Goal: Task Accomplishment & Management: Manage account settings

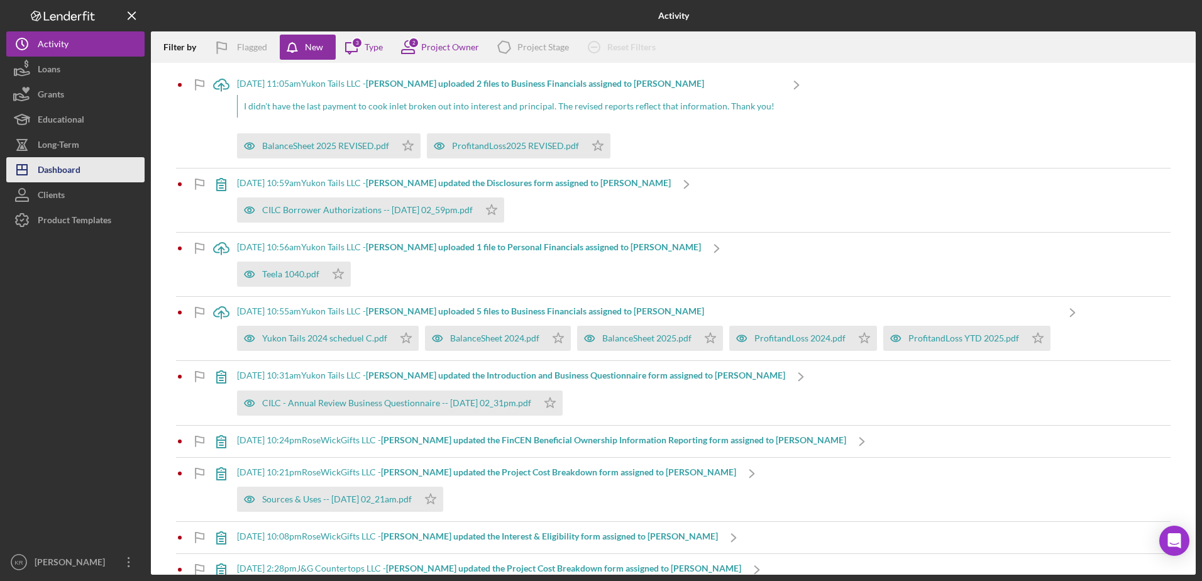
click at [82, 165] on button "Icon/Dashboard Dashboard" at bounding box center [75, 169] width 138 height 25
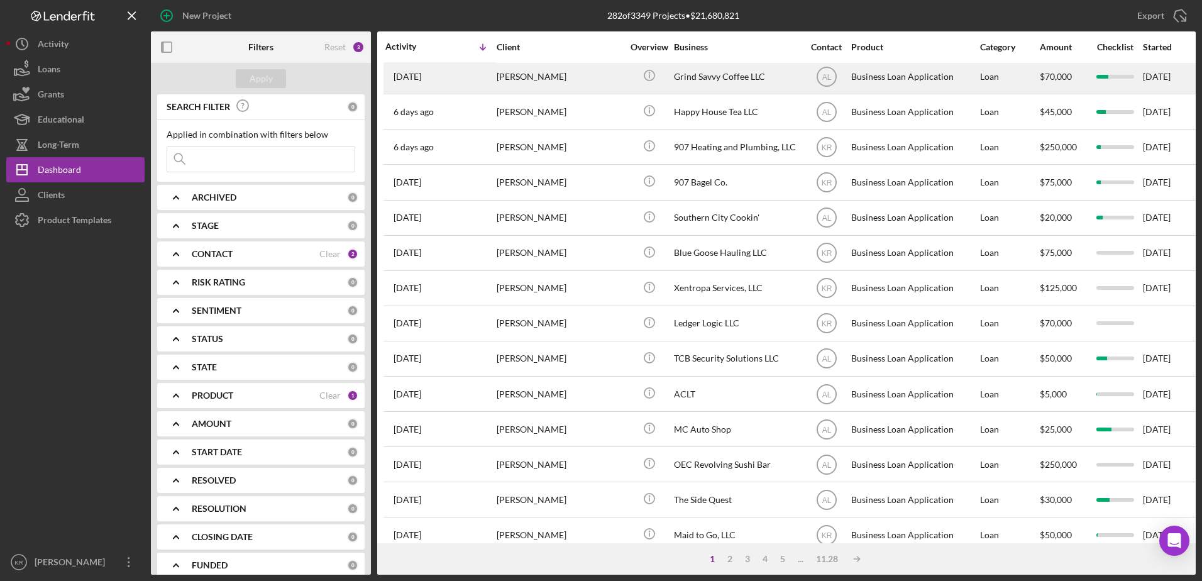
scroll to position [251, 0]
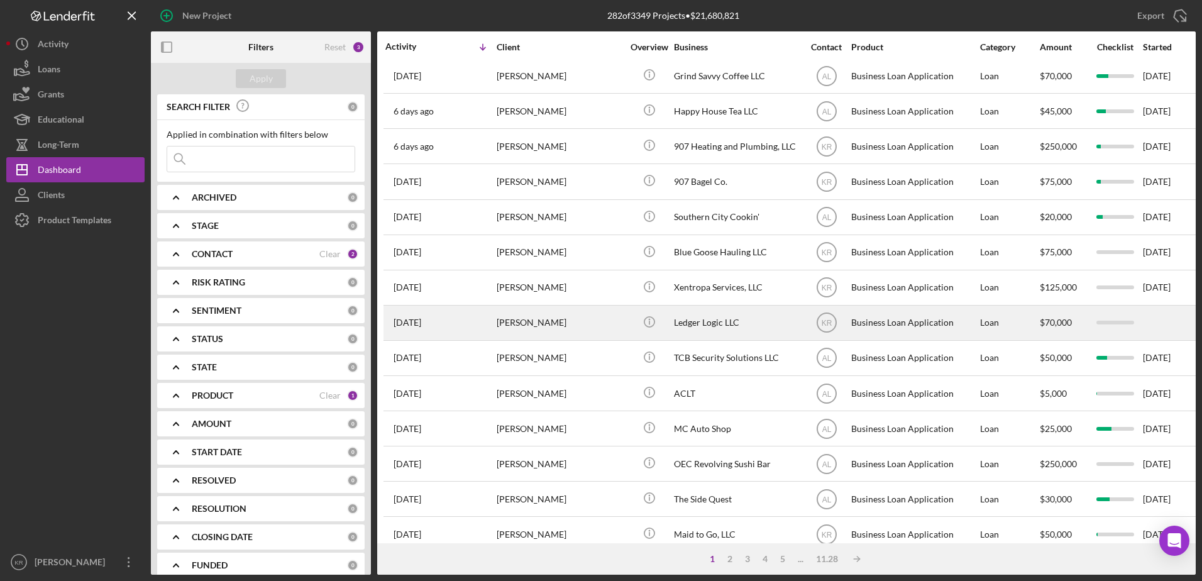
click at [556, 335] on div "[PERSON_NAME]" at bounding box center [560, 322] width 126 height 33
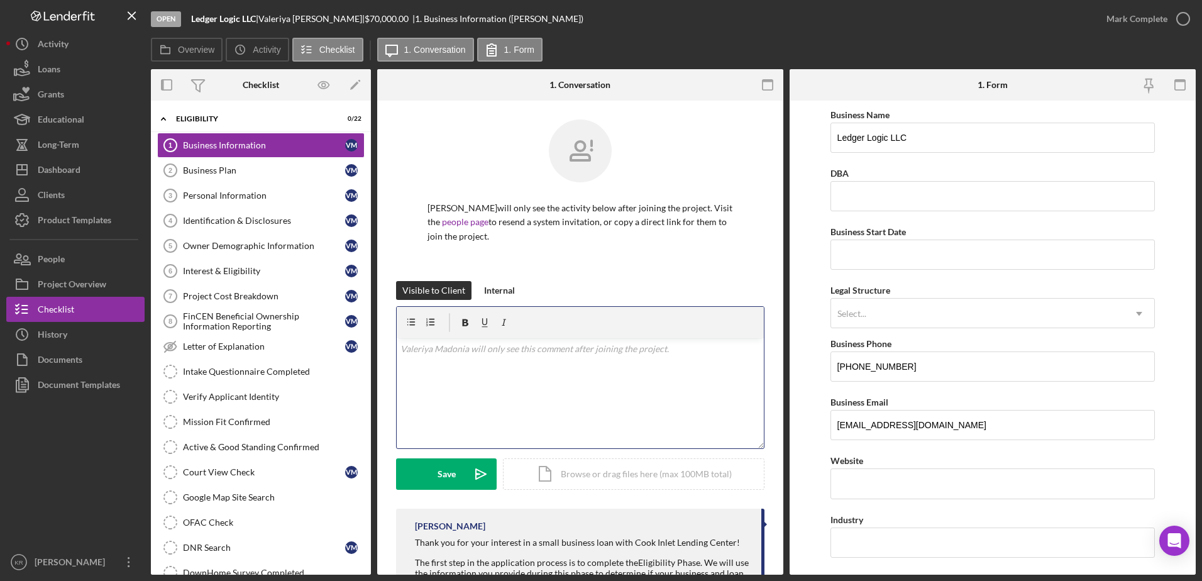
click at [478, 372] on div "v Color teal Color pink Remove color Add row above Add row below Add column bef…" at bounding box center [580, 393] width 367 height 110
click at [57, 173] on div "Dashboard" at bounding box center [59, 171] width 43 height 28
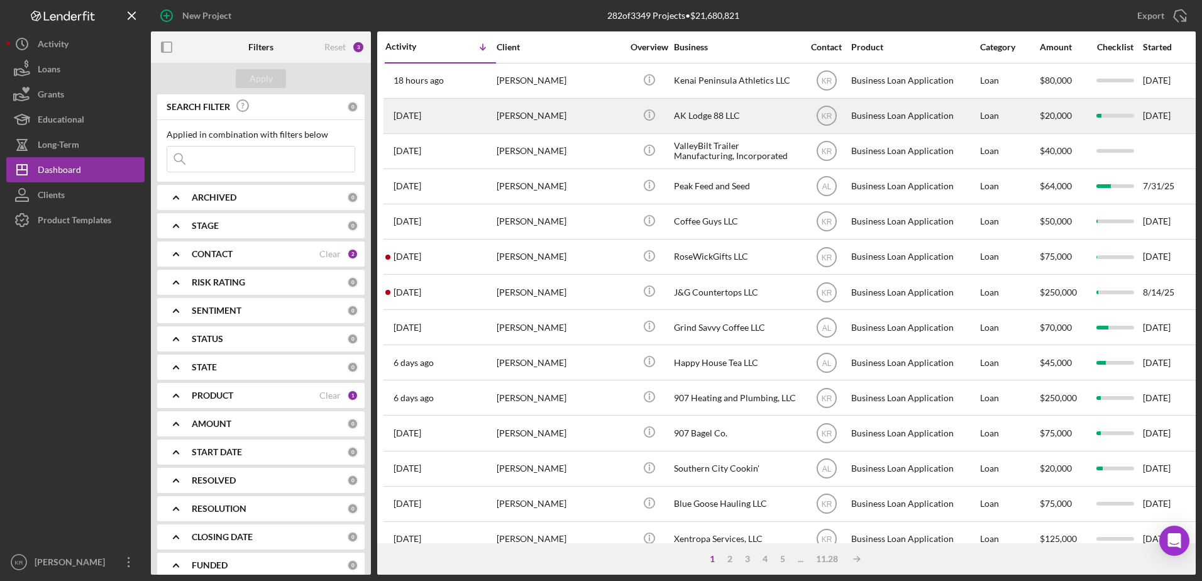
click at [523, 124] on div "[PERSON_NAME]" at bounding box center [560, 115] width 126 height 33
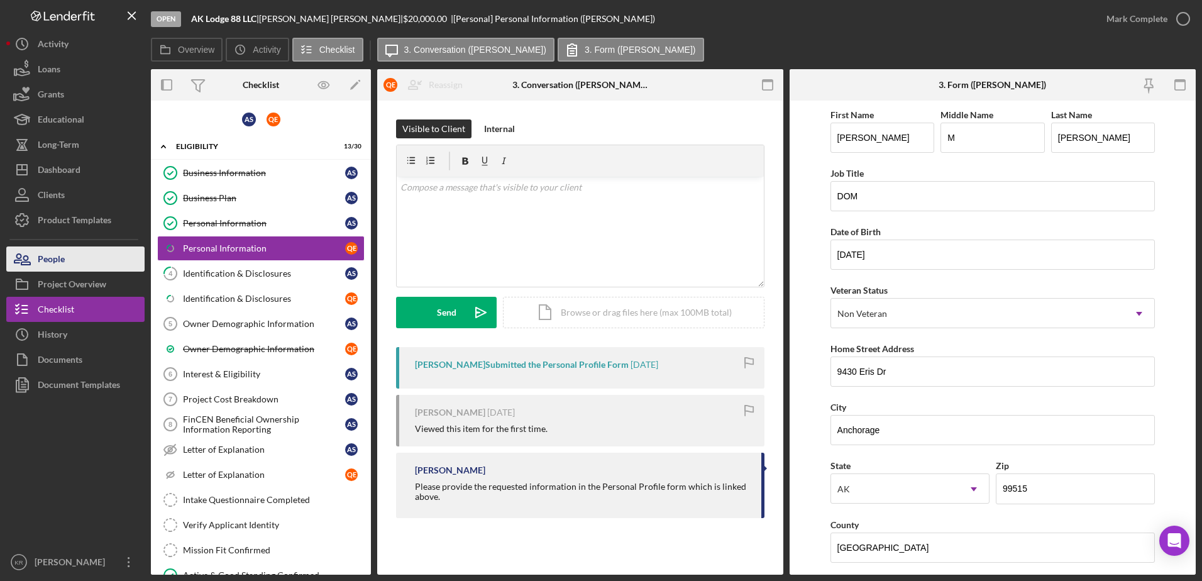
click at [63, 260] on div "People" at bounding box center [51, 260] width 27 height 28
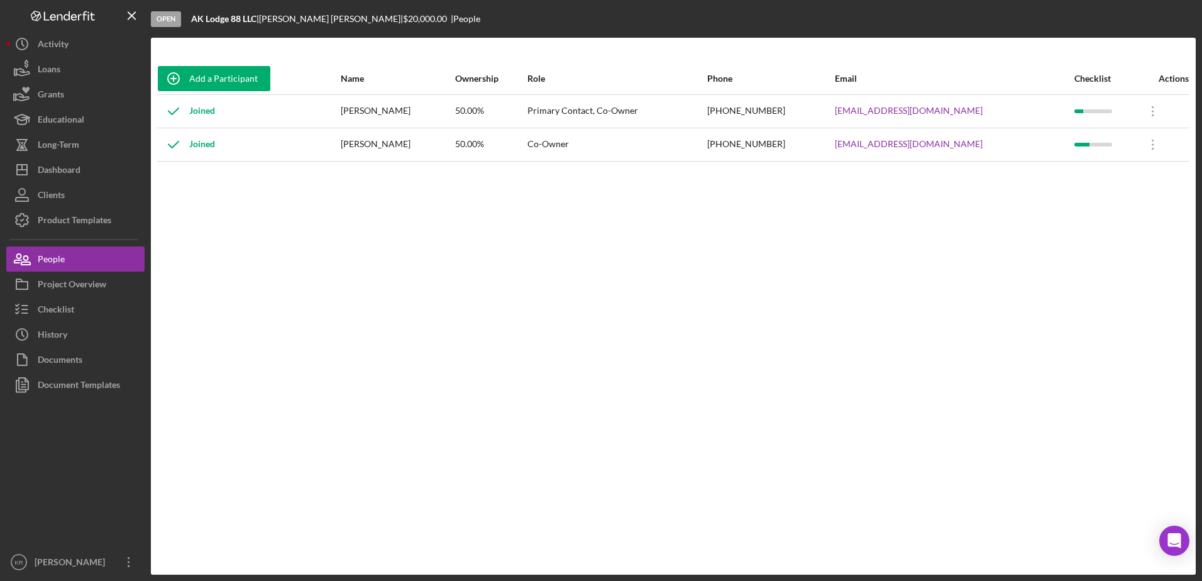
click at [175, 114] on icon at bounding box center [173, 111] width 31 height 31
click at [1140, 111] on icon "Icon/Overflow" at bounding box center [1152, 111] width 31 height 31
click at [1004, 162] on div "Add a Participant Name Ownership Role Phone Email Checklist Actions Joined Anna…" at bounding box center [673, 306] width 1045 height 487
click at [1152, 108] on icon "Icon/Overflow" at bounding box center [1152, 111] width 31 height 31
click at [1059, 149] on div "Icon/Edit Edit" at bounding box center [1091, 144] width 138 height 26
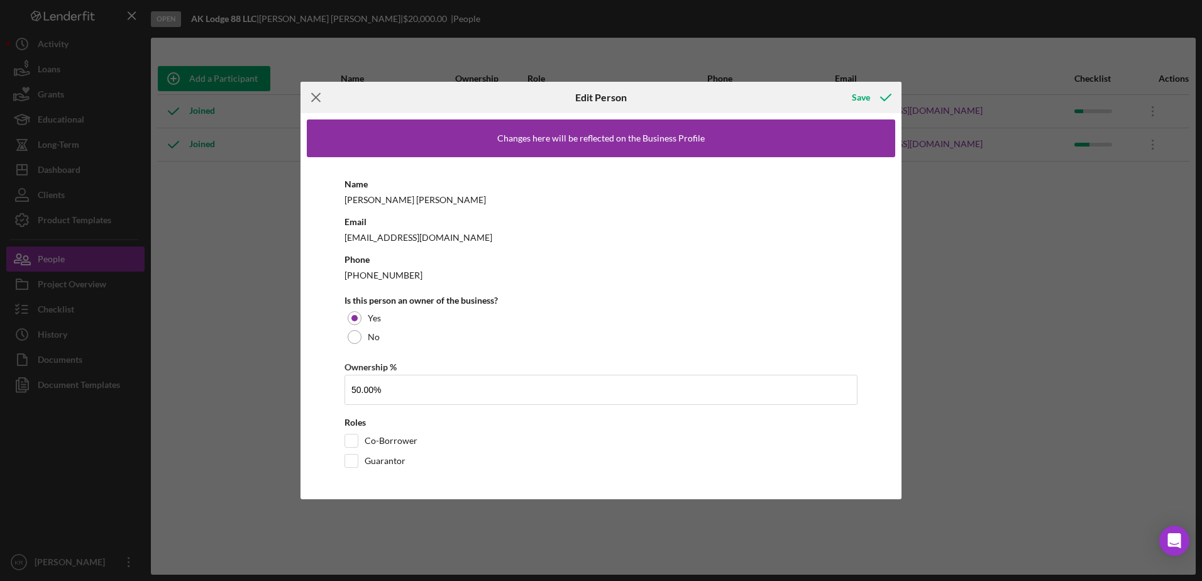
click at [328, 95] on icon "Icon/Menu Close" at bounding box center [315, 97] width 31 height 31
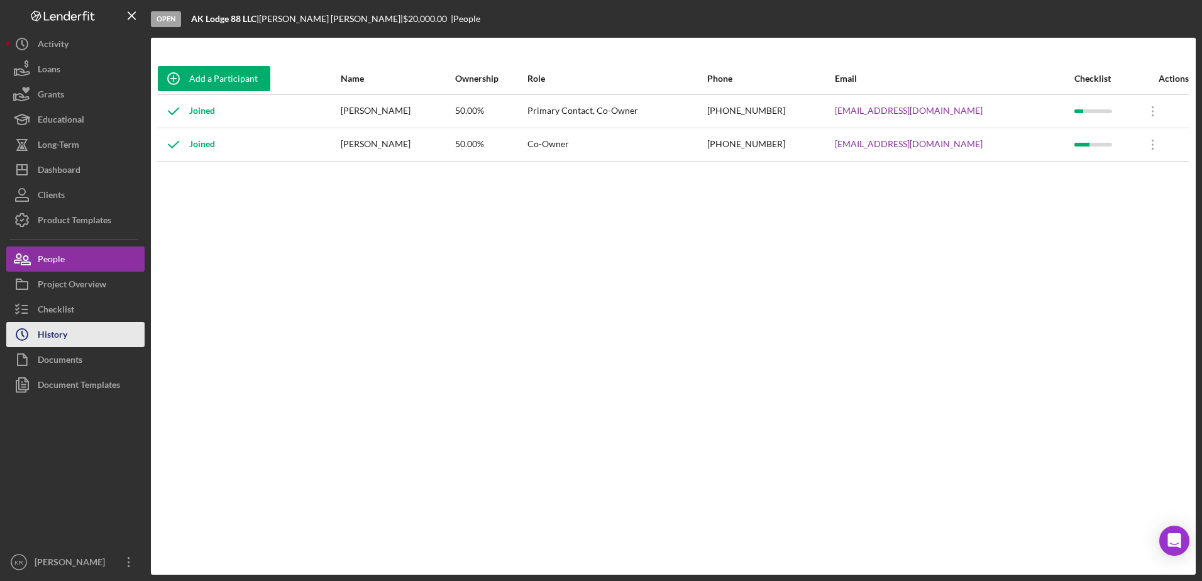
click at [52, 341] on div "History" at bounding box center [53, 336] width 30 height 28
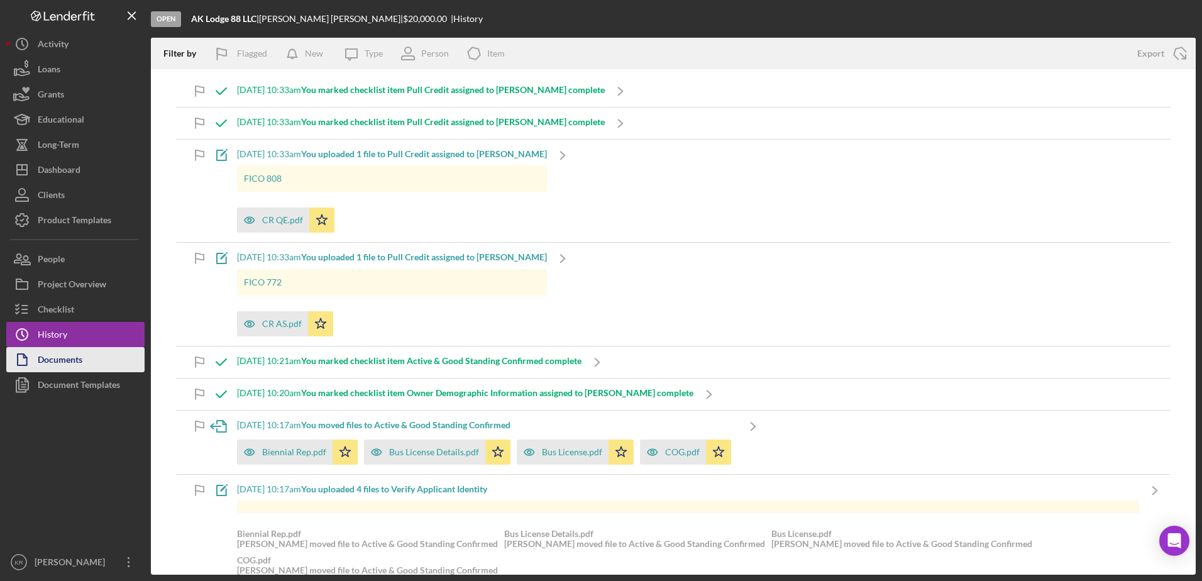
click at [66, 366] on div "Documents" at bounding box center [60, 361] width 45 height 28
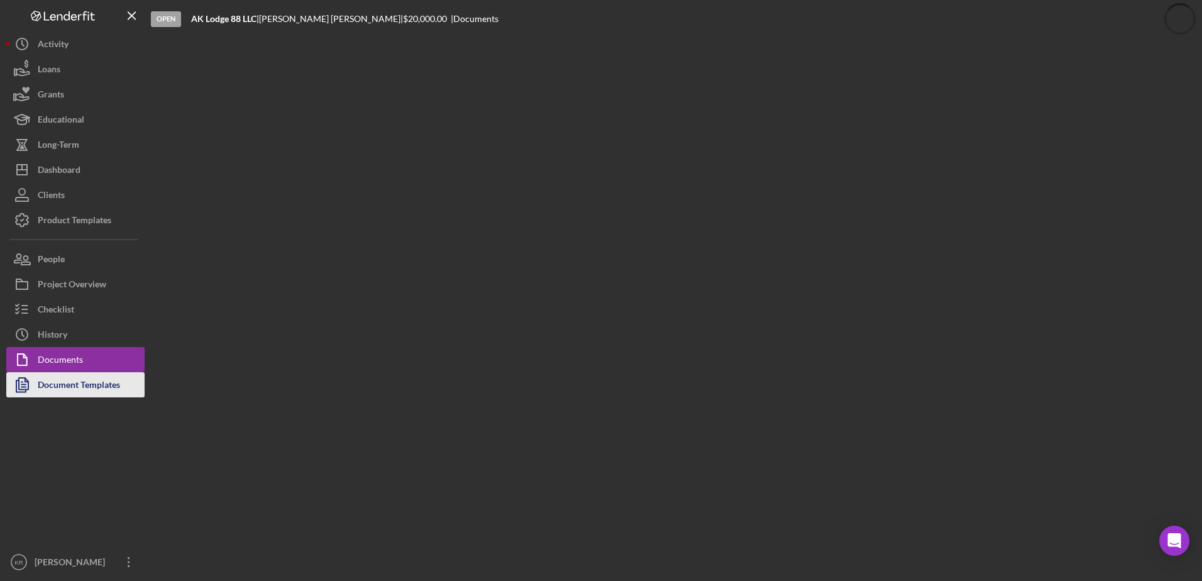
click at [71, 383] on div "Document Templates" at bounding box center [79, 386] width 82 height 28
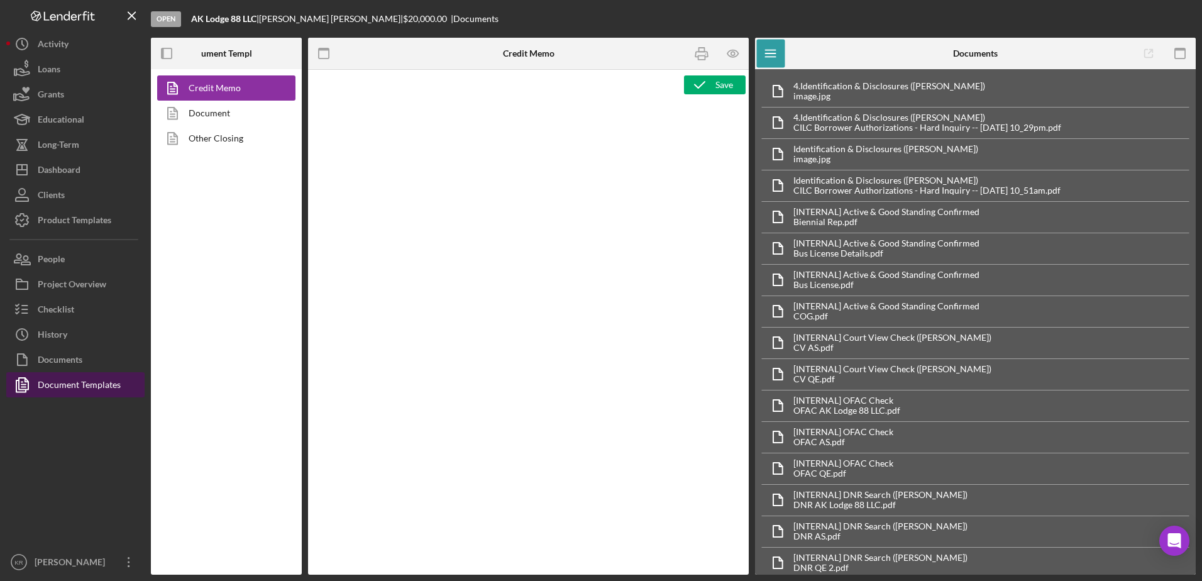
type textarea "<h1>Express Loan Credit Memo</h1> <p><strong>Borrower:&nbsp;</strong><span id="…"
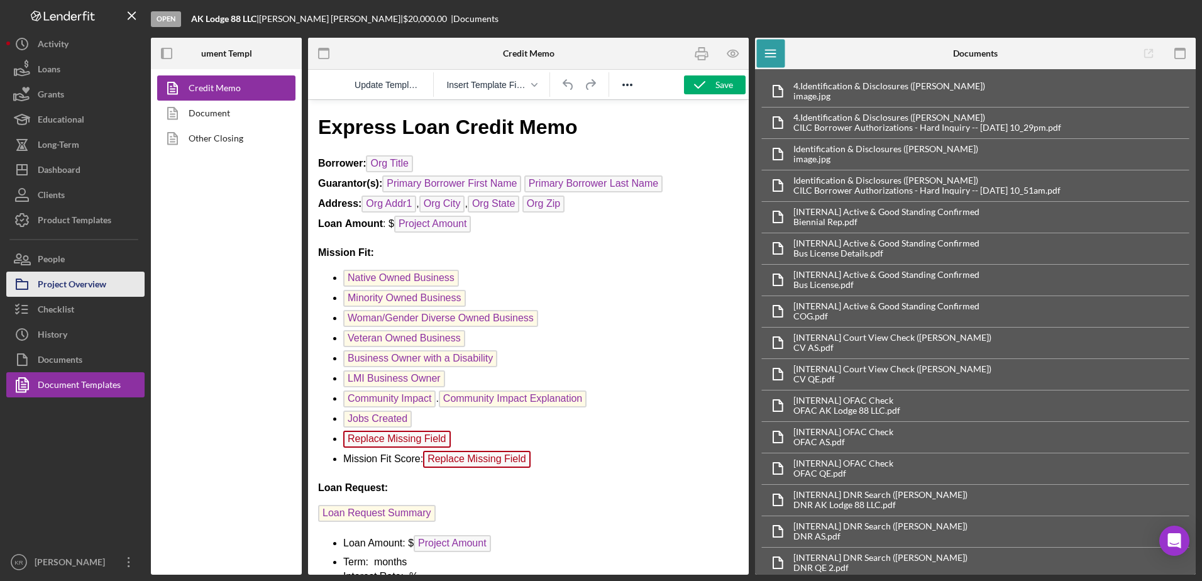
click at [94, 275] on div "Project Overview" at bounding box center [72, 286] width 69 height 28
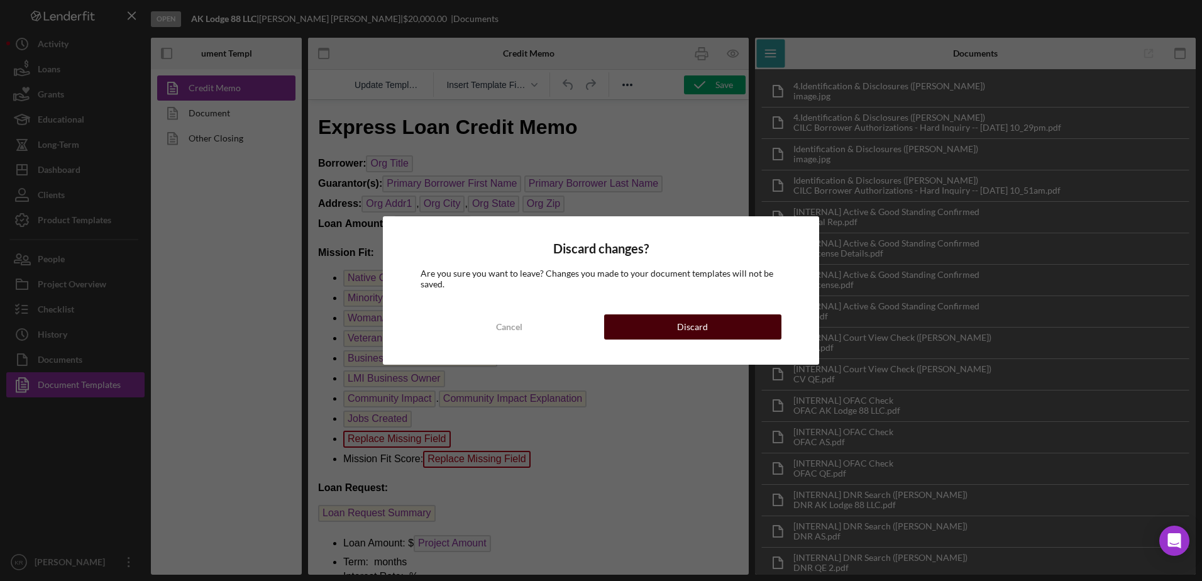
click at [690, 322] on div "Discard" at bounding box center [692, 326] width 31 height 25
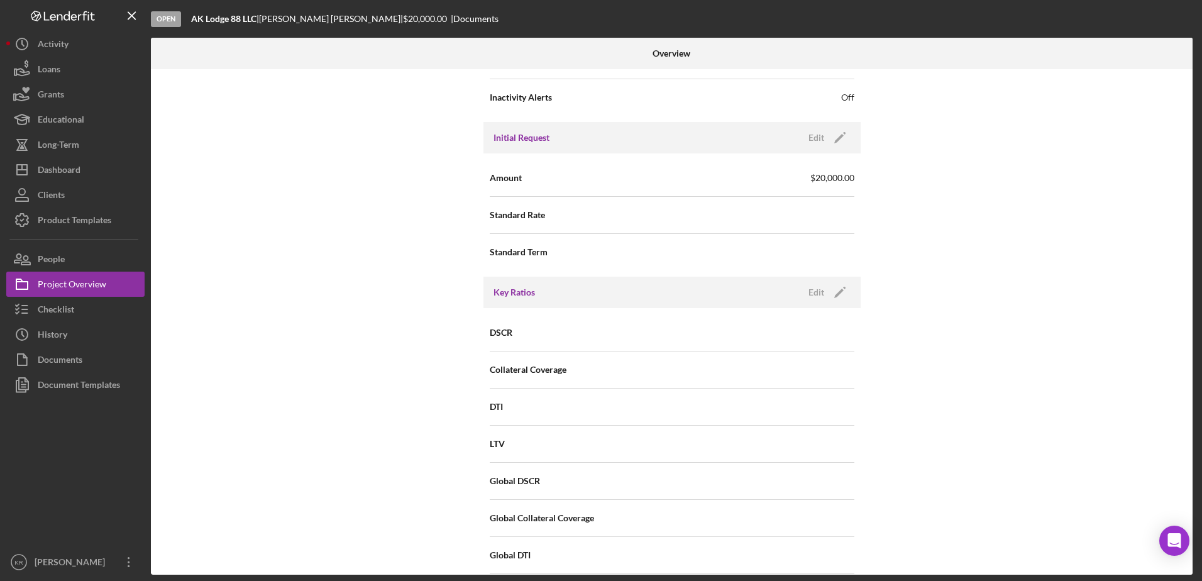
scroll to position [212, 0]
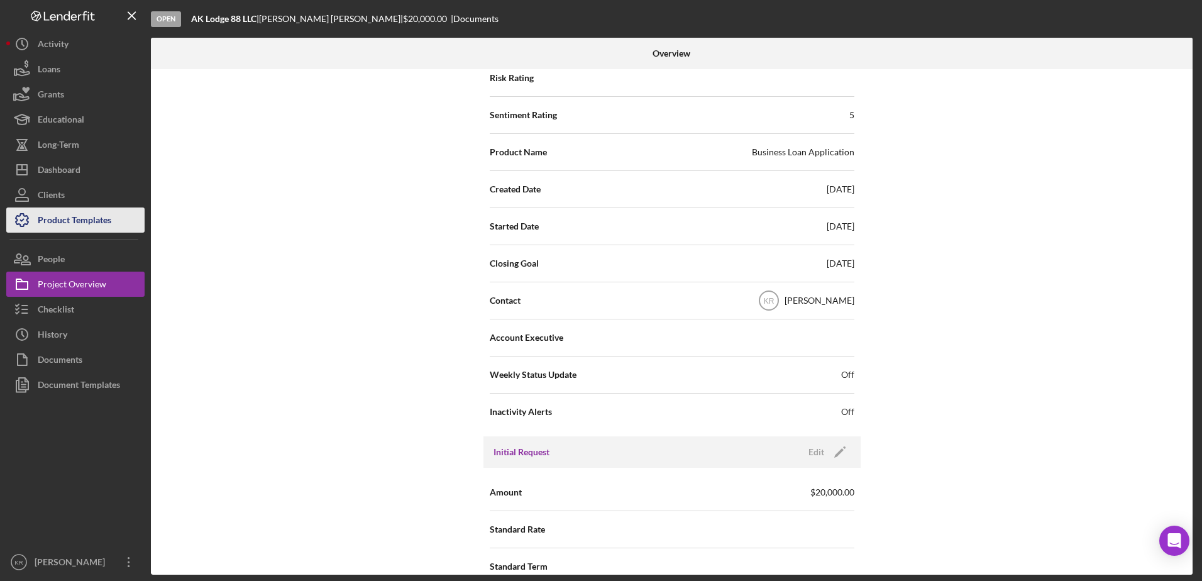
click at [104, 227] on div "Product Templates" at bounding box center [75, 221] width 74 height 28
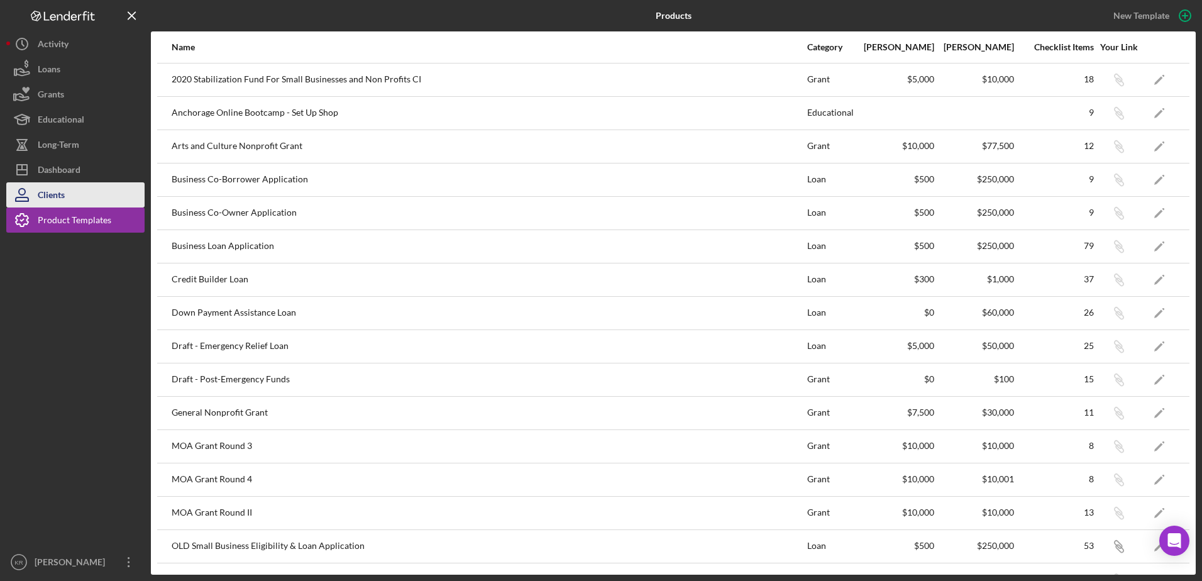
click at [62, 191] on div "Clients" at bounding box center [51, 196] width 27 height 28
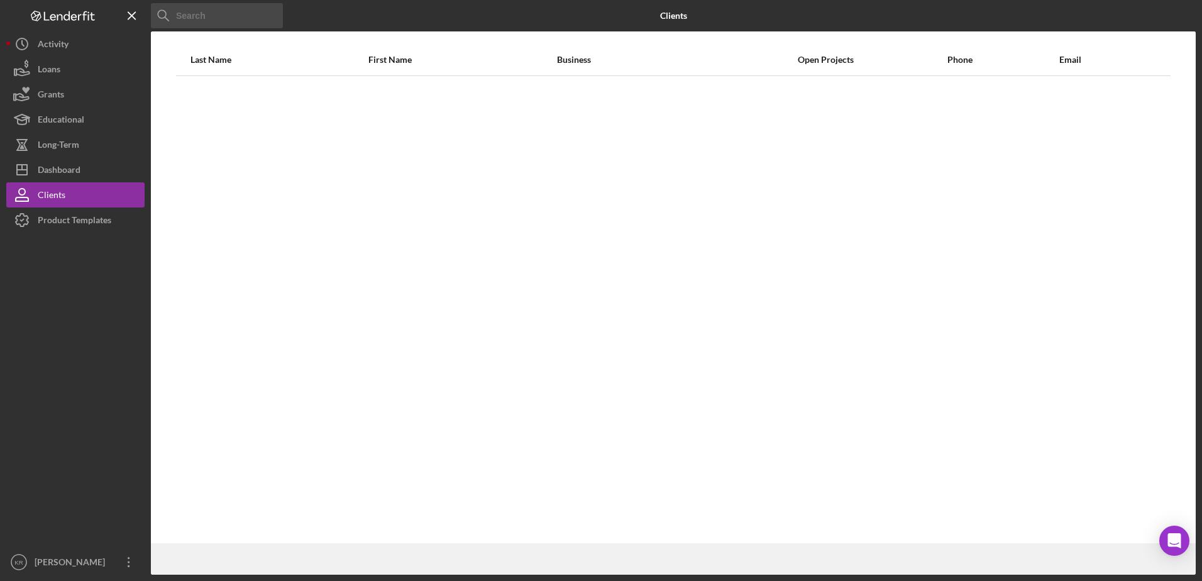
click at [234, 9] on input at bounding box center [217, 15] width 132 height 25
type input "anna"
click at [238, 18] on input "anna" at bounding box center [217, 15] width 132 height 25
click at [250, 104] on div "Last Name First Name Business Open Projects Phone Email" at bounding box center [673, 293] width 1045 height 499
click at [269, 14] on line at bounding box center [270, 16] width 6 height 6
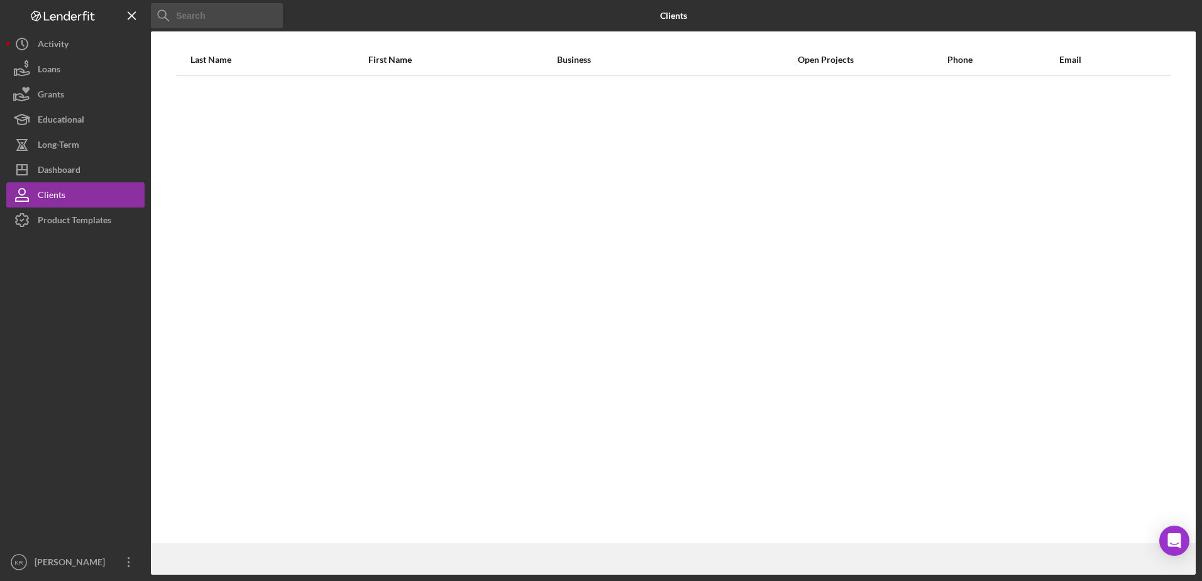
click at [238, 18] on input at bounding box center [217, 15] width 132 height 25
type input "d"
type input "sheilds"
click at [343, 130] on div "Last Name First Name Business Open Projects Phone Email" at bounding box center [673, 293] width 1045 height 499
click at [76, 56] on button "Icon/History Activity" at bounding box center [75, 43] width 138 height 25
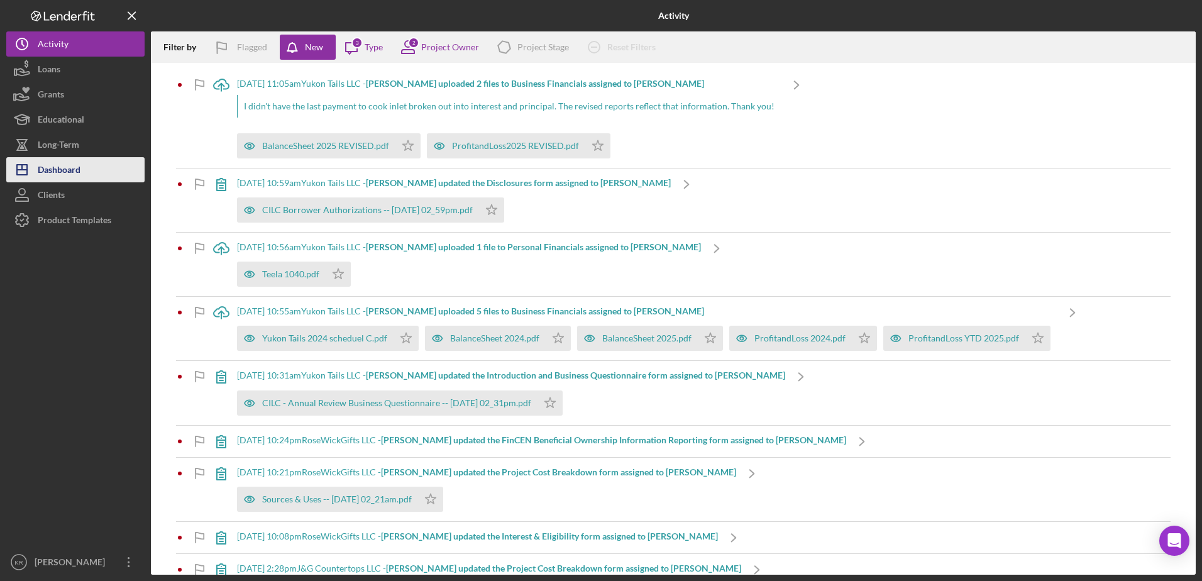
click at [86, 175] on button "Icon/Dashboard Dashboard" at bounding box center [75, 169] width 138 height 25
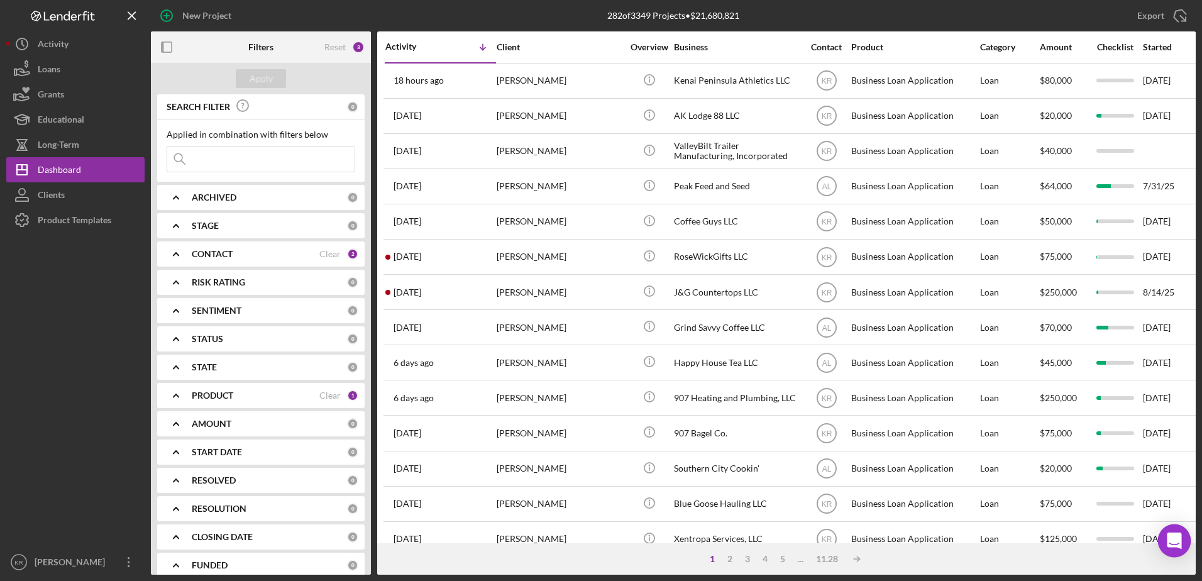
click at [1188, 551] on body "New Project 282 of 3349 Projects • $21,680,821 Export Icon/Export Filters Reset…" at bounding box center [601, 290] width 1202 height 581
click at [1167, 541] on icon "Open Intercom Messenger" at bounding box center [1174, 540] width 16 height 16
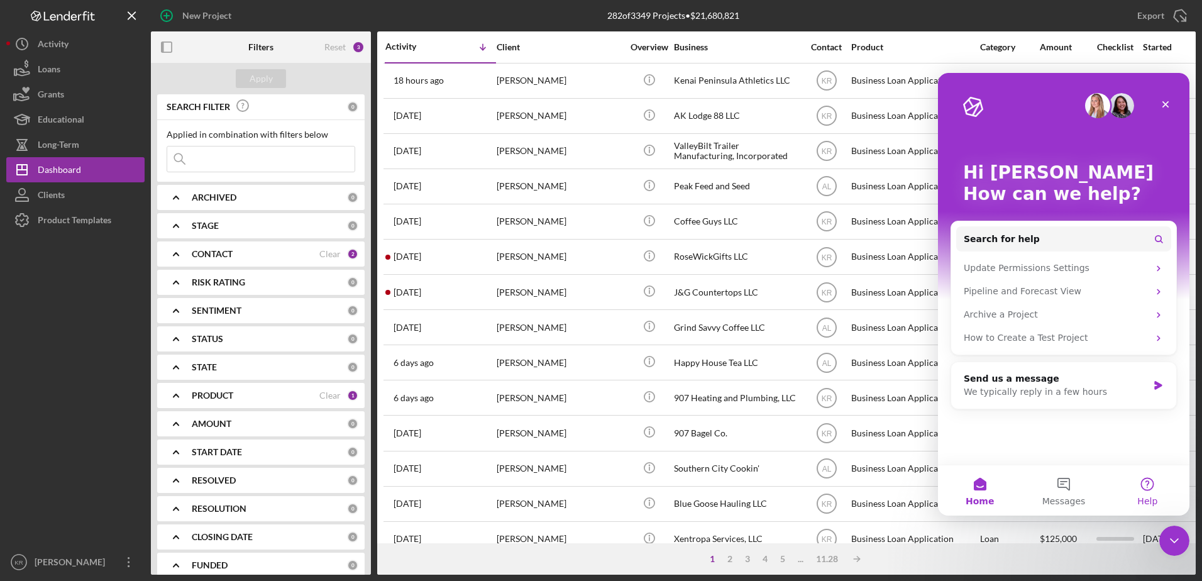
click at [1138, 477] on button "Help" at bounding box center [1148, 490] width 84 height 50
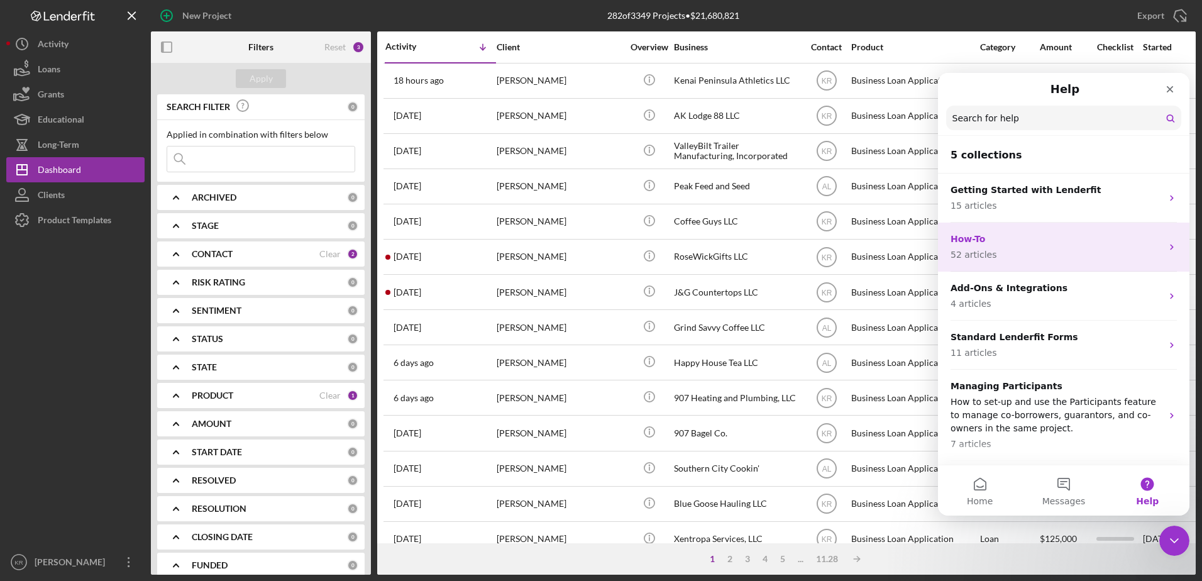
click at [1067, 264] on div "How-To 52 articles" at bounding box center [1063, 247] width 251 height 49
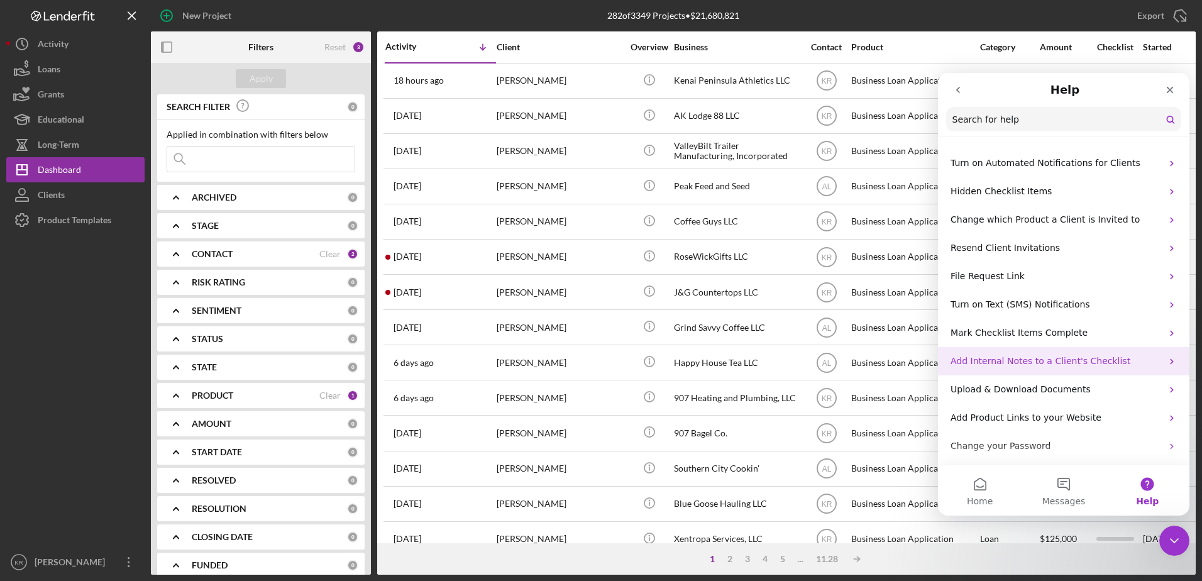
scroll to position [377, 0]
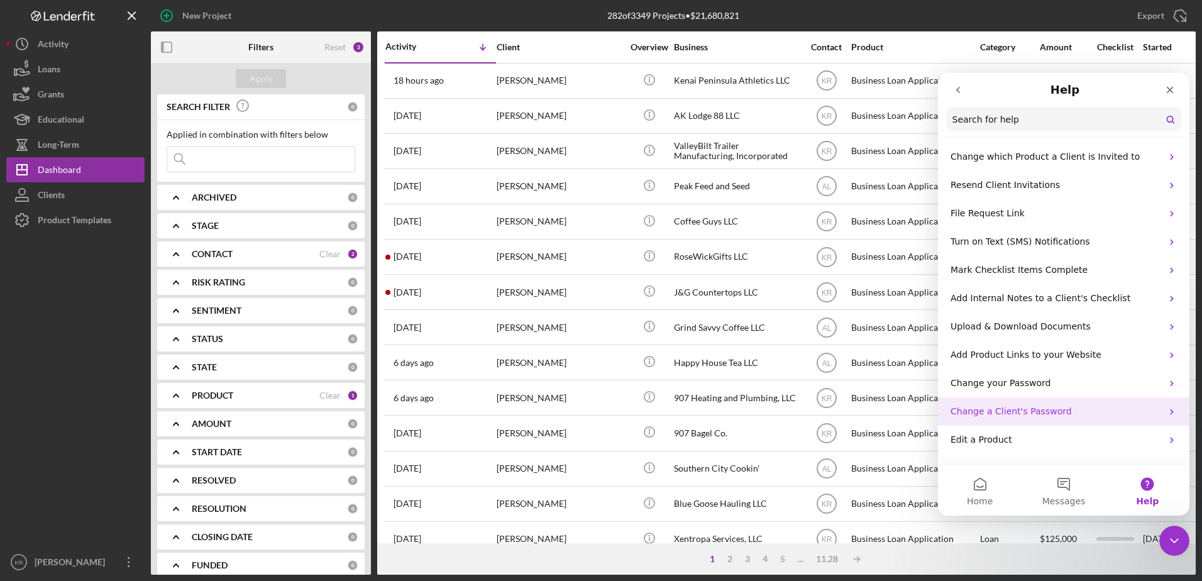
click at [1056, 404] on div "Change a Client's Password" at bounding box center [1063, 411] width 251 height 28
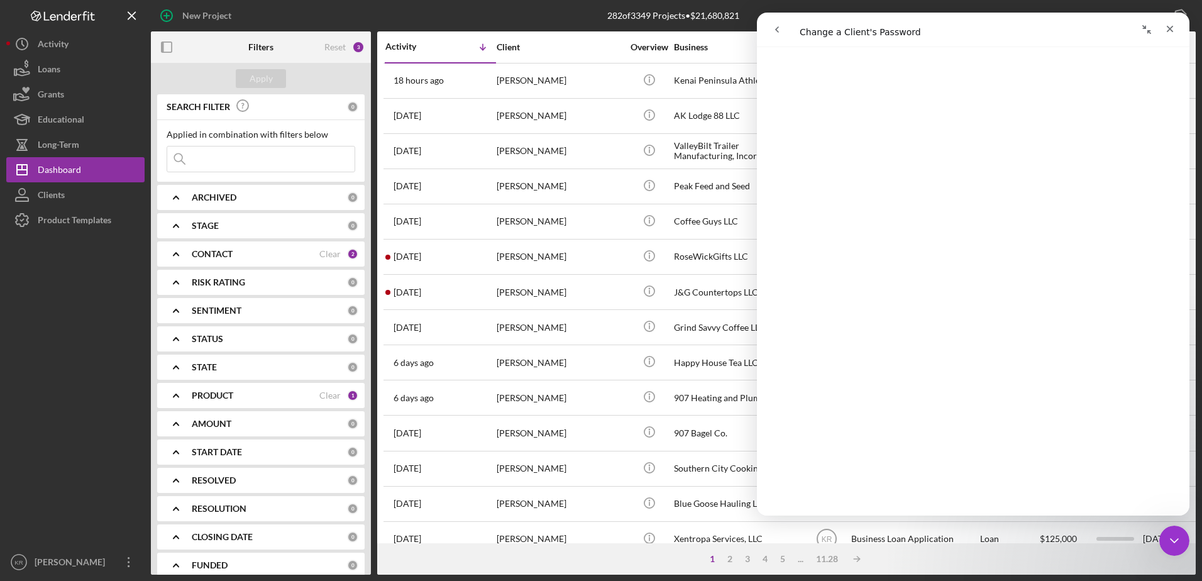
scroll to position [0, 0]
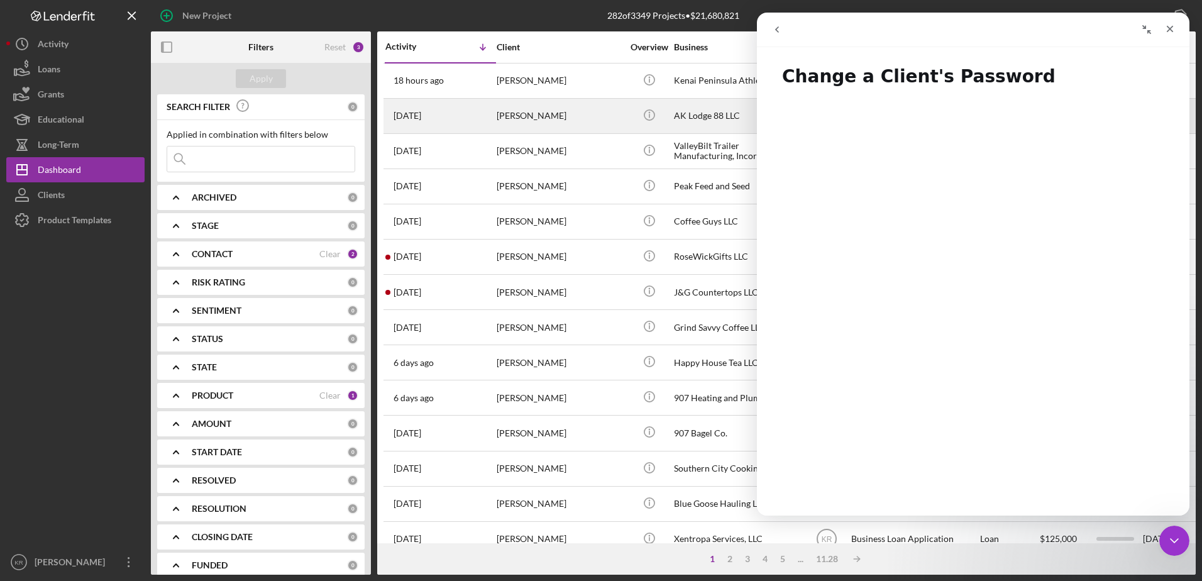
click at [592, 98] on td "[PERSON_NAME]" at bounding box center [560, 115] width 129 height 35
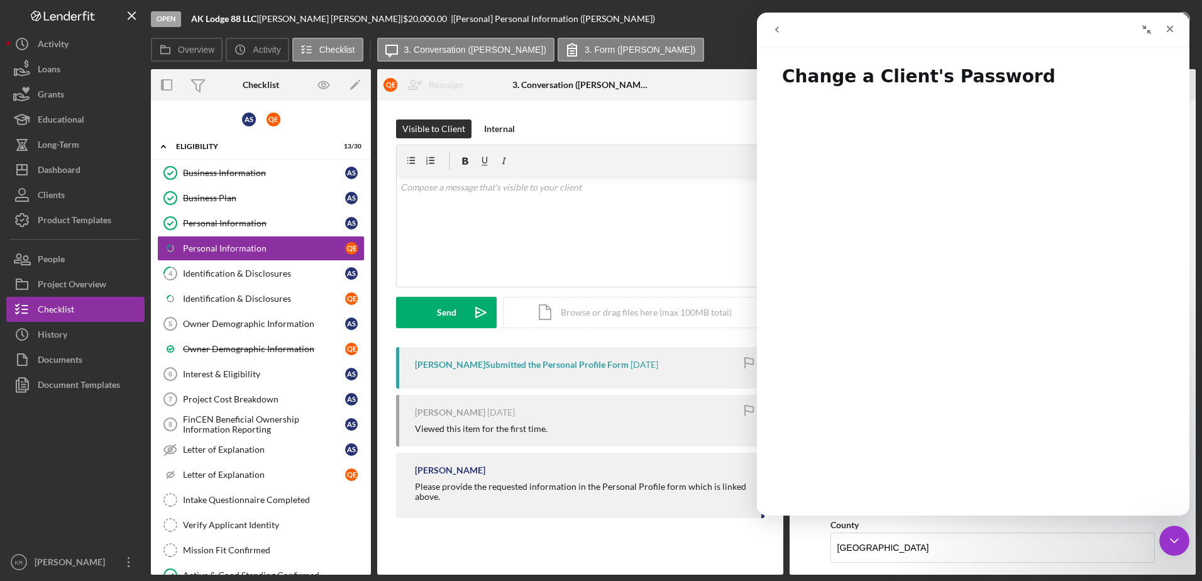
click at [780, 34] on icon "go back" at bounding box center [777, 30] width 10 height 10
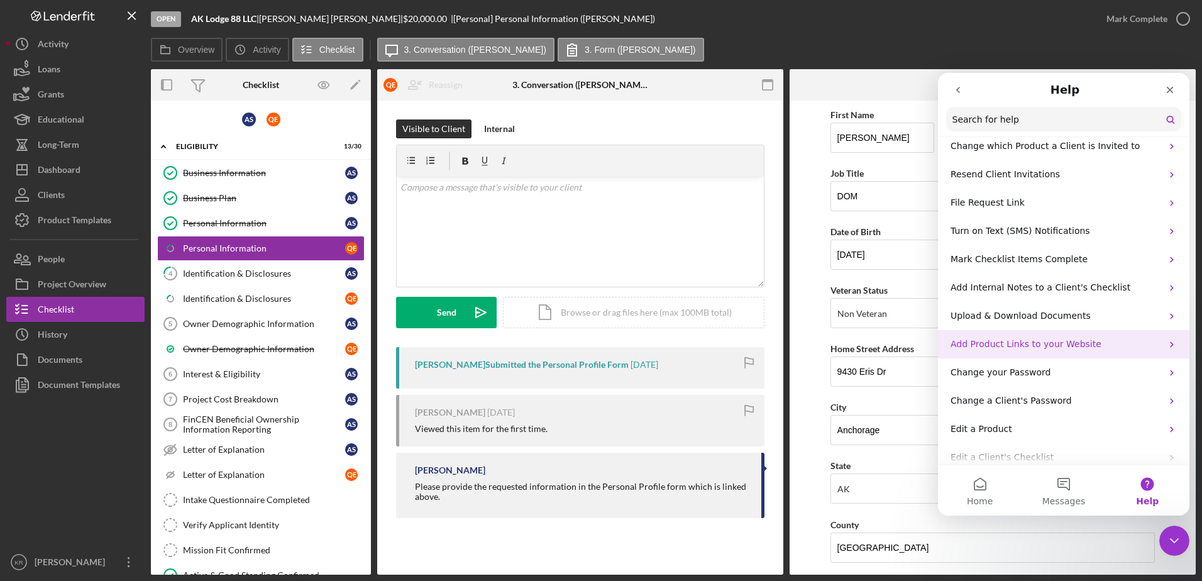
scroll to position [566, 0]
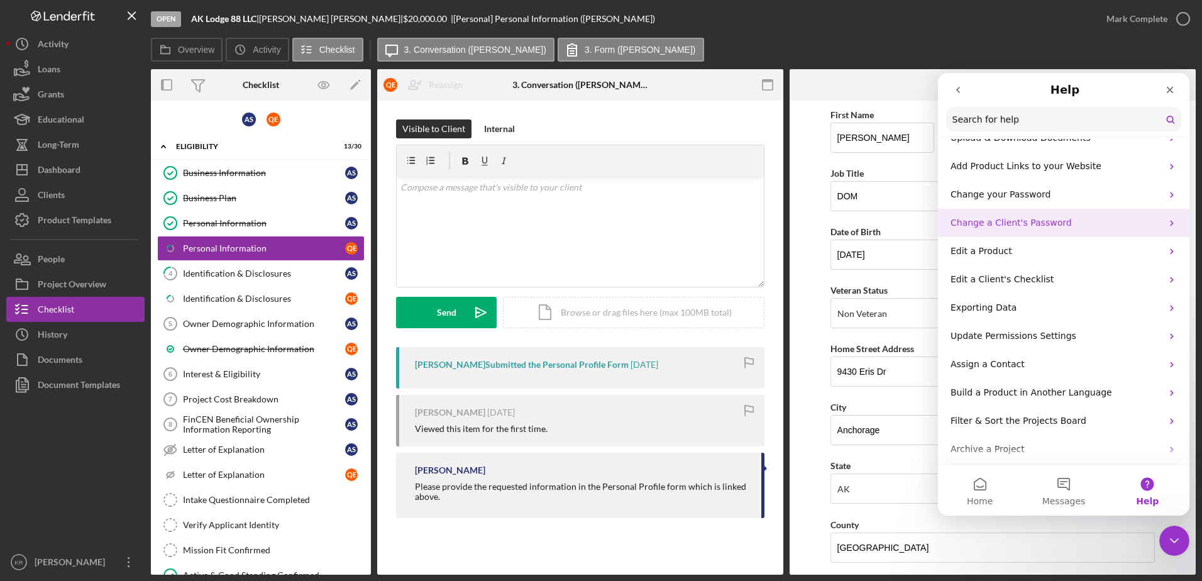
click at [1100, 222] on p "Change a Client's Password" at bounding box center [1056, 222] width 211 height 13
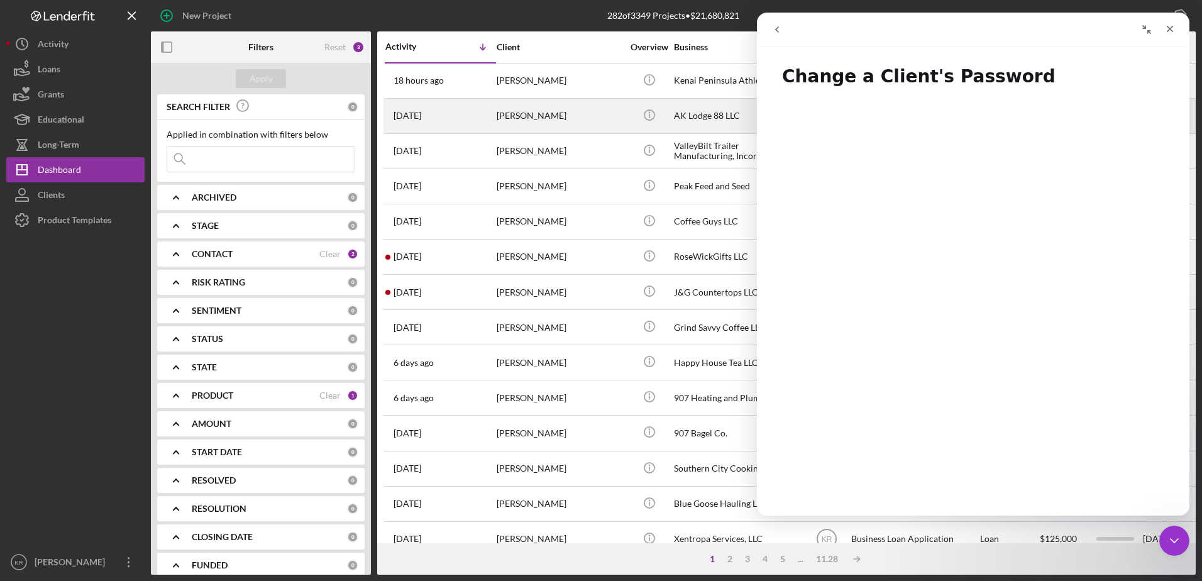
click at [526, 131] on div "[PERSON_NAME]" at bounding box center [560, 115] width 126 height 33
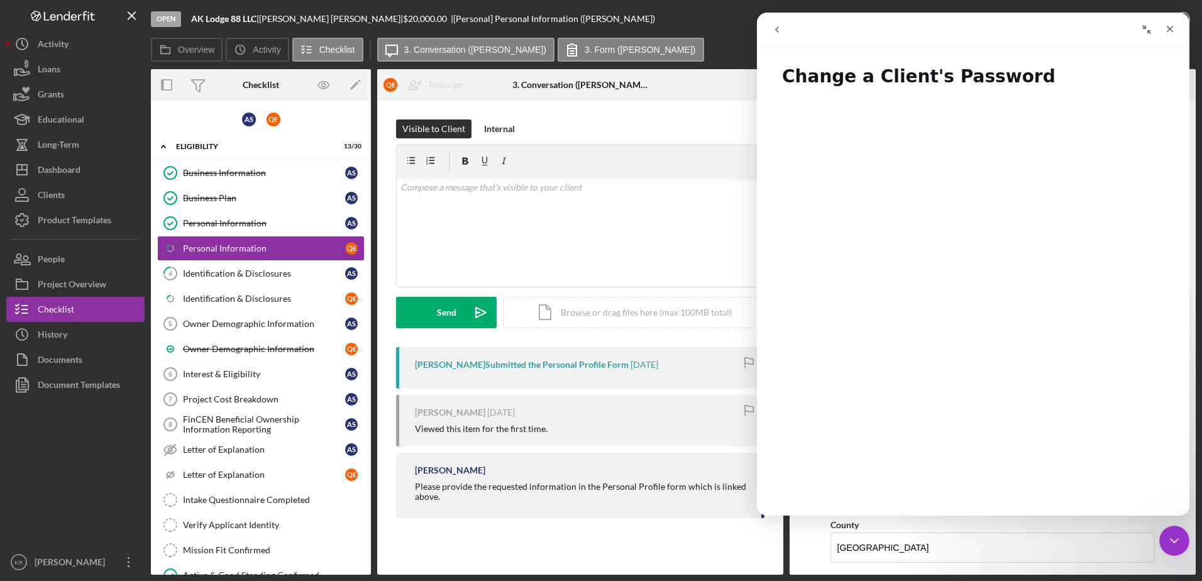
click at [773, 25] on icon "go back" at bounding box center [777, 30] width 10 height 10
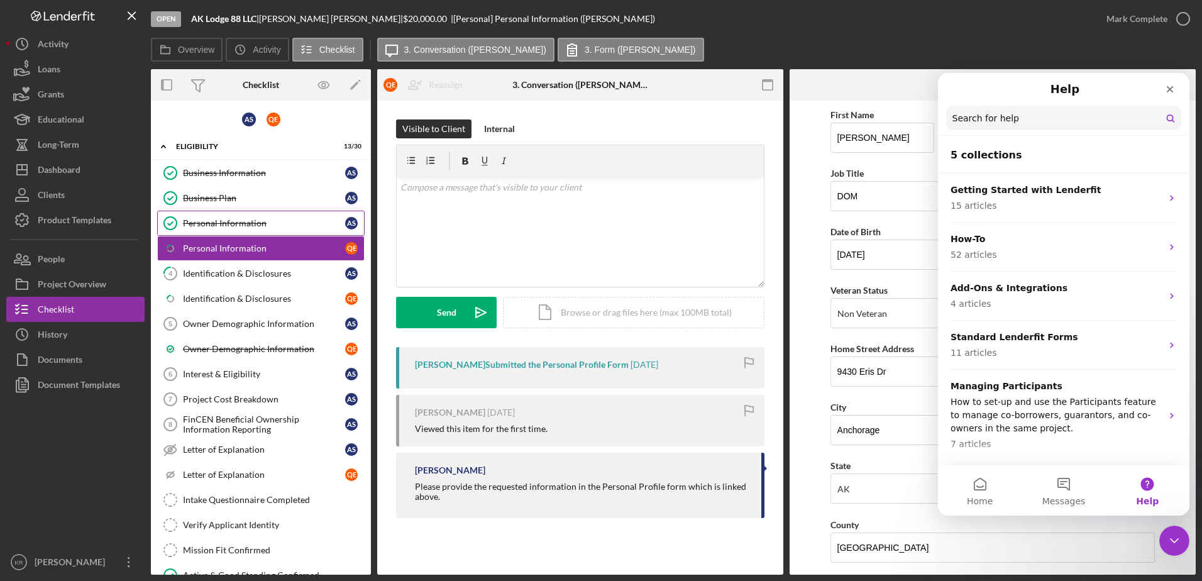
click at [286, 221] on div "Personal Information" at bounding box center [264, 223] width 162 height 10
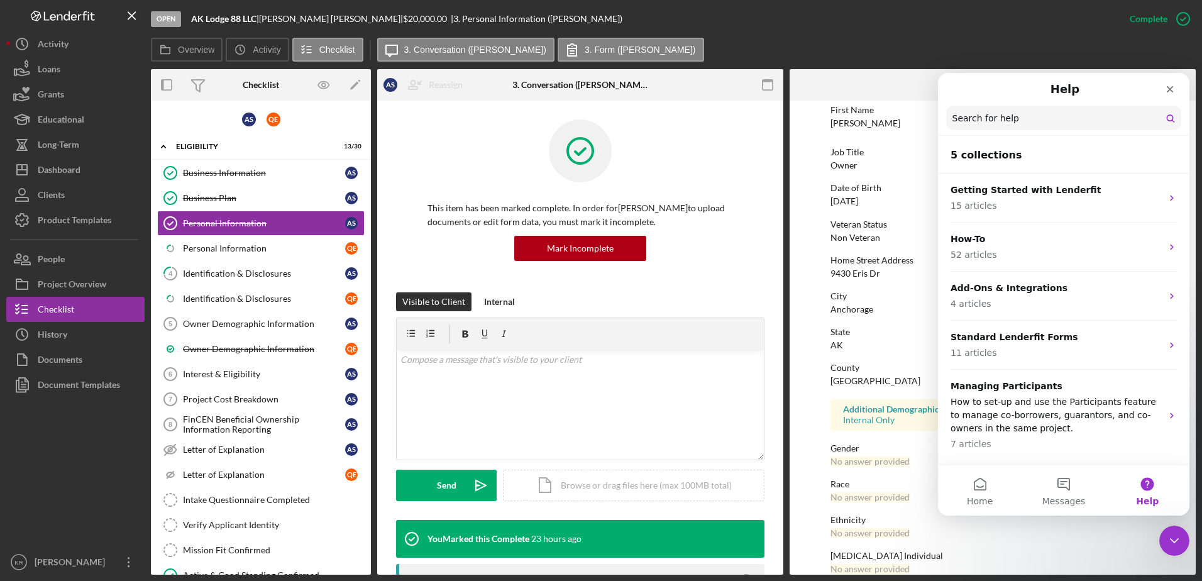
scroll to position [113, 0]
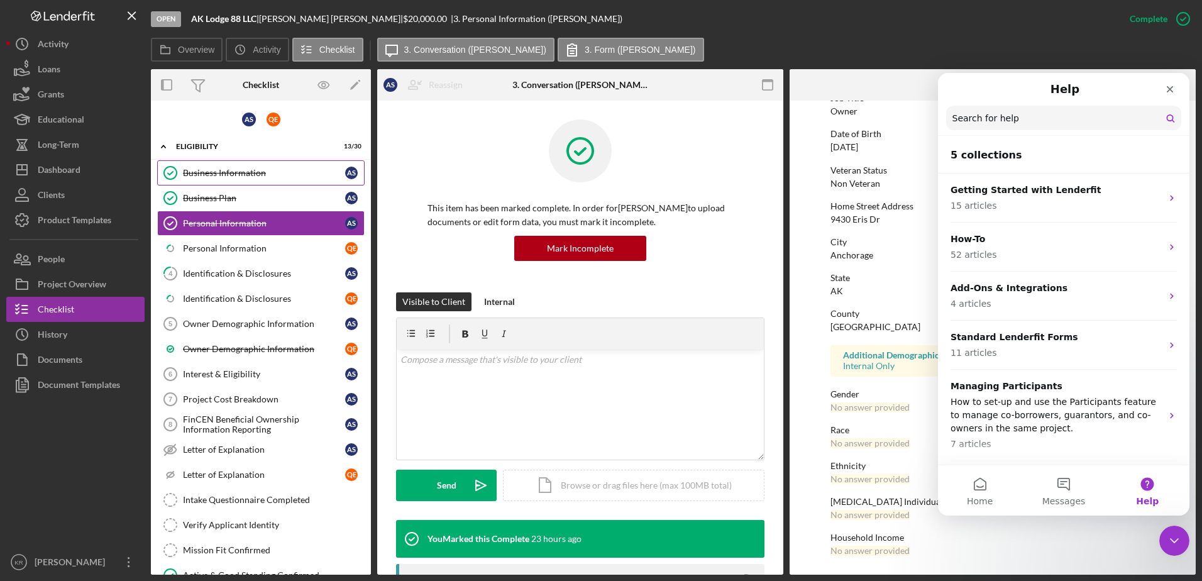
click at [221, 175] on div "Business Information" at bounding box center [264, 173] width 162 height 10
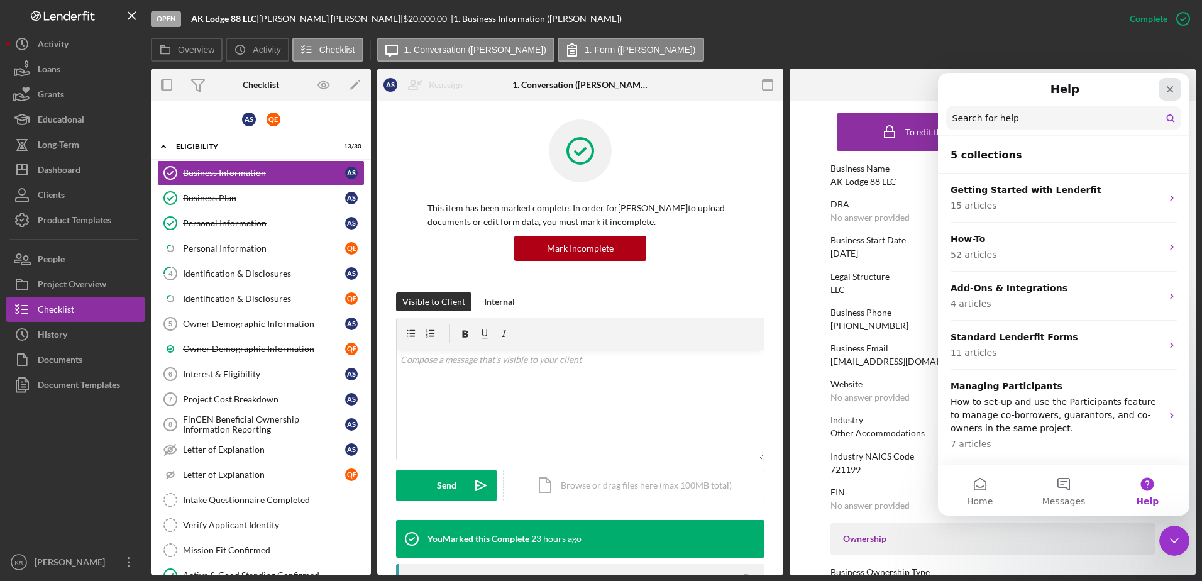
click at [1174, 88] on icon "Close" at bounding box center [1170, 89] width 10 height 10
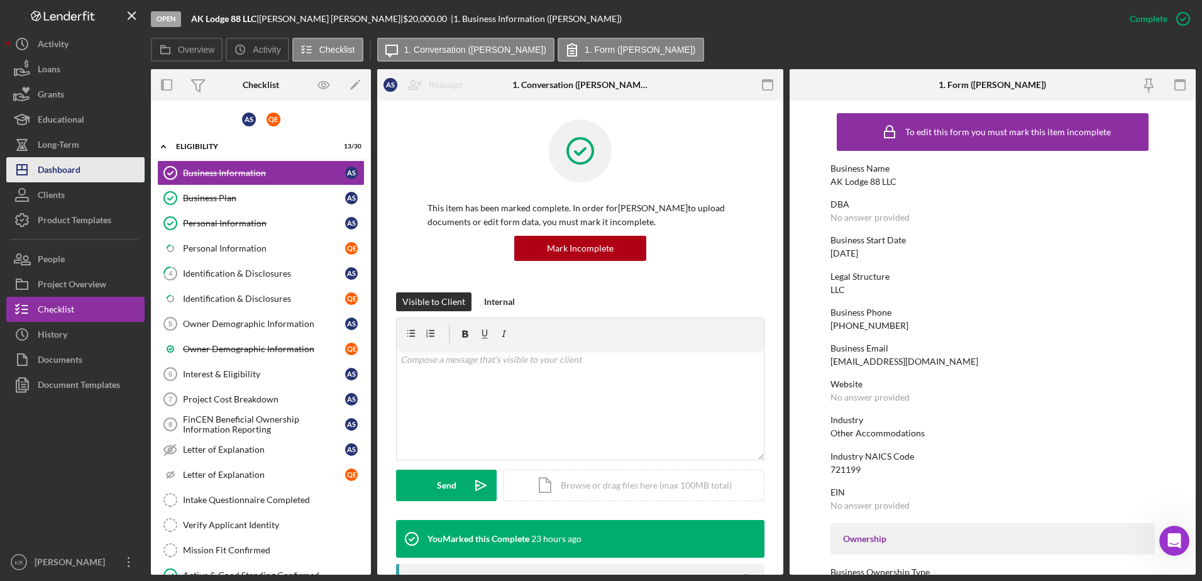
click at [29, 172] on icon "Icon/Dashboard" at bounding box center [21, 169] width 31 height 31
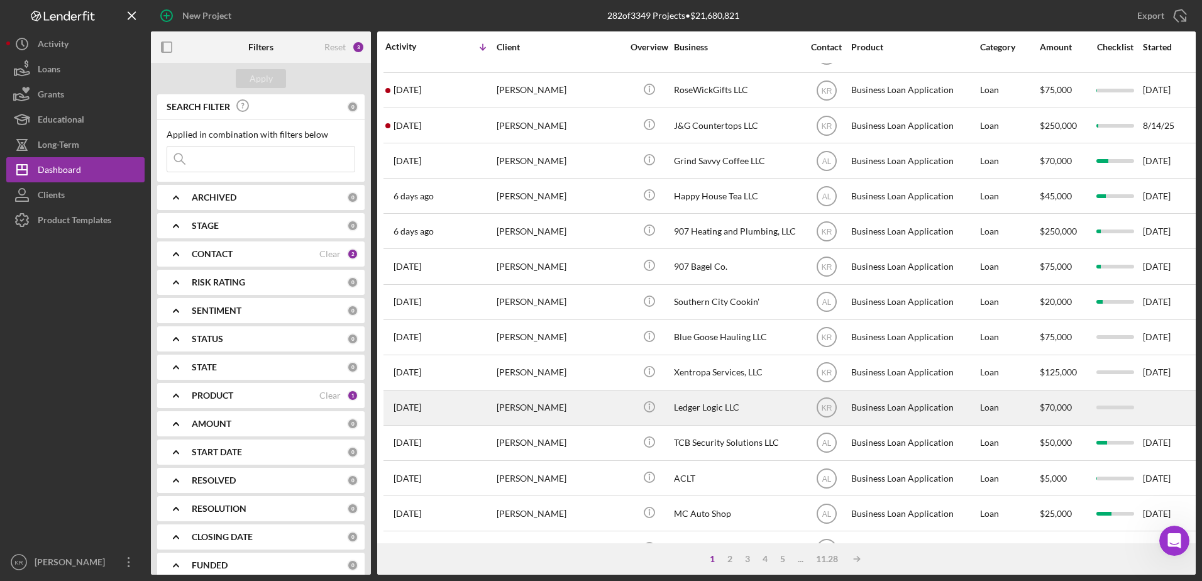
scroll to position [189, 0]
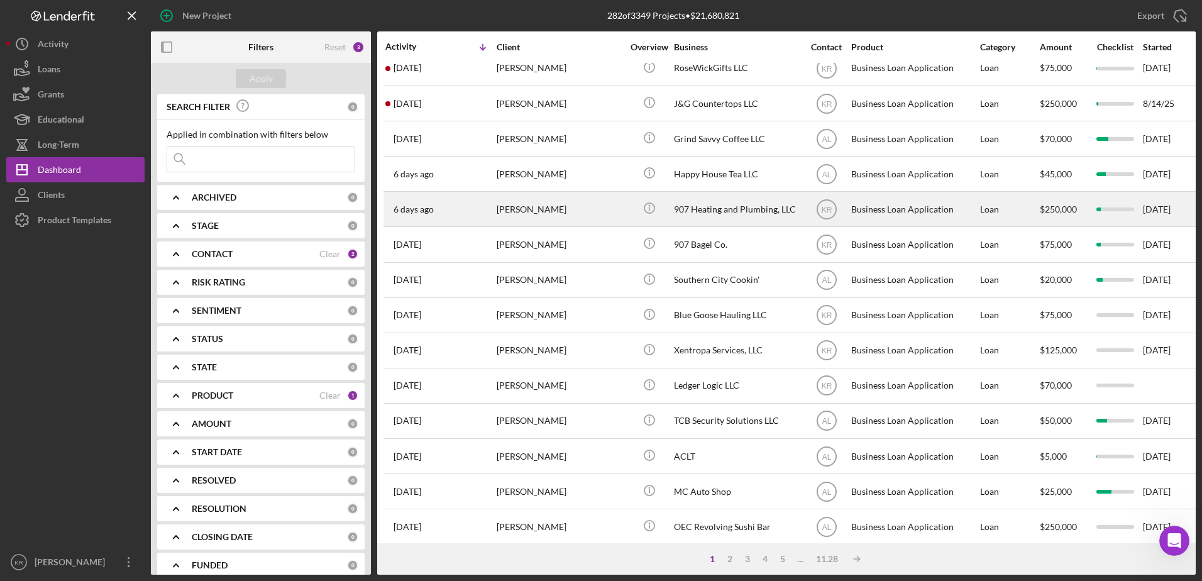
click at [598, 212] on div "[PERSON_NAME]" at bounding box center [560, 208] width 126 height 33
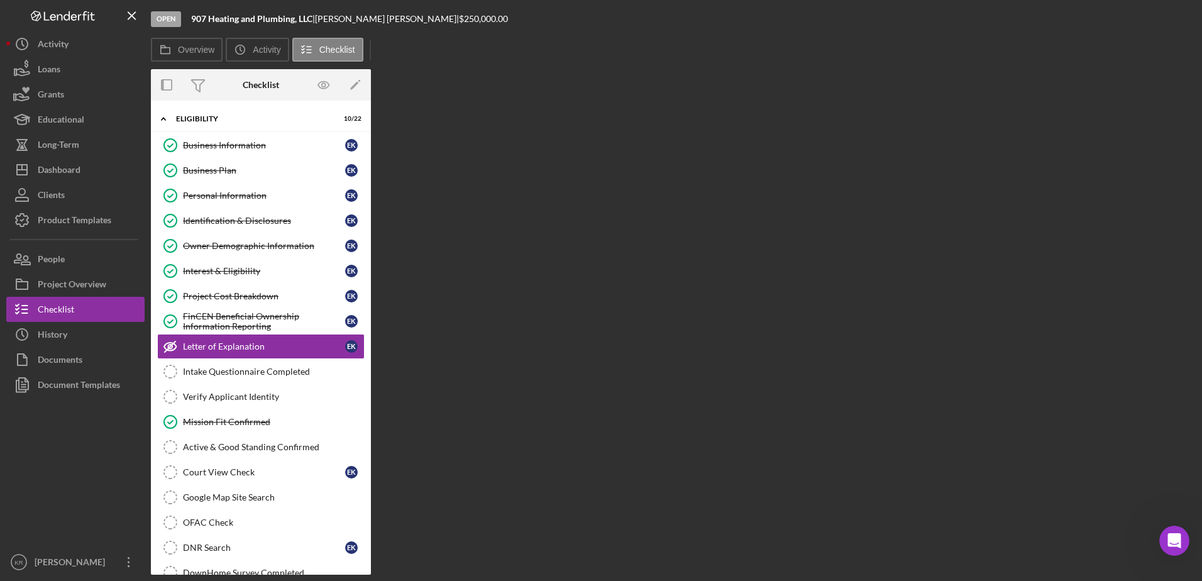
scroll to position [9, 0]
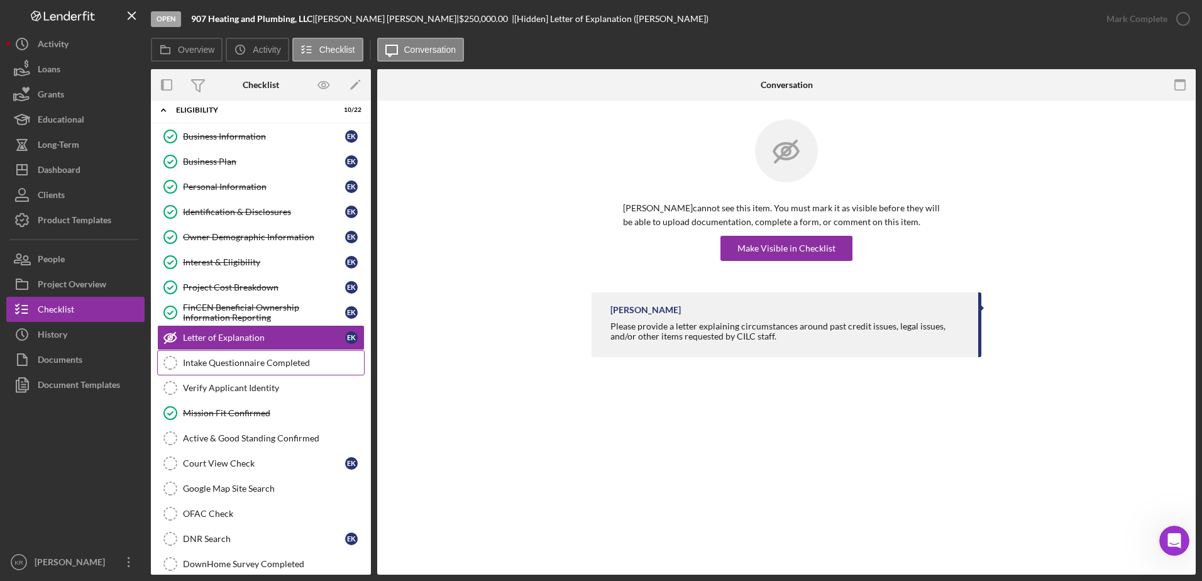
click at [250, 361] on div "Intake Questionnaire Completed" at bounding box center [273, 363] width 181 height 10
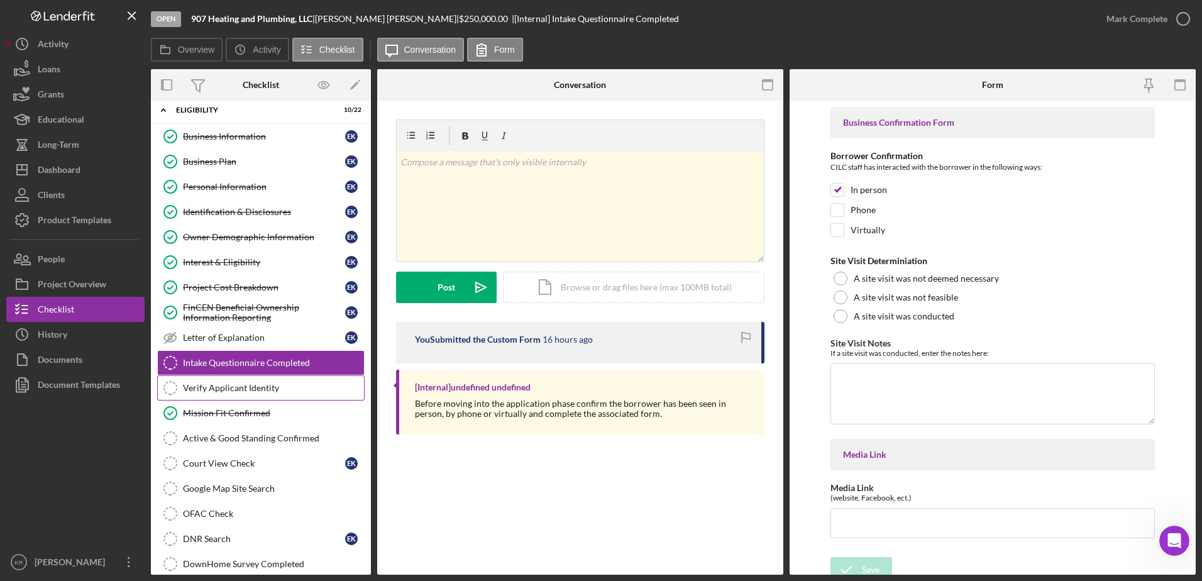
click at [215, 397] on link "Verify Applicant Identity Verify Applicant Identity" at bounding box center [260, 387] width 207 height 25
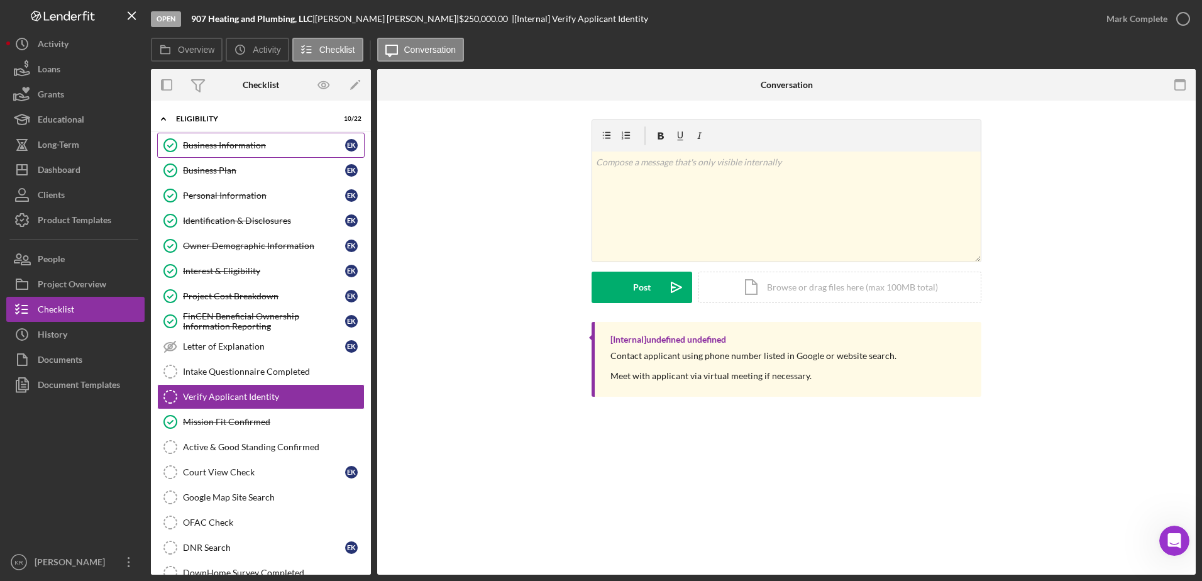
click at [208, 145] on div "Business Information" at bounding box center [264, 145] width 162 height 10
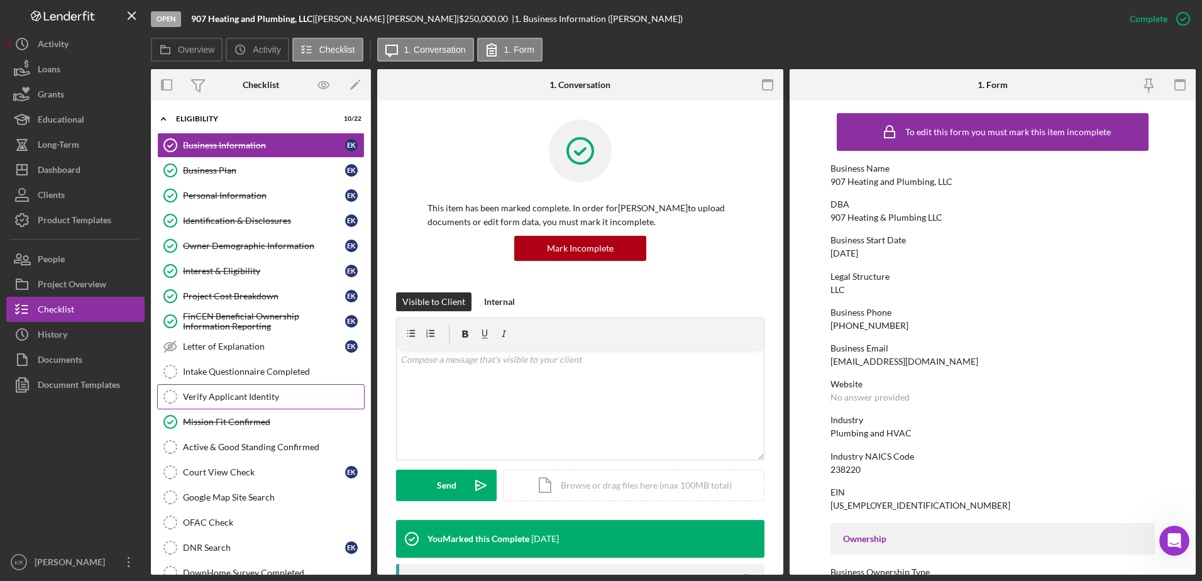
click at [249, 395] on div "Verify Applicant Identity" at bounding box center [273, 397] width 181 height 10
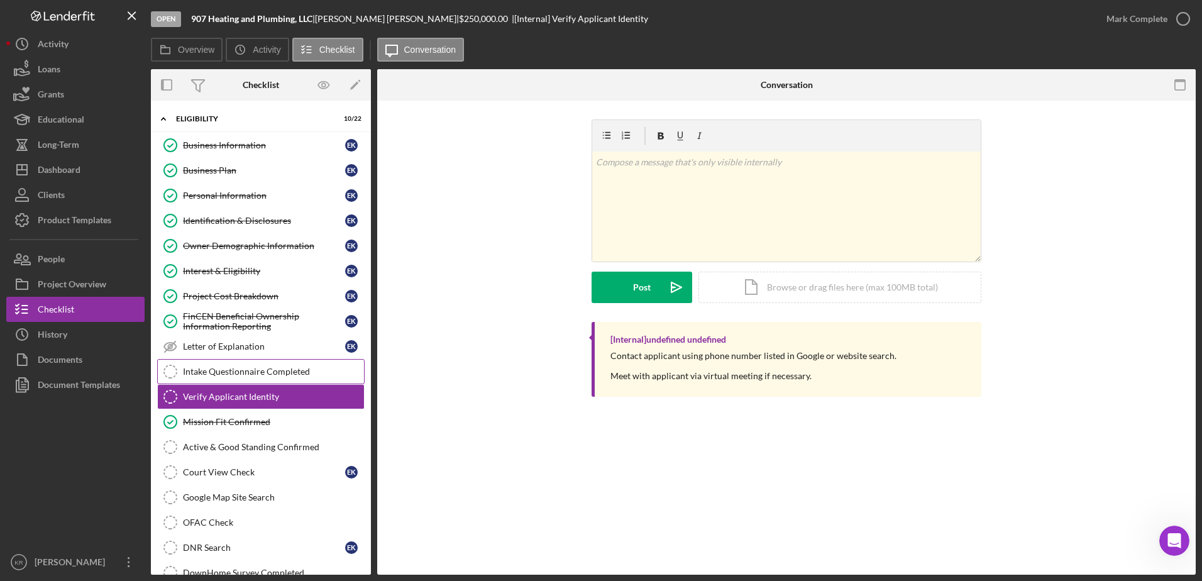
click at [228, 378] on link "Intake Questionnaire Completed Intake Questionnaire Completed" at bounding box center [260, 371] width 207 height 25
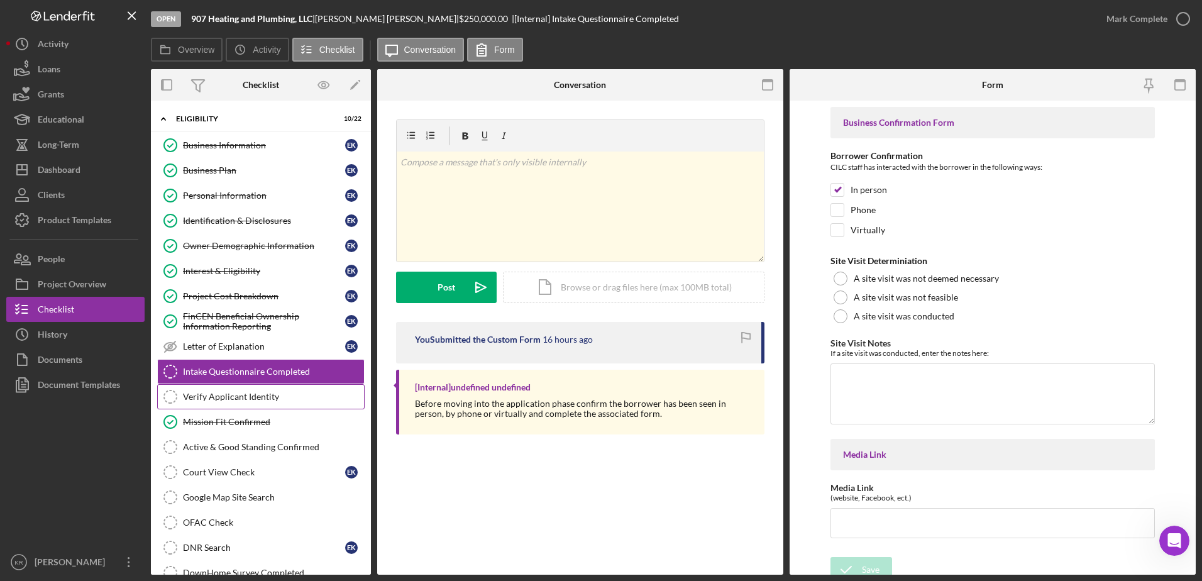
click at [245, 399] on div "Verify Applicant Identity" at bounding box center [273, 397] width 181 height 10
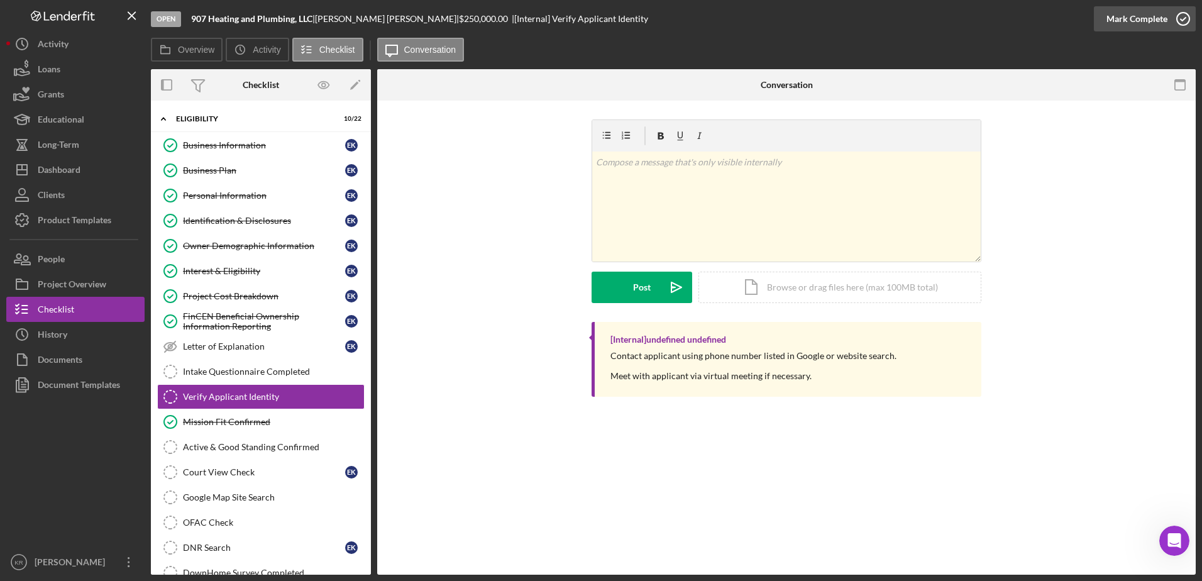
click at [1110, 28] on div "Mark Complete" at bounding box center [1136, 18] width 61 height 25
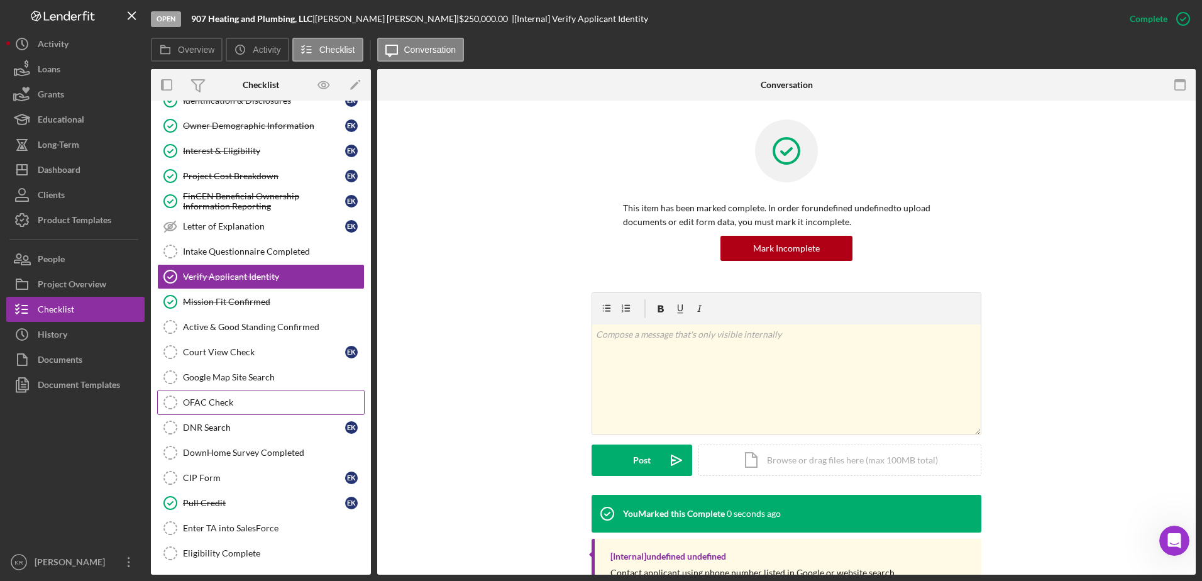
scroll to position [126, 0]
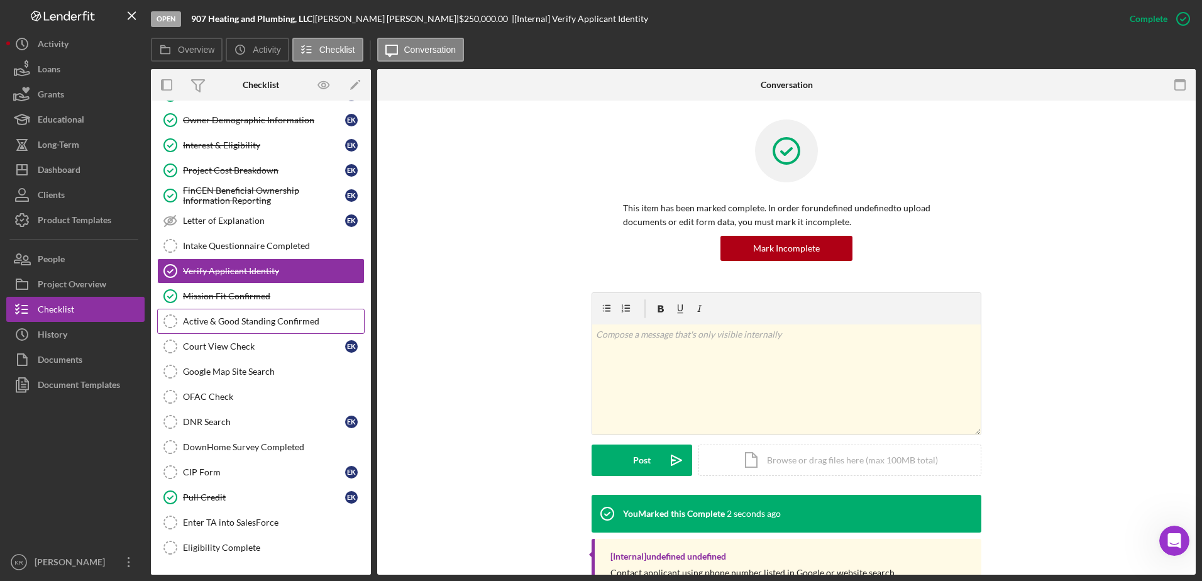
click at [226, 326] on div "Active & Good Standing Confirmed" at bounding box center [273, 321] width 181 height 10
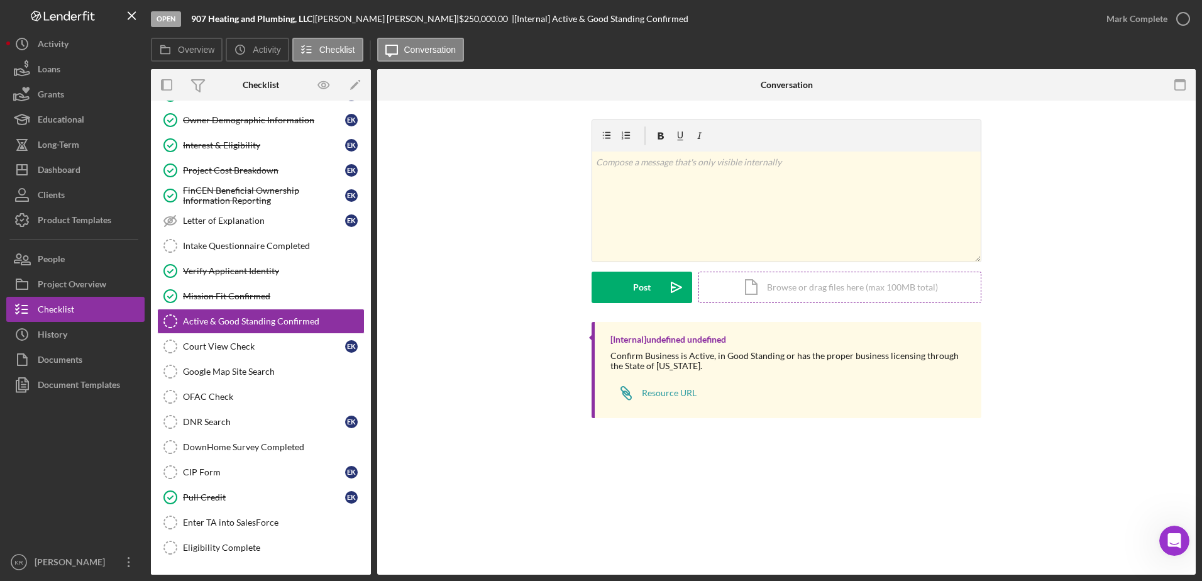
click at [778, 279] on div "Icon/Document Browse or drag files here (max 100MB total) Tap to choose files o…" at bounding box center [839, 287] width 283 height 31
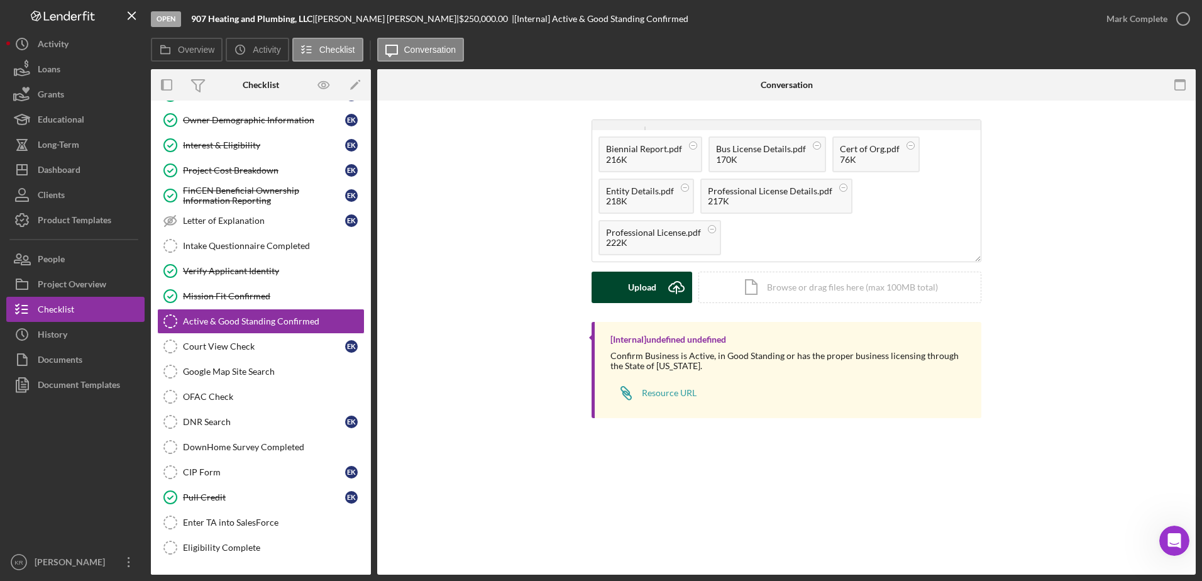
click at [619, 291] on button "Upload Icon/Upload" at bounding box center [642, 287] width 101 height 31
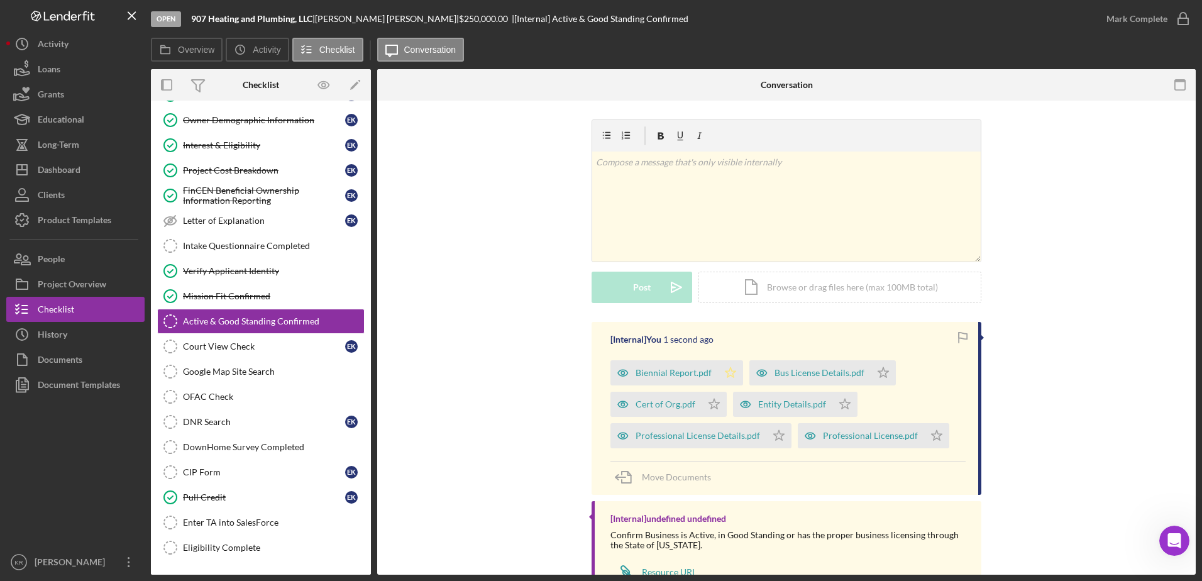
click at [727, 368] on polygon "button" at bounding box center [730, 372] width 11 height 10
click at [707, 401] on icon "Icon/Star" at bounding box center [714, 404] width 25 height 25
click at [885, 367] on icon "Icon/Star" at bounding box center [883, 372] width 25 height 25
click at [847, 407] on icon "Icon/Star" at bounding box center [844, 404] width 25 height 25
click at [774, 440] on icon "Icon/Star" at bounding box center [778, 435] width 25 height 25
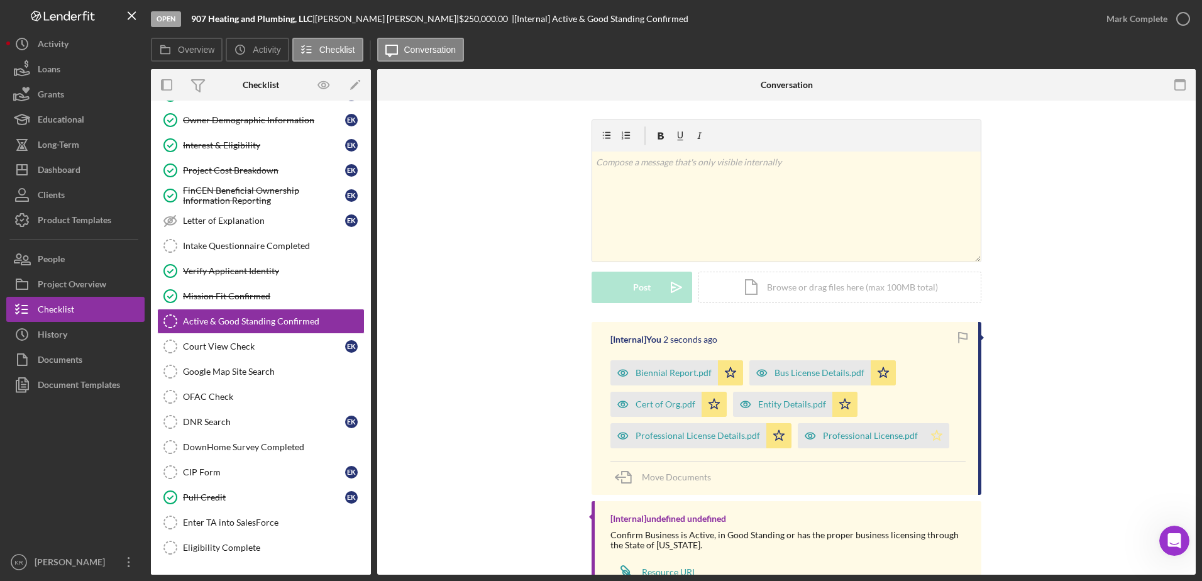
click at [932, 431] on polygon "button" at bounding box center [937, 435] width 11 height 10
click at [1155, 21] on div "Mark Complete" at bounding box center [1136, 18] width 61 height 25
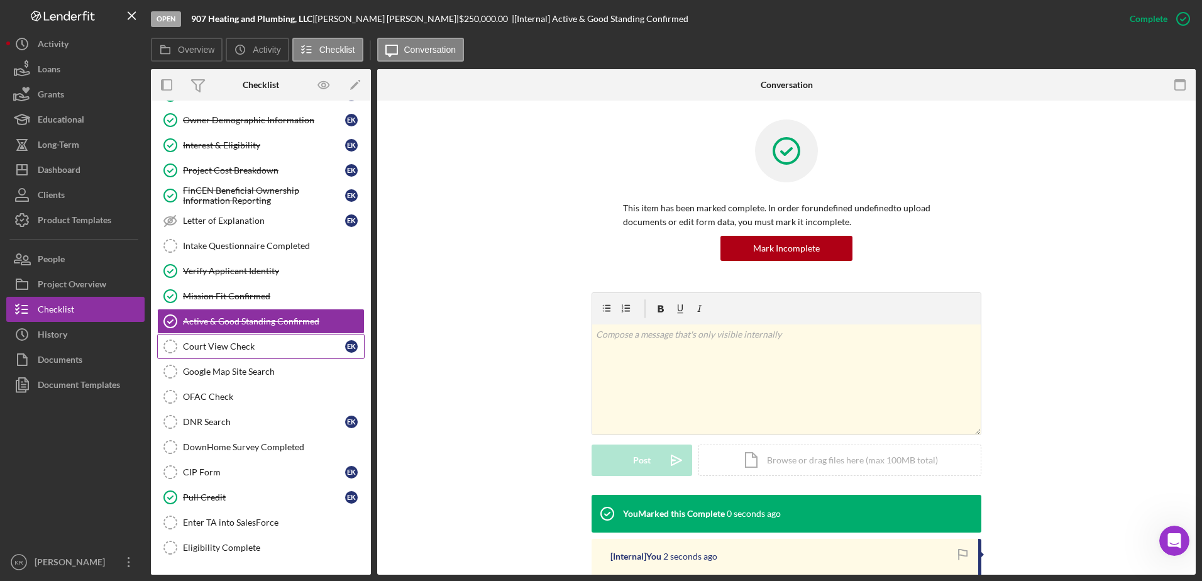
click at [197, 344] on div "Court View Check" at bounding box center [264, 346] width 162 height 10
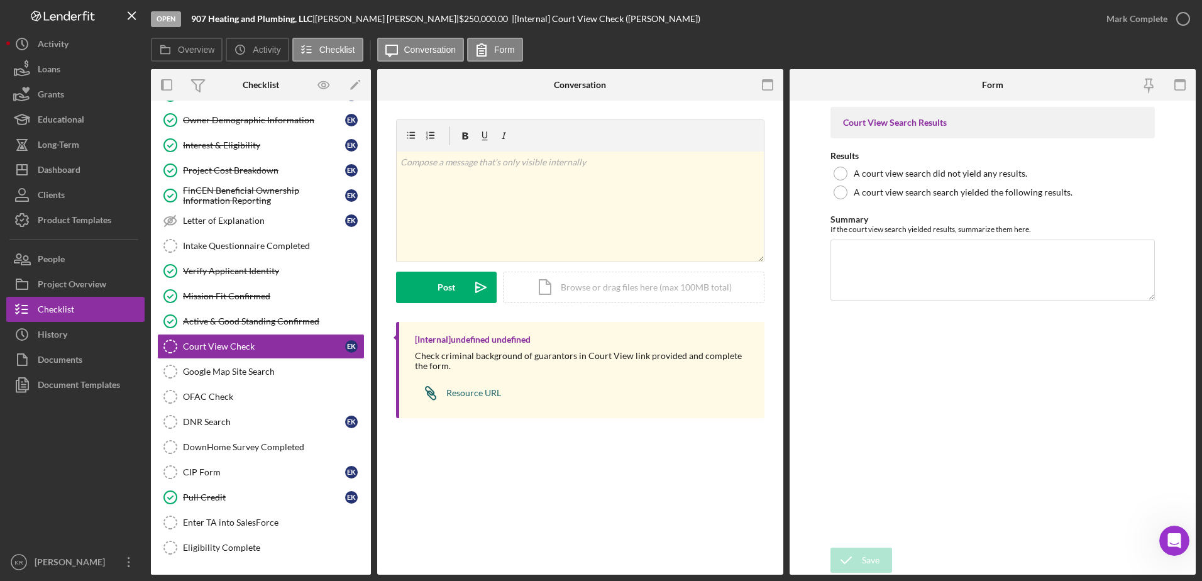
click at [490, 391] on div "Resource URL" at bounding box center [473, 393] width 55 height 10
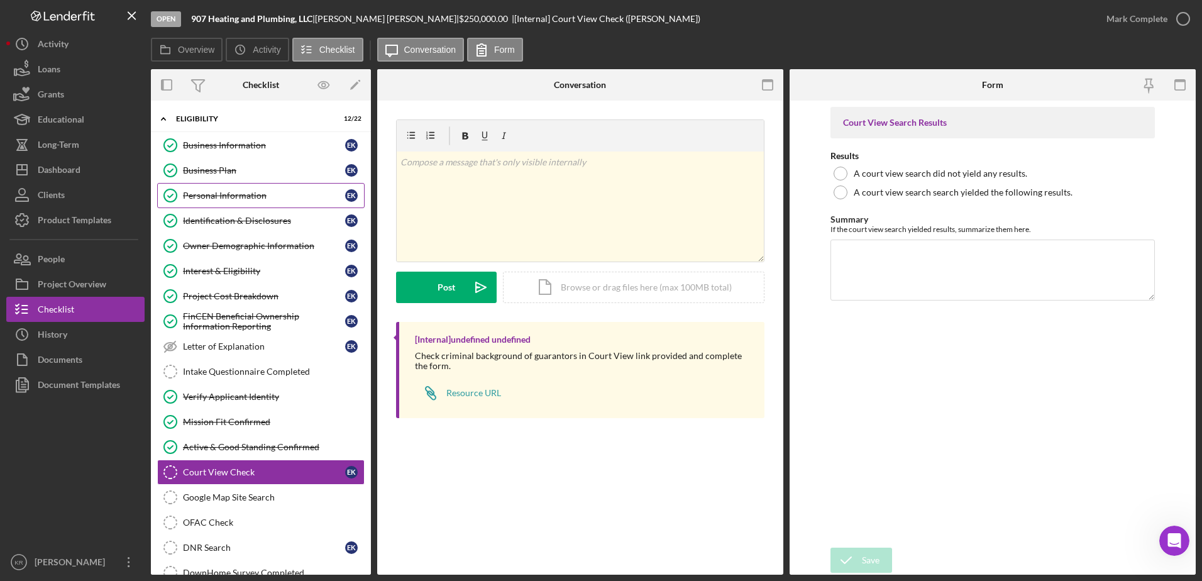
click at [206, 199] on div "Personal Information" at bounding box center [264, 195] width 162 height 10
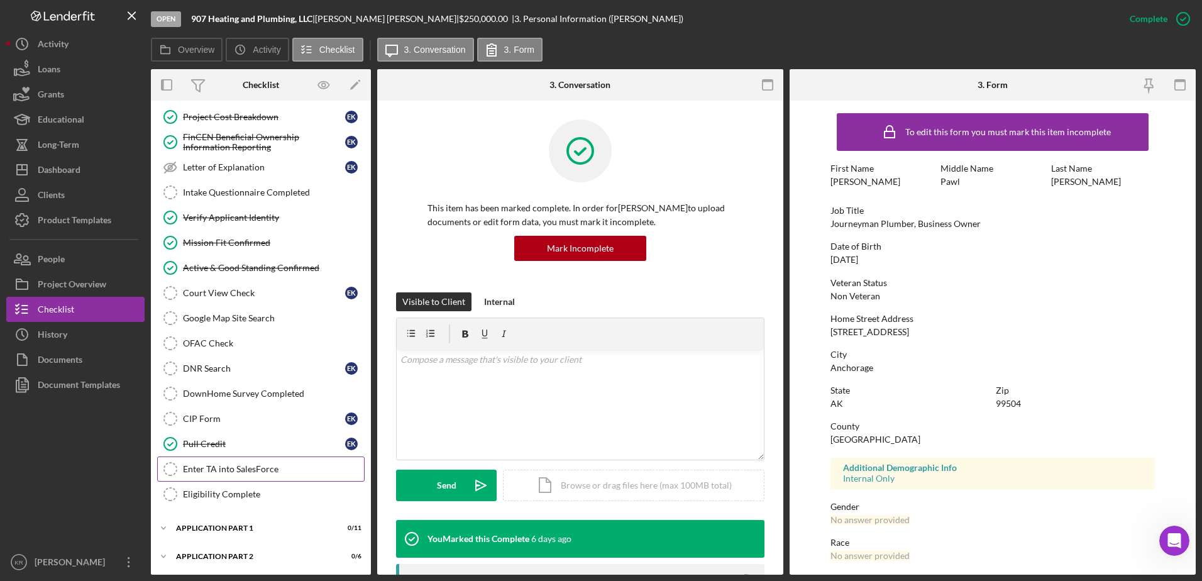
scroll to position [294, 0]
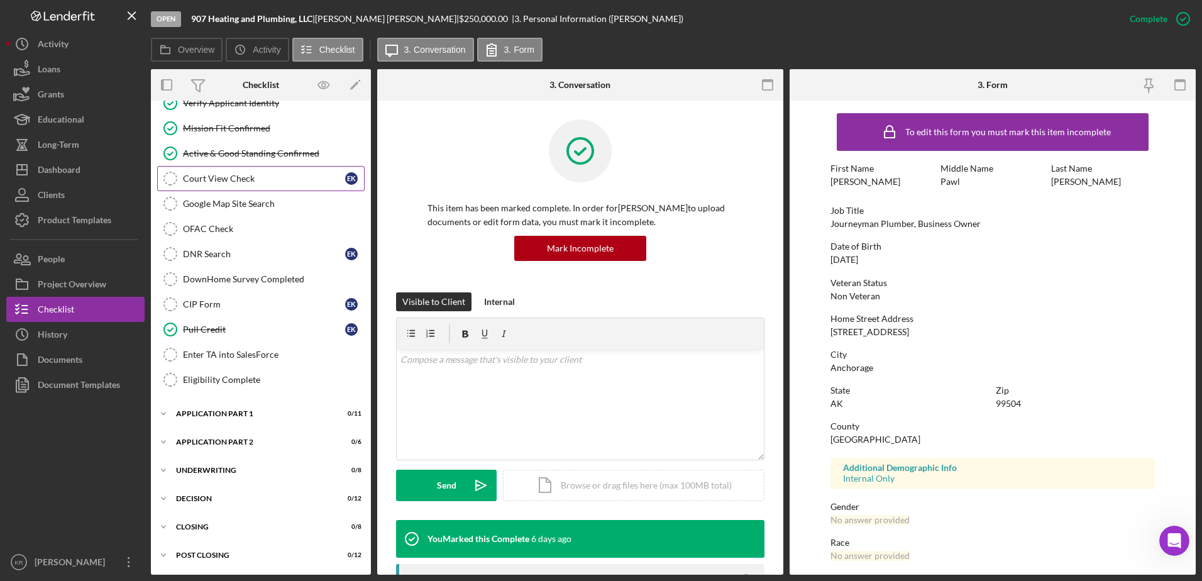
click at [274, 172] on link "Court View Check Court View Check E K" at bounding box center [260, 178] width 207 height 25
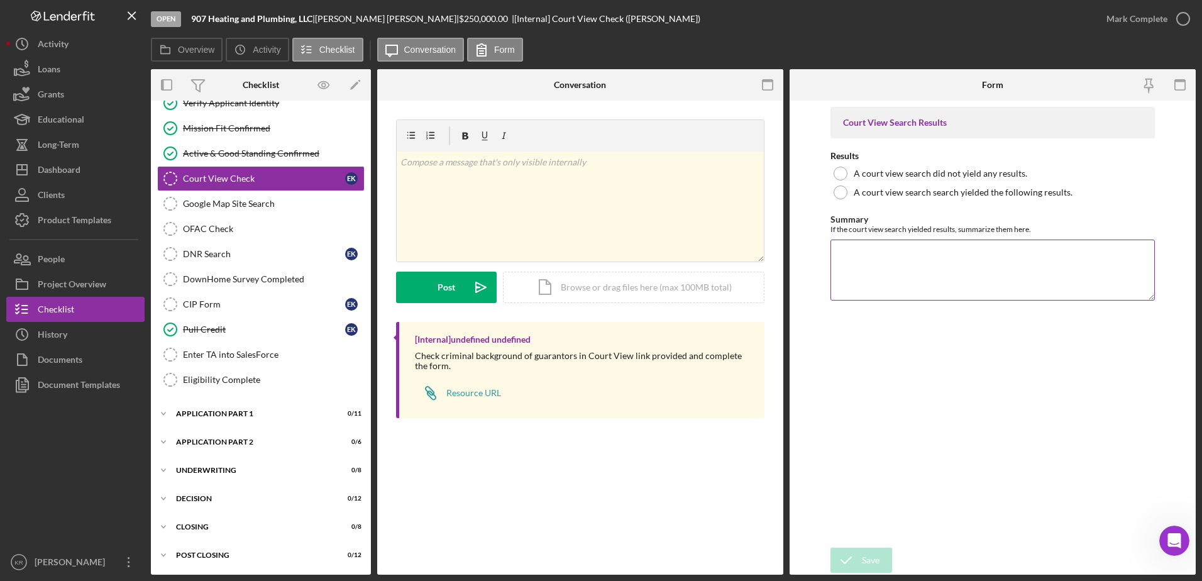
click at [923, 260] on textarea "Summary" at bounding box center [992, 270] width 325 height 60
type textarea "c"
paste textarea "13AAC02275B-Z2 - Minor Off per Bail or Fine Schedule (Non-Criminal)"
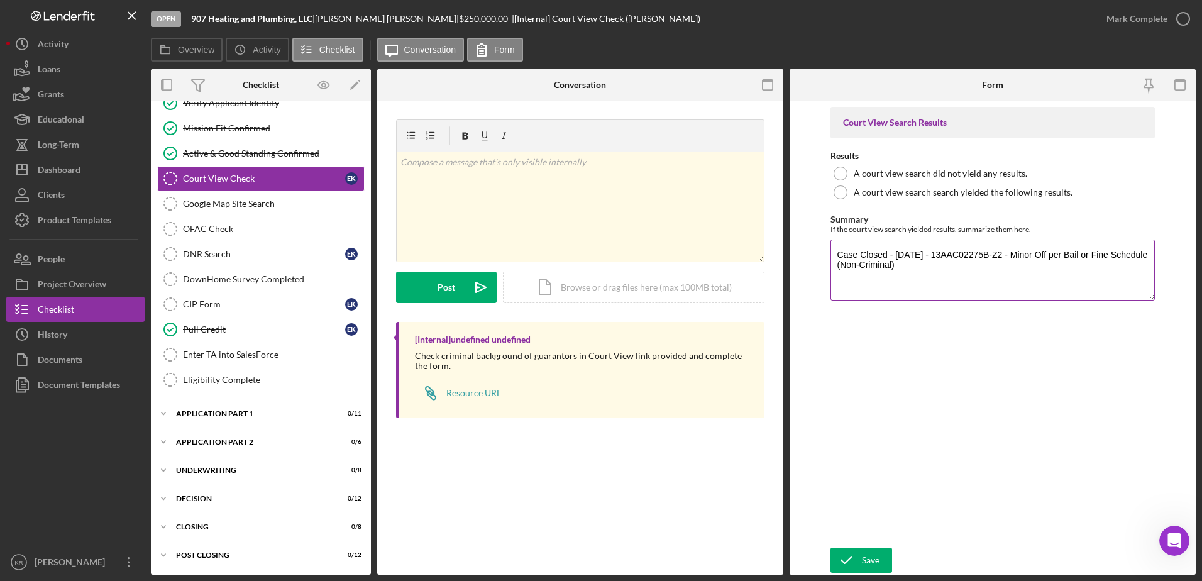
click at [835, 287] on textarea "Case Closed - [DATE] - 13AAC02275B-Z2 - Minor Off per Bail or Fine Schedule (No…" at bounding box center [992, 270] width 325 height 60
paste textarea "AS2822019-V1 - Minor Off per Bail or Fine Schedule (Non-Criminal)"
click at [987, 302] on div "Summary If the court view search yielded results, summarize them here. Case Clo…" at bounding box center [992, 258] width 325 height 88
click at [985, 295] on textarea "Case Closed - [DATE] - 13AAC02275B-Z2 - Minor Off per Bail or Fine Schedule (No…" at bounding box center [992, 270] width 325 height 60
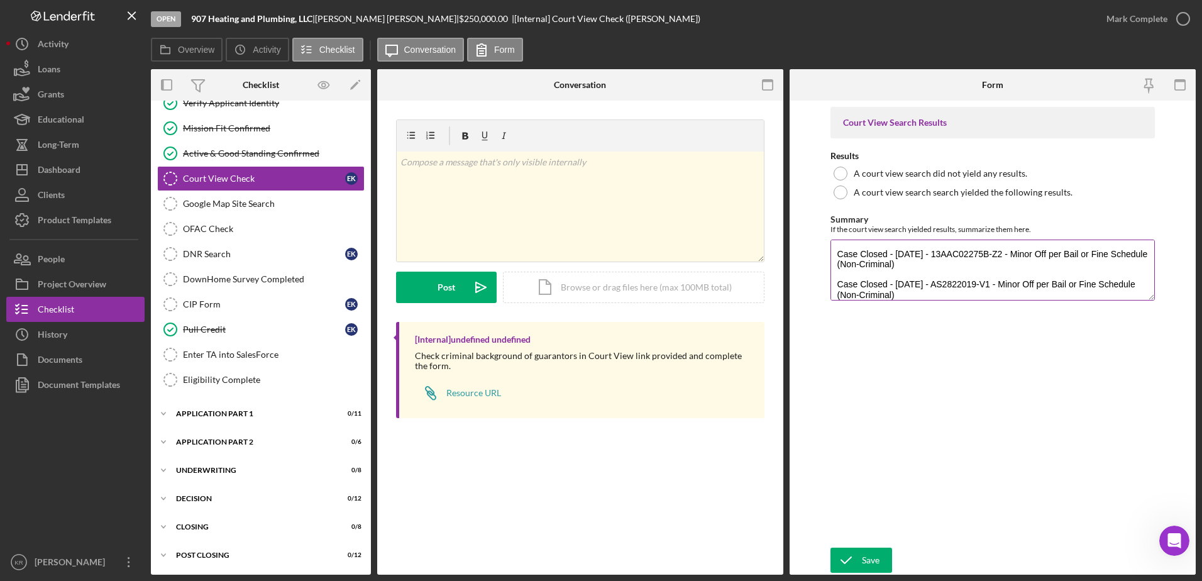
paste textarea "AS2822019-V1 - Minor Off per Bail or Fine Schedule (Non-Criminal) AS28.22.019: …"
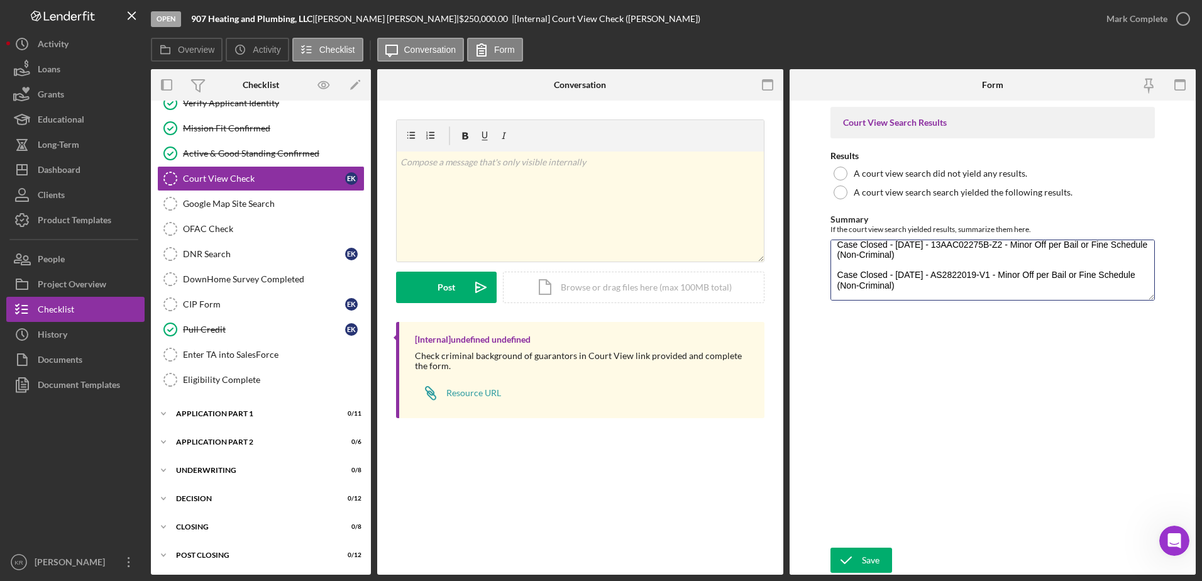
scroll to position [10, 0]
drag, startPoint x: 935, startPoint y: 291, endPoint x: 947, endPoint y: 275, distance: 20.2
click at [947, 275] on textarea "Case Closed - [DATE] - 13AAC02275B-Z2 - Minor Off per Bail or Fine Schedule (No…" at bounding box center [992, 270] width 325 height 60
paste textarea "AS28.22.019: Proof Of Insurance To Be Carried And"
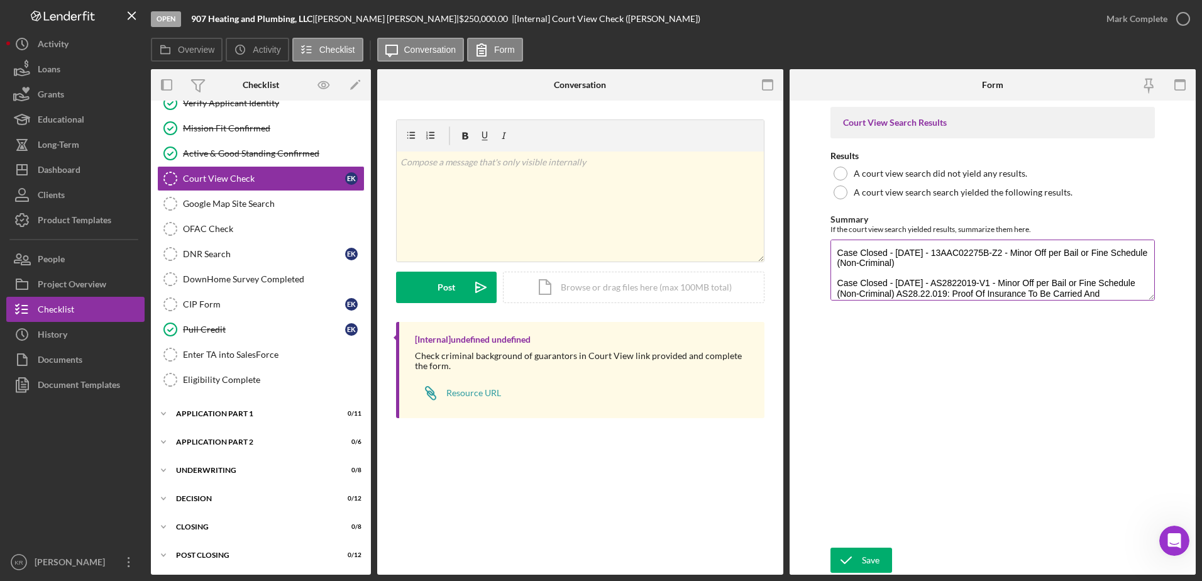
scroll to position [0, 0]
drag, startPoint x: 1054, startPoint y: 268, endPoint x: 949, endPoint y: 255, distance: 105.1
click at [949, 255] on textarea "Case Closed - [DATE] - 13AAC02275B-Z2 - Minor Off per Bail or Fine Schedule (No…" at bounding box center [992, 270] width 325 height 60
paste textarea "13AAC02.275(b): Speeding (4-9 MPH Over)"
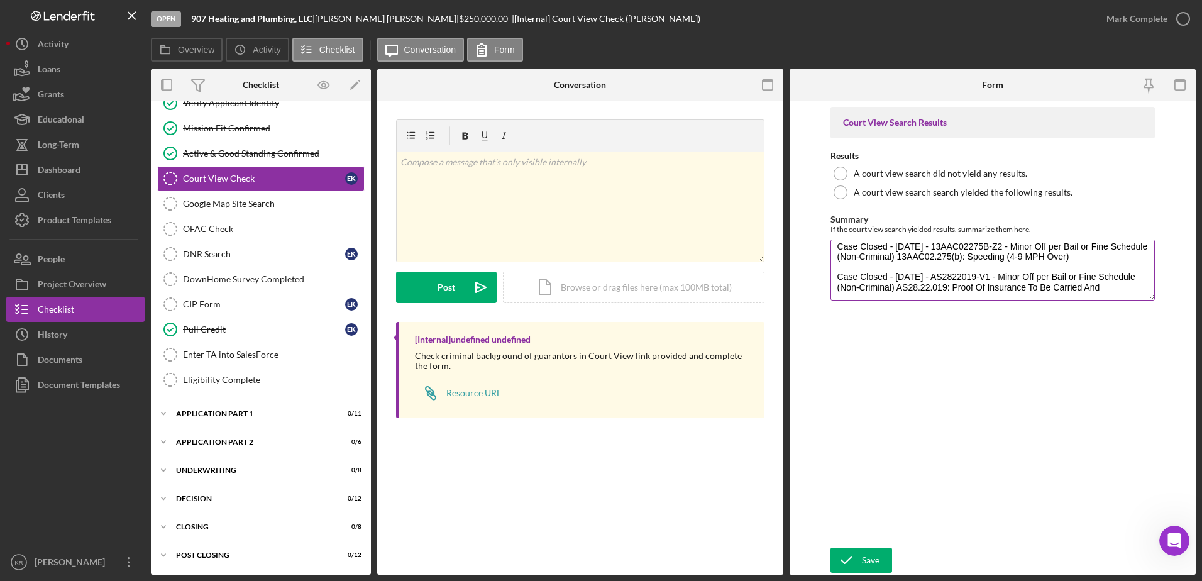
scroll to position [10, 0]
click at [1139, 287] on textarea "Case Closed - [DATE] - 13AAC02275B-Z2 - Minor Off per Bail or Fine Schedule (No…" at bounding box center [992, 270] width 325 height 60
click at [1135, 287] on textarea "Case Closed - [DATE] - 13AAC02275B-Z2 - Minor Off per Bail or Fine Schedule (No…" at bounding box center [992, 270] width 325 height 60
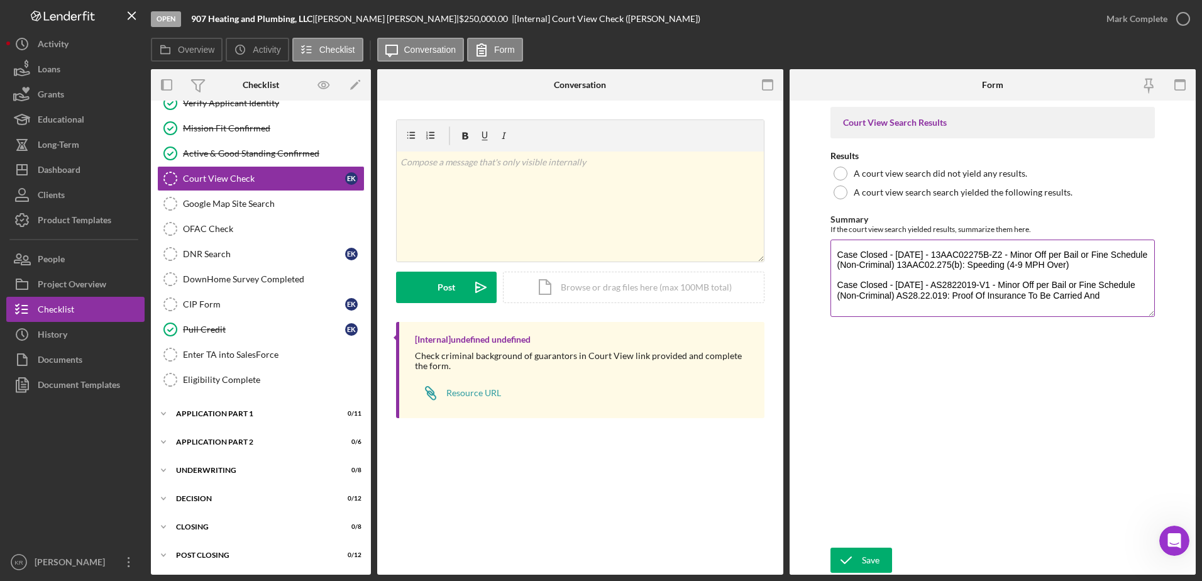
scroll to position [0, 0]
drag, startPoint x: 1148, startPoint y: 300, endPoint x: 1155, endPoint y: 444, distance: 144.2
click at [1165, 461] on form "Court View Search Results Results A court view search did not yield any results…" at bounding box center [993, 338] width 406 height 474
click at [1130, 298] on textarea "Case Closed - [DATE] - 13AAC02275B-Z2 - Minor Off per Bail or Fine Schedule (No…" at bounding box center [992, 352] width 325 height 224
click at [923, 304] on textarea "Case Closed - [DATE] - 13AAC02275B-Z2 - Minor Off per Bail or Fine Schedule (No…" at bounding box center [992, 352] width 325 height 224
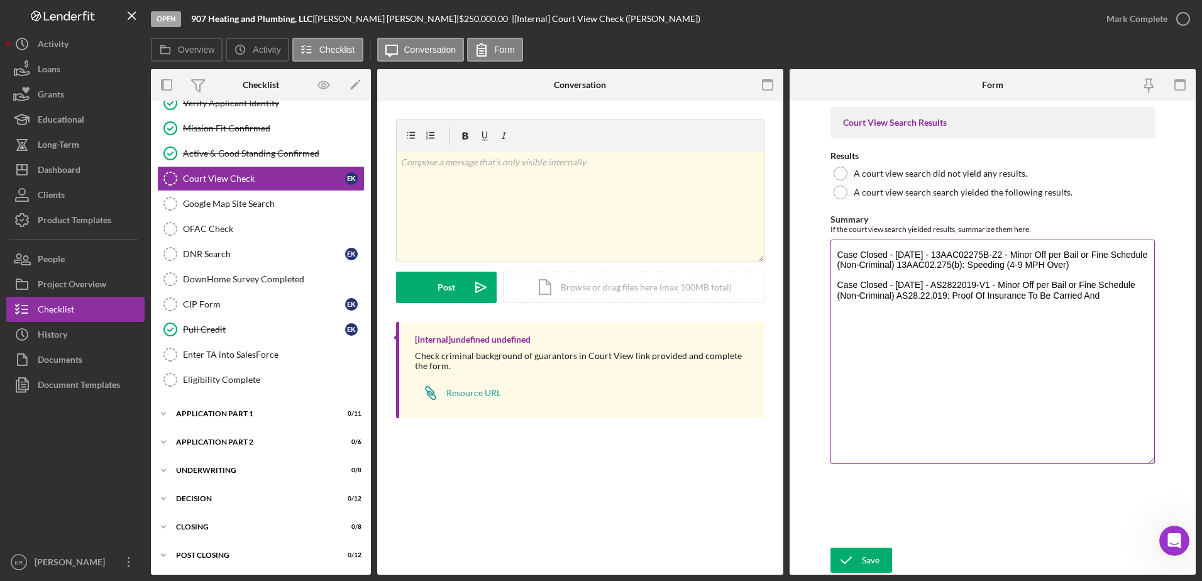
click at [864, 315] on textarea "Case Closed - [DATE] - 13AAC02275B-Z2 - Minor Off per Bail or Fine Schedule (No…" at bounding box center [992, 352] width 325 height 224
click at [841, 324] on textarea "Case Closed - [DATE] - 13AAC02275B-Z2 - Minor Off per Bail or Fine Schedule (No…" at bounding box center [992, 352] width 325 height 224
click at [1145, 304] on textarea "Case Closed - [DATE] - 13AAC02275B-Z2 - Minor Off per Bail or Fine Schedule (No…" at bounding box center [992, 352] width 325 height 224
click at [881, 316] on textarea "Case Closed - [DATE] - 13AAC02275B-Z2 - Minor Off per Bail or Fine Schedule (No…" at bounding box center [992, 352] width 325 height 224
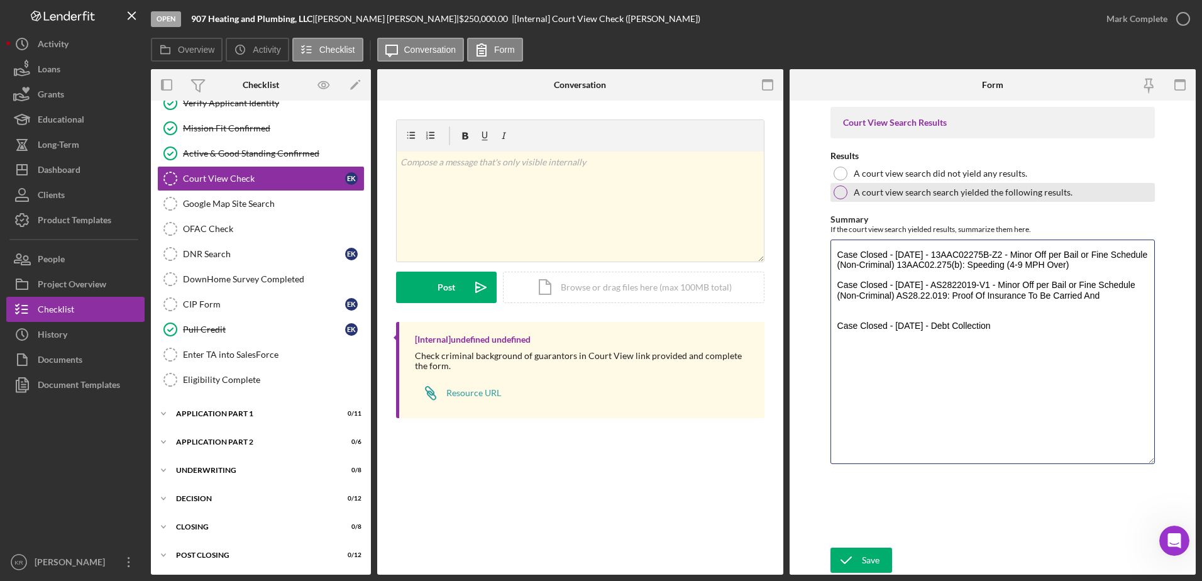
type textarea "Case Closed - [DATE] - 13AAC02275B-Z2 - Minor Off per Bail or Fine Schedule (No…"
click at [910, 196] on label "A court view search search yielded the following results." at bounding box center [963, 192] width 219 height 10
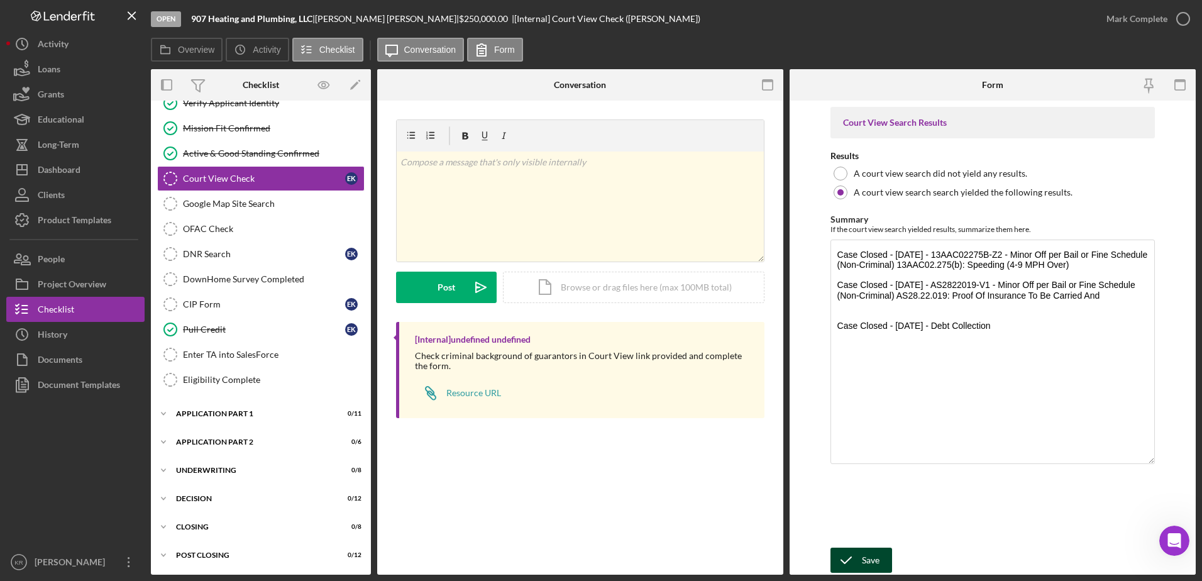
click at [857, 554] on icon "submit" at bounding box center [845, 559] width 31 height 31
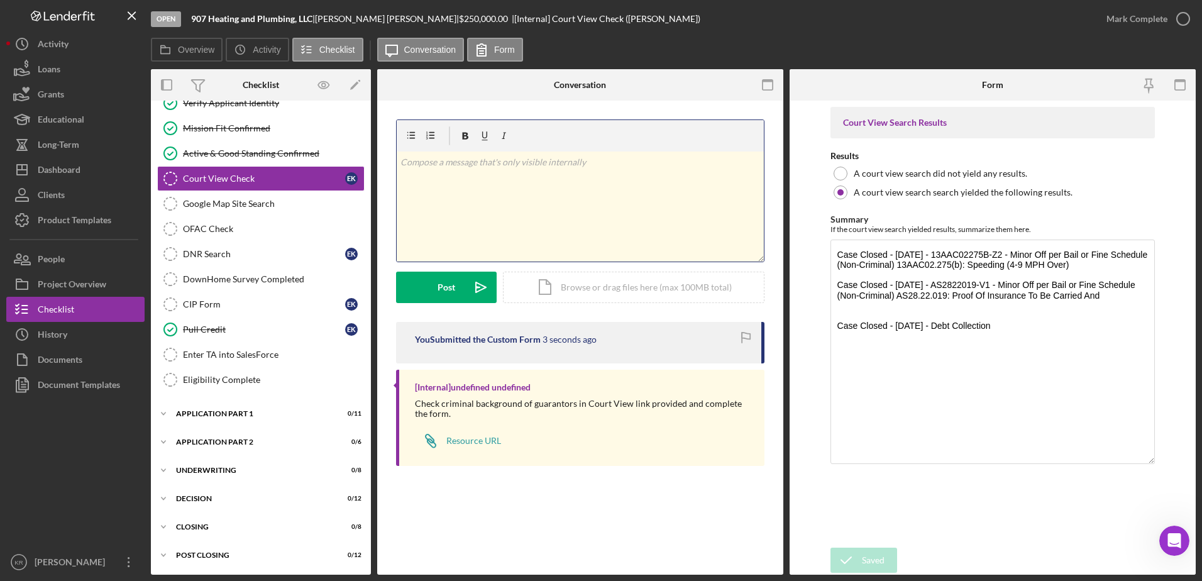
click at [455, 246] on div "v Color teal Color pink Remove color Add row above Add row below Add column bef…" at bounding box center [580, 207] width 367 height 110
click at [423, 296] on button "Post Icon/icon-invite-send" at bounding box center [446, 287] width 101 height 31
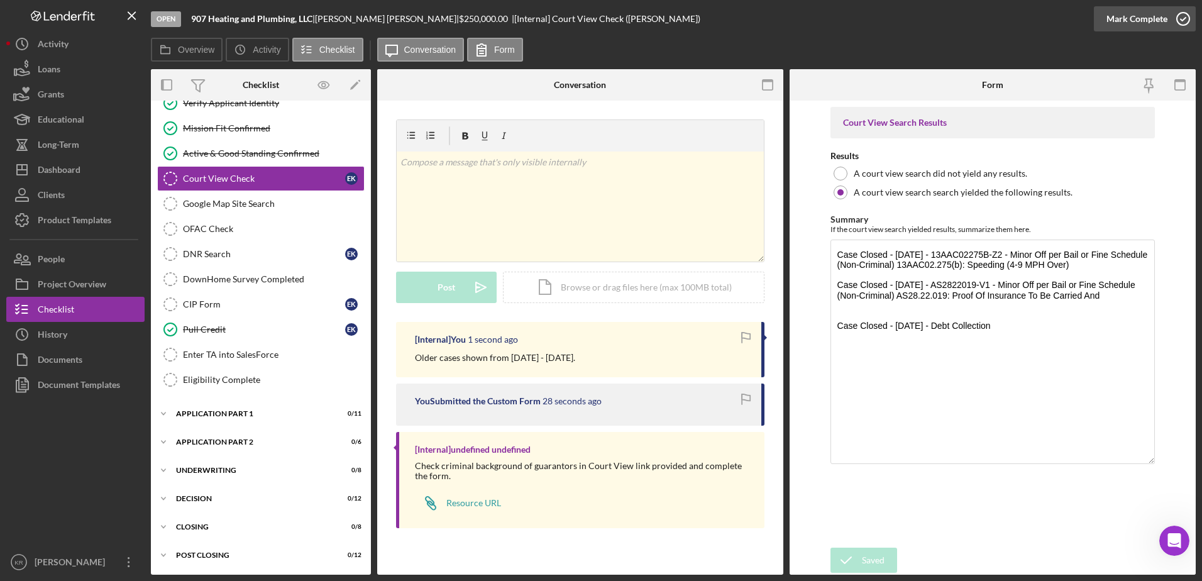
click at [1154, 17] on div "Mark Complete" at bounding box center [1136, 18] width 61 height 25
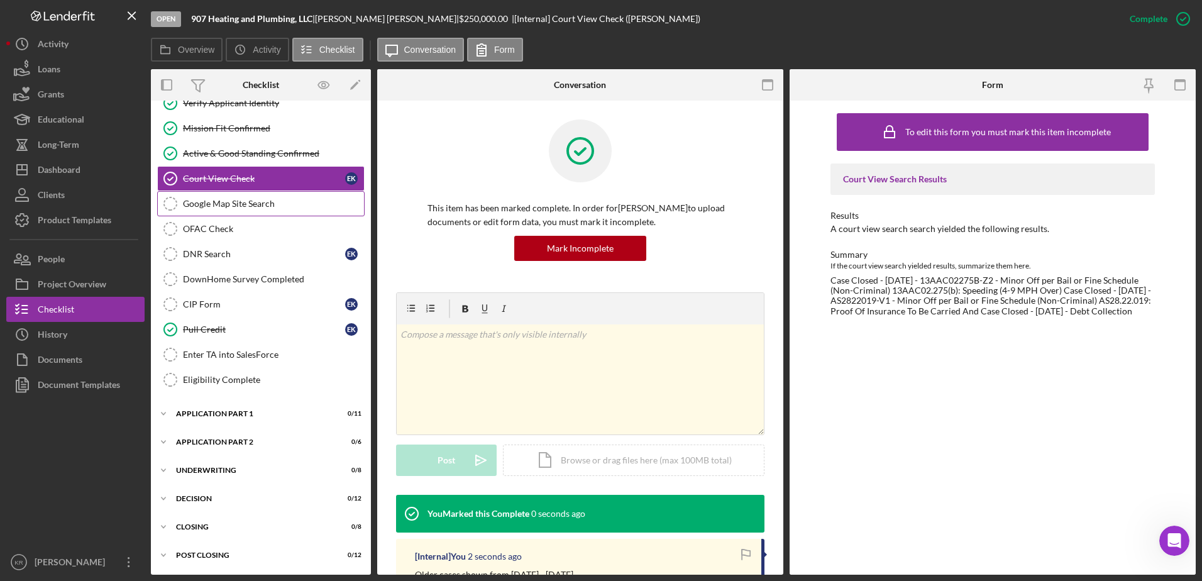
click at [245, 207] on div "Google Map Site Search" at bounding box center [273, 204] width 181 height 10
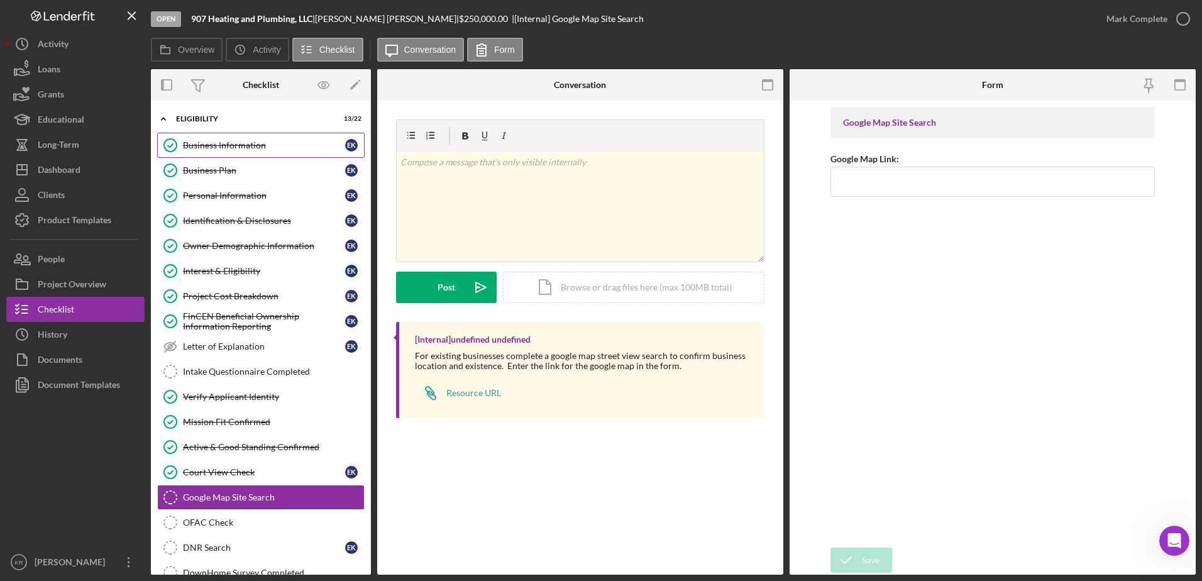
click at [258, 157] on link "Business Information Business Information E K" at bounding box center [260, 145] width 207 height 25
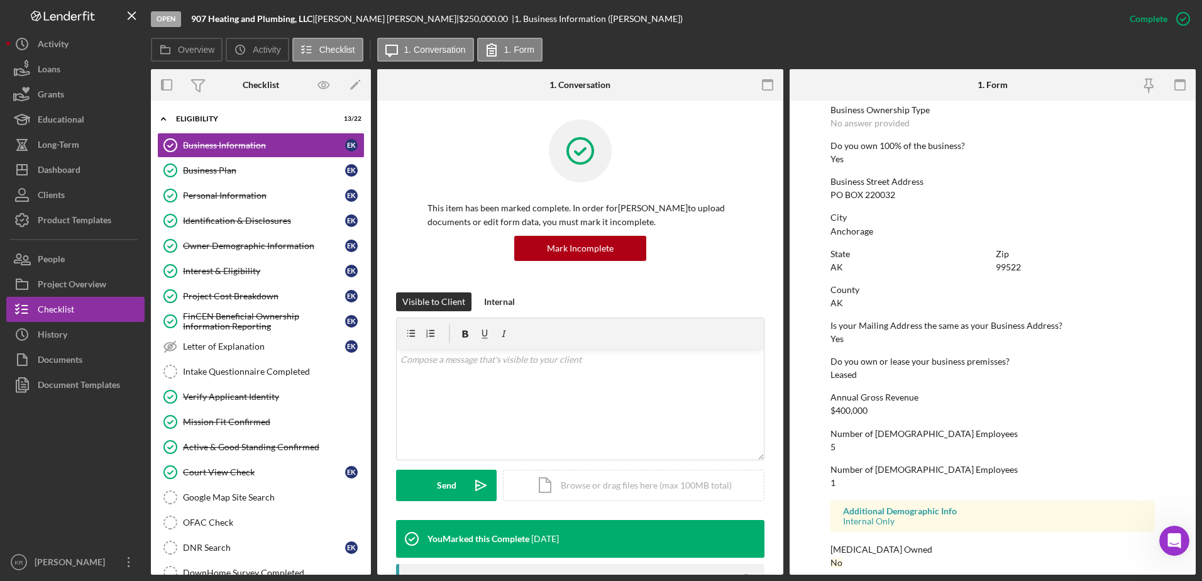
scroll to position [474, 0]
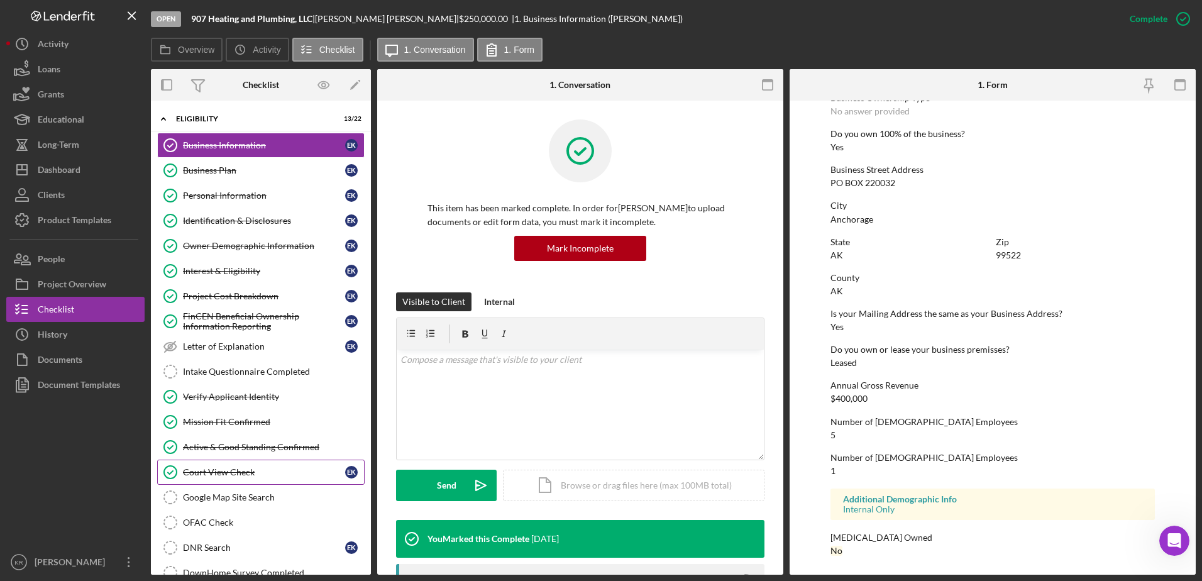
drag, startPoint x: 255, startPoint y: 492, endPoint x: 268, endPoint y: 460, distance: 34.7
click at [255, 492] on div "Google Map Site Search" at bounding box center [273, 497] width 181 height 10
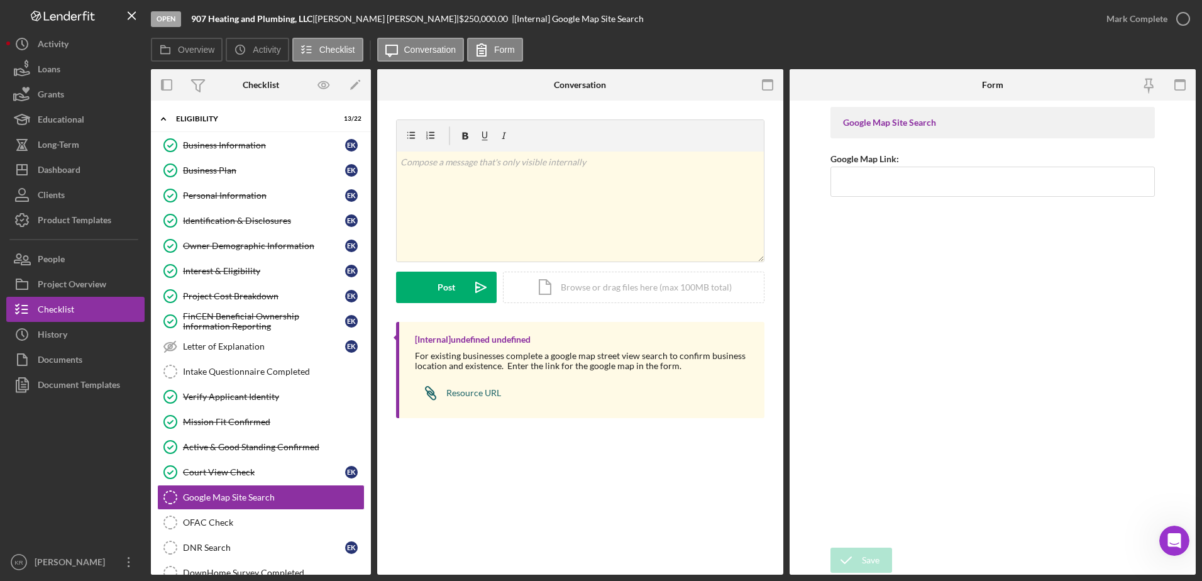
click at [475, 393] on div "Resource URL" at bounding box center [473, 393] width 55 height 10
click at [875, 184] on input "Google Map Link:" at bounding box center [992, 182] width 325 height 30
paste input "[URL][DOMAIN_NAME]"
type input "[URL][DOMAIN_NAME]"
click at [838, 561] on icon "submit" at bounding box center [845, 559] width 31 height 31
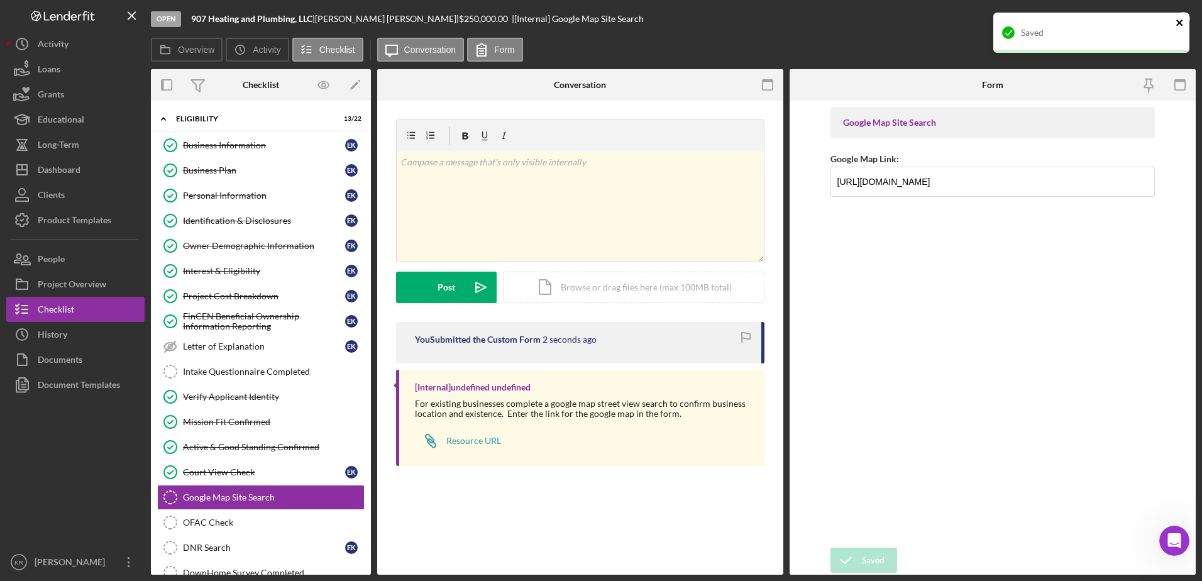
click at [1183, 29] on button "close" at bounding box center [1180, 24] width 9 height 12
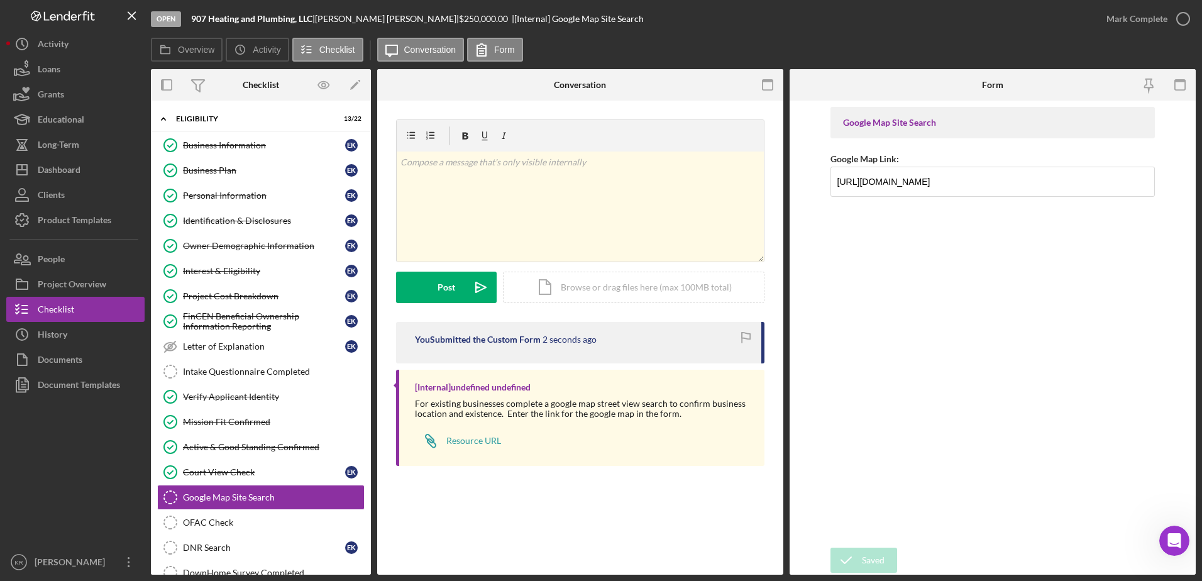
click at [1183, 29] on div "Saved" at bounding box center [1091, 37] width 201 height 55
click at [1172, 8] on icon "button" at bounding box center [1182, 18] width 31 height 31
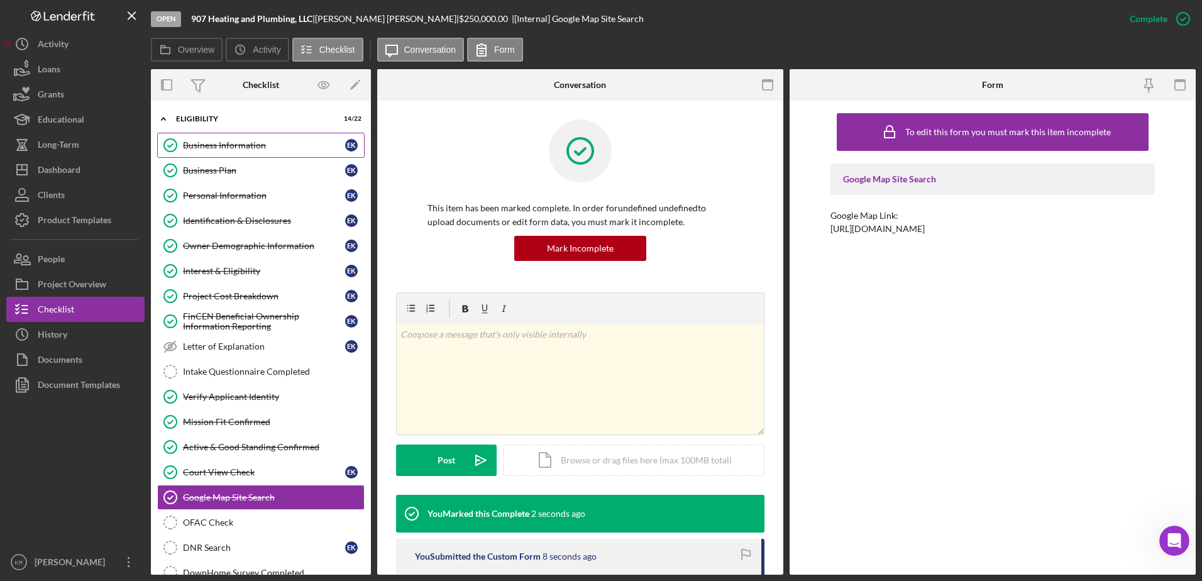
click at [262, 140] on div "Business Information" at bounding box center [264, 145] width 162 height 10
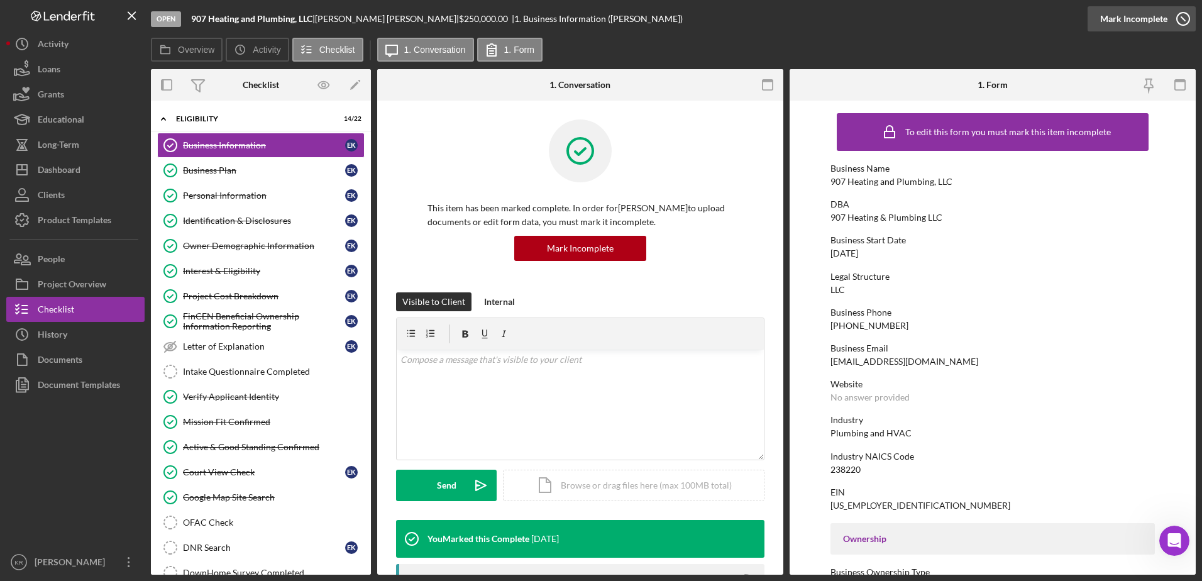
click at [1162, 14] on div "Mark Incomplete" at bounding box center [1133, 18] width 67 height 25
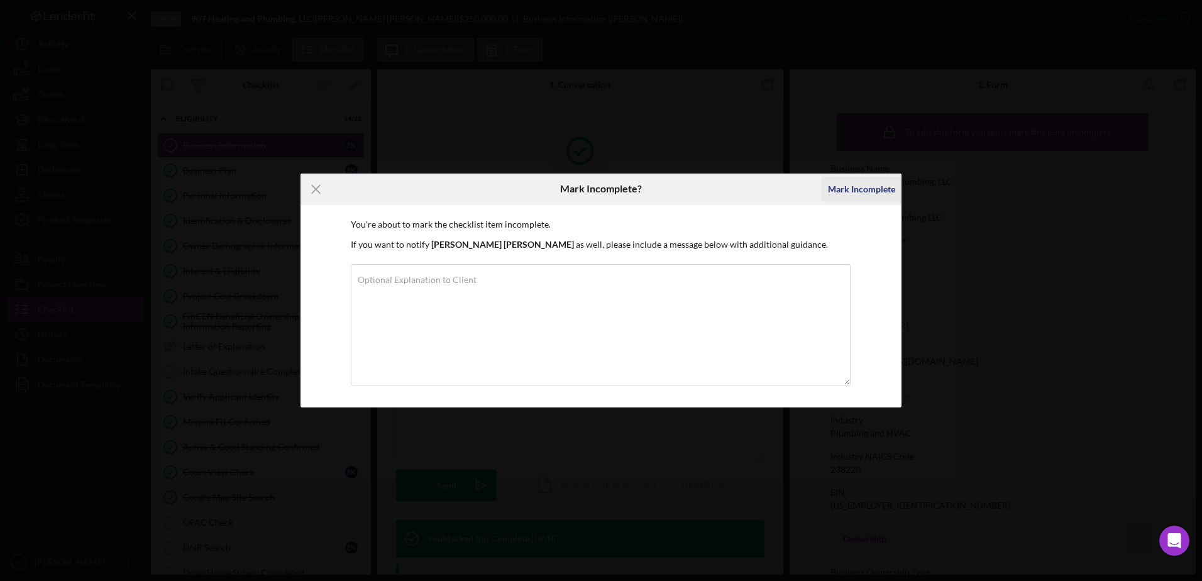
click at [845, 187] on div "Mark Incomplete" at bounding box center [861, 189] width 67 height 25
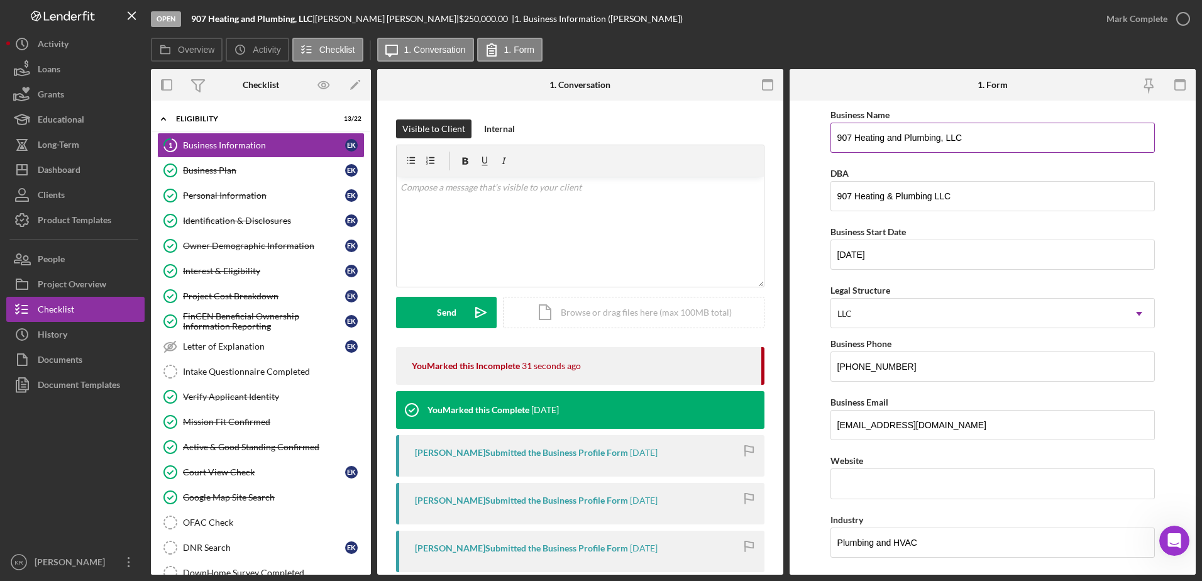
drag, startPoint x: 904, startPoint y: 135, endPoint x: 886, endPoint y: 130, distance: 18.9
click at [886, 130] on input "907 Heating and Plumbing, LLC" at bounding box center [992, 138] width 325 height 30
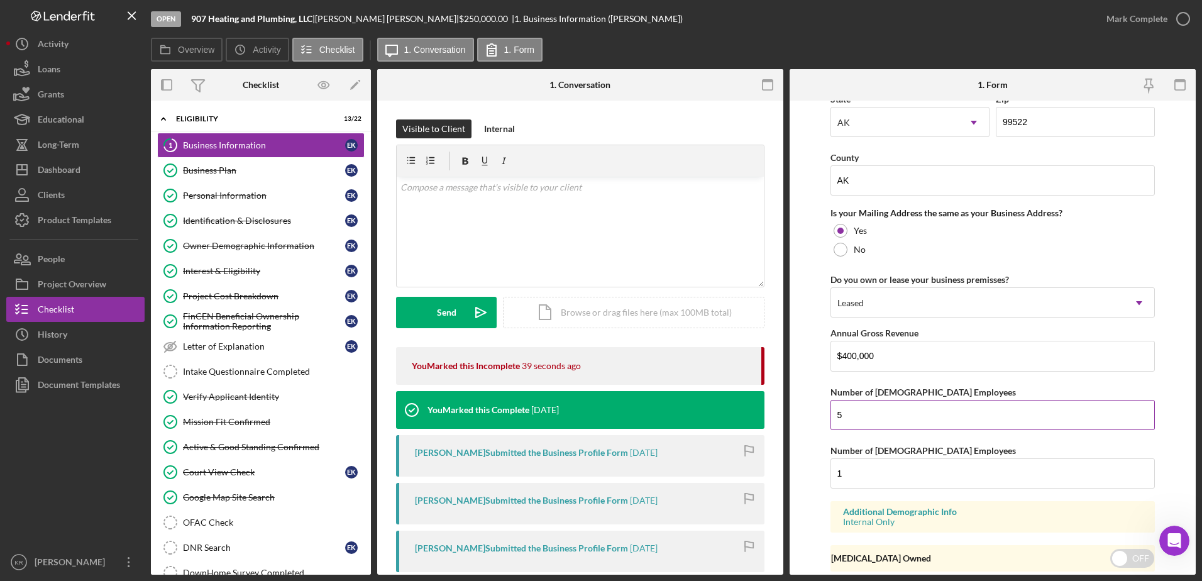
scroll to position [922, 0]
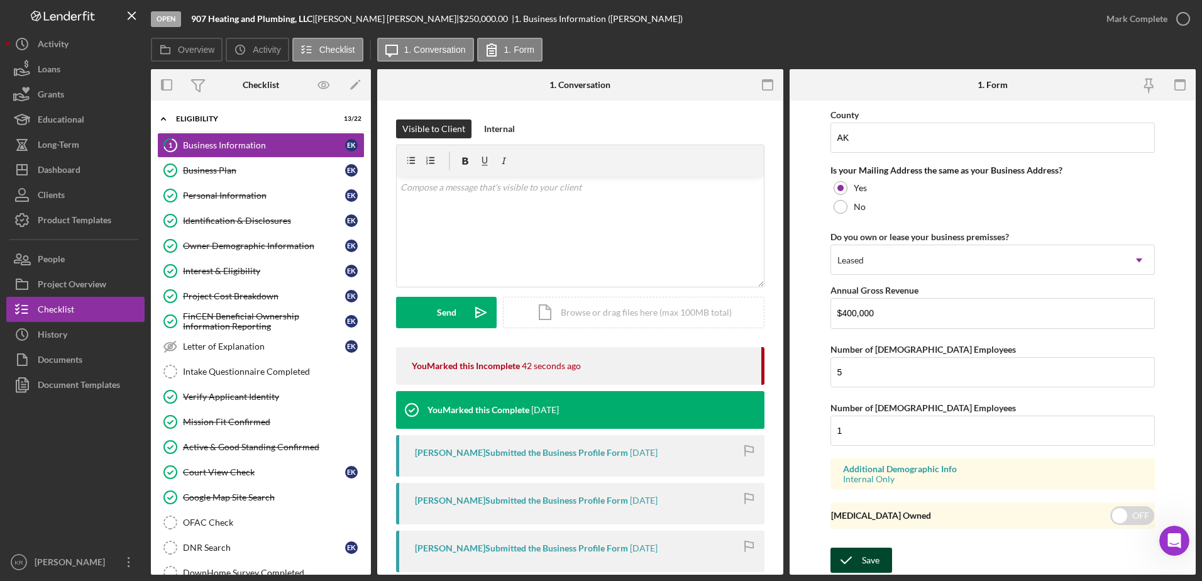
type input "907 Heating & Plumbing, LLC"
click at [859, 551] on icon "submit" at bounding box center [845, 559] width 31 height 31
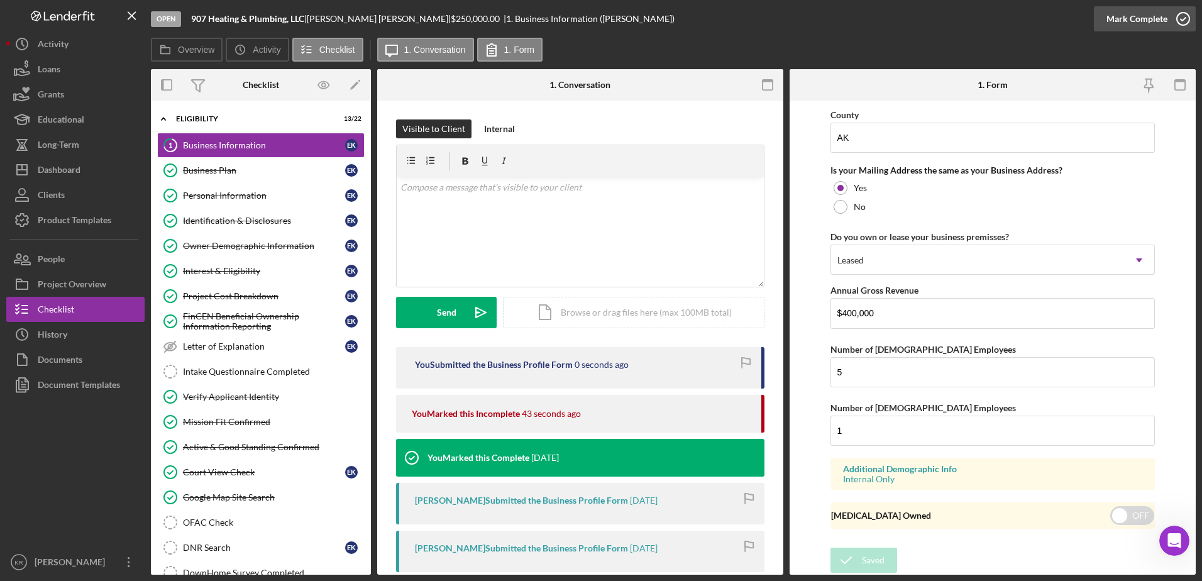
click at [1115, 23] on div "Mark Complete" at bounding box center [1136, 18] width 61 height 25
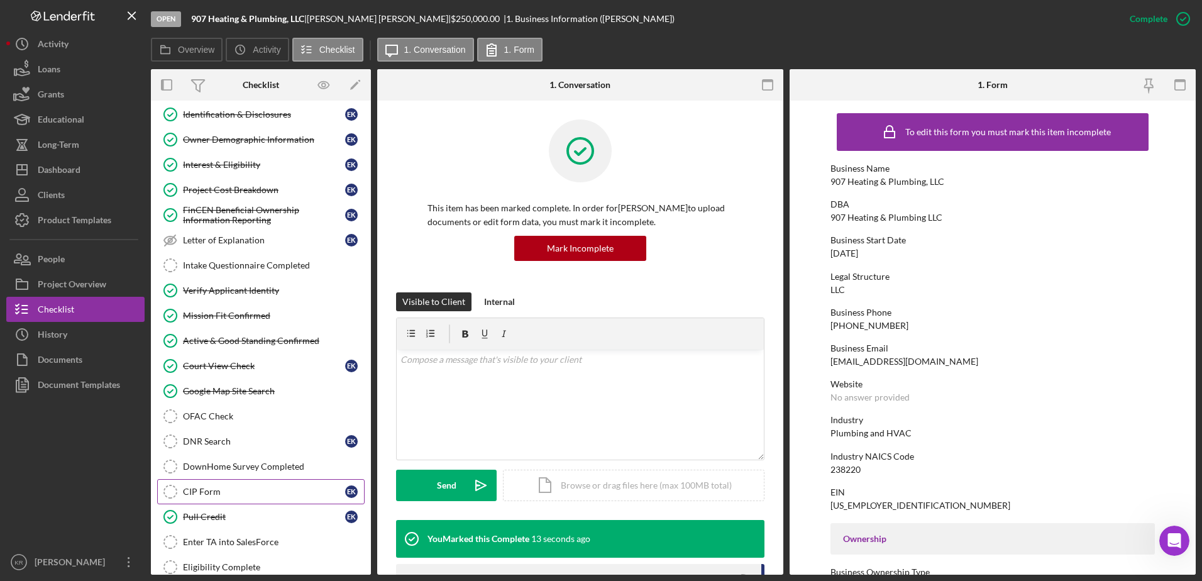
scroll to position [189, 0]
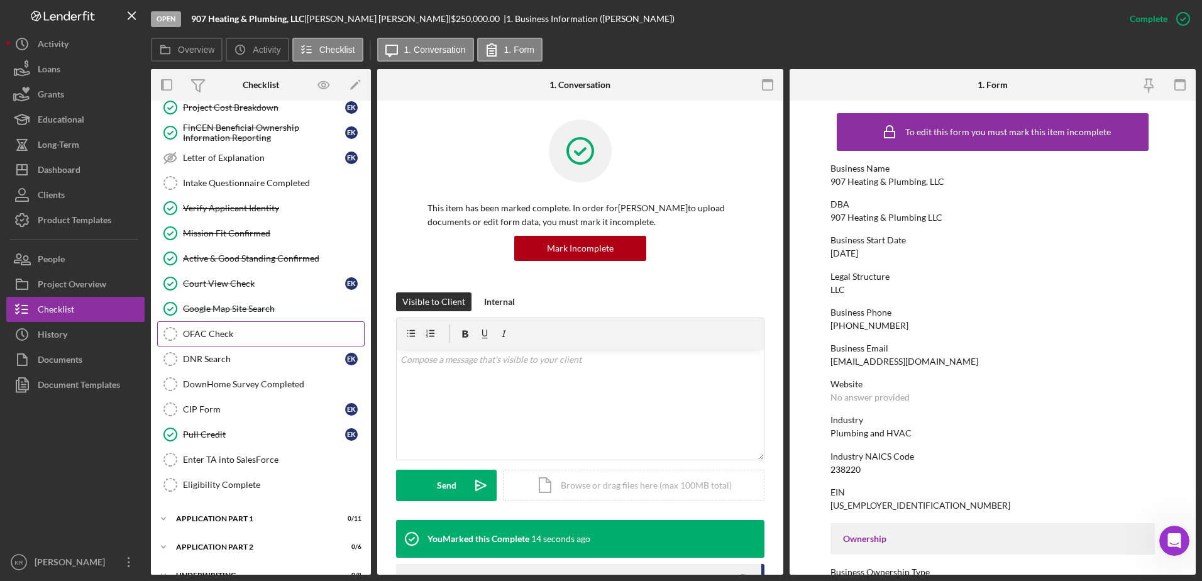
click at [213, 331] on div "OFAC Check" at bounding box center [273, 334] width 181 height 10
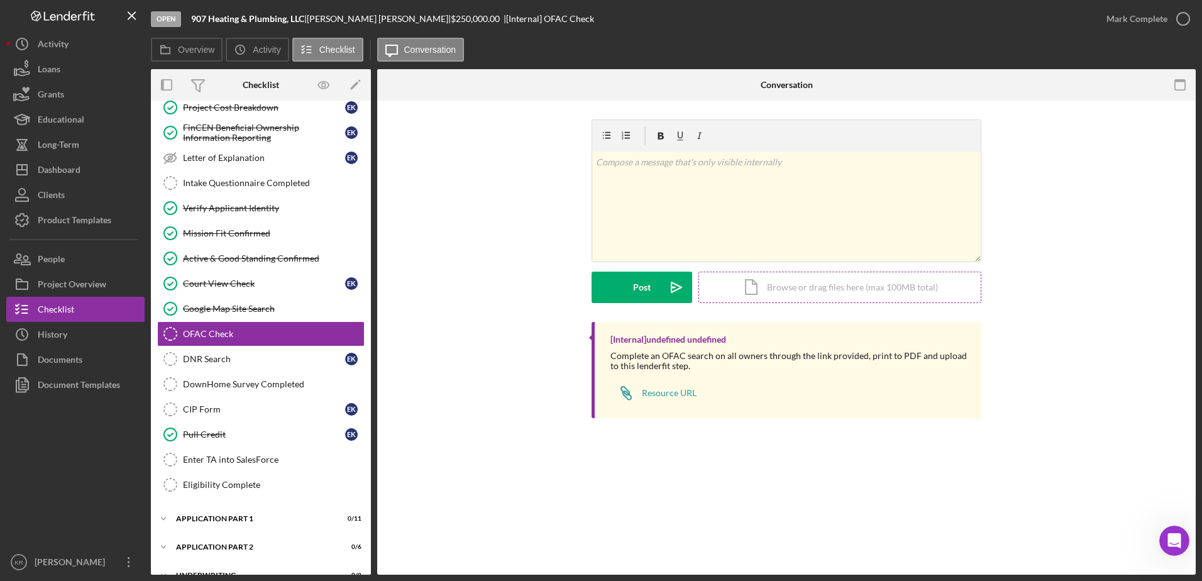
click at [925, 284] on div "Icon/Document Browse or drag files here (max 100MB total) Tap to choose files o…" at bounding box center [839, 287] width 283 height 31
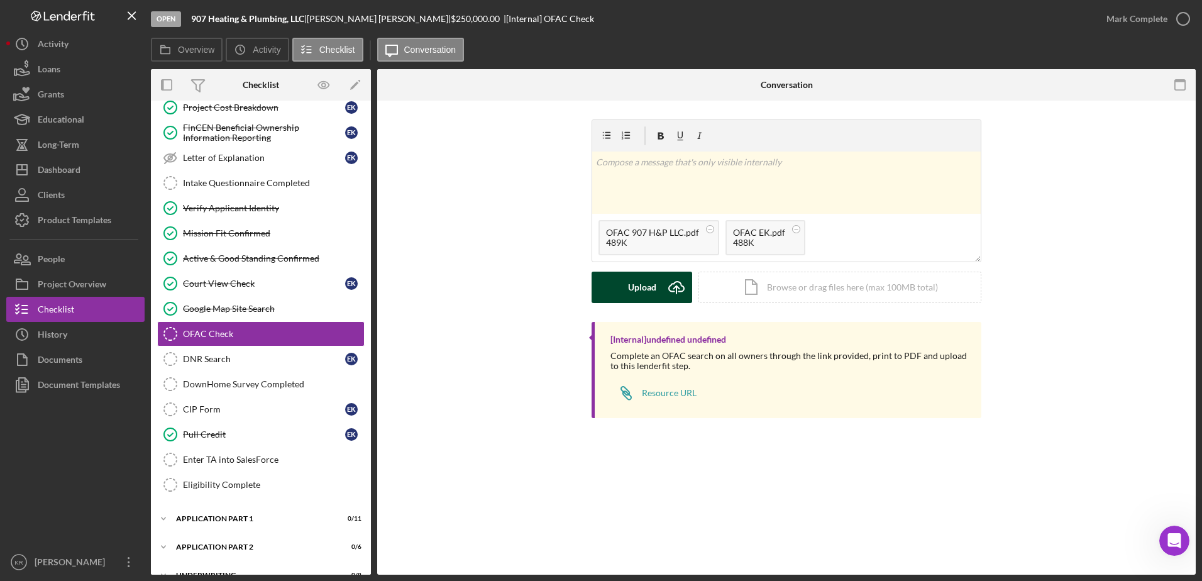
click at [645, 298] on div "Upload" at bounding box center [642, 287] width 28 height 31
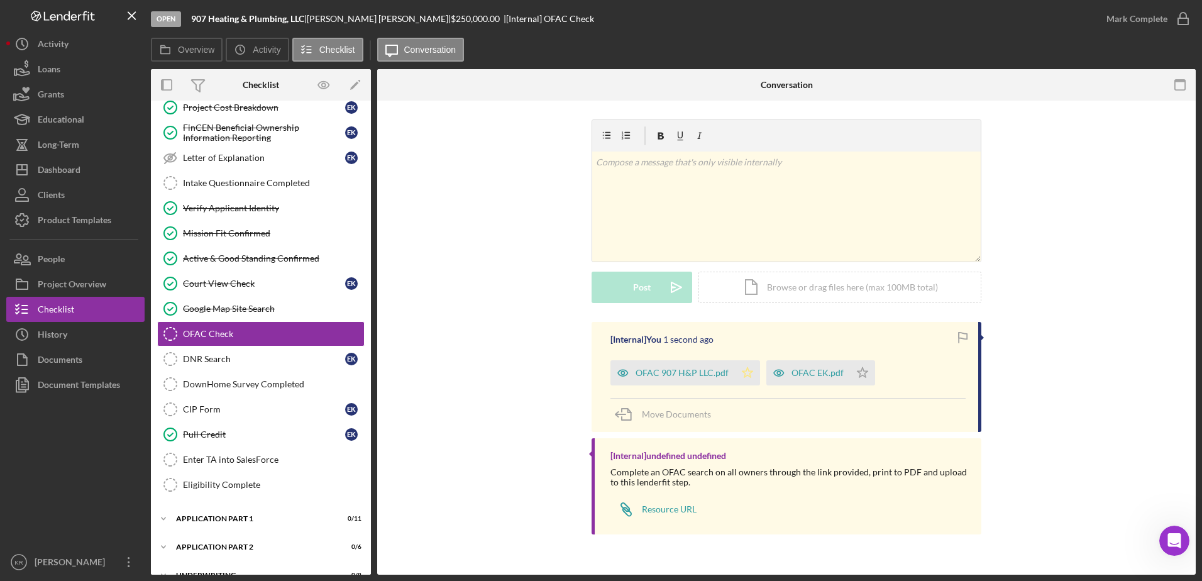
click at [742, 365] on icon "Icon/Star" at bounding box center [747, 372] width 25 height 25
click at [850, 371] on icon "Icon/Star" at bounding box center [862, 372] width 25 height 25
click at [1134, 20] on div "Mark Complete" at bounding box center [1136, 18] width 61 height 25
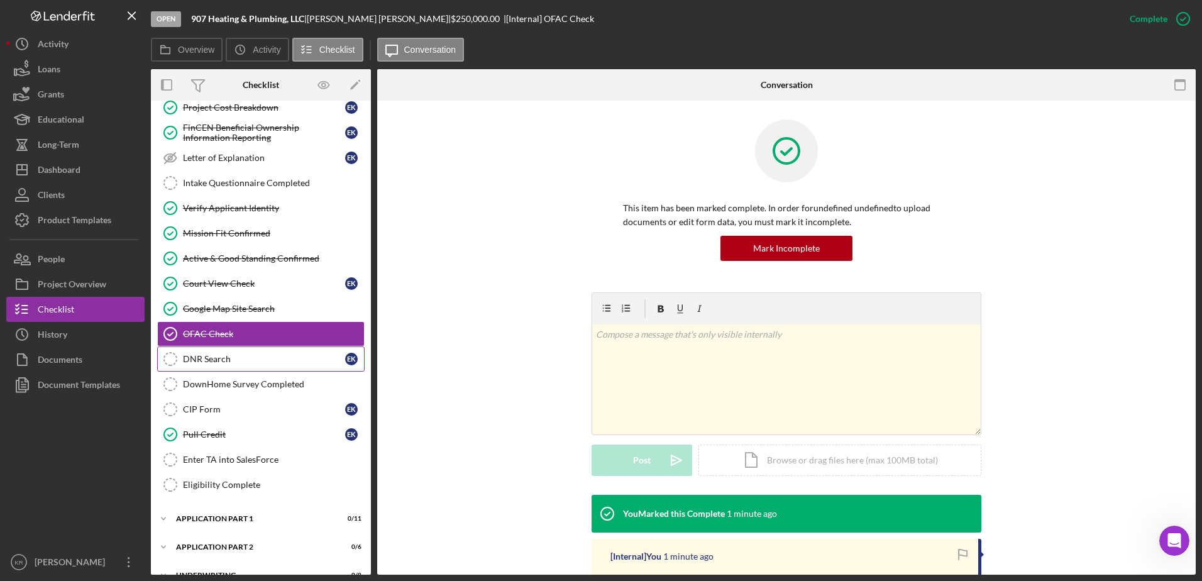
click at [245, 352] on link "DNR Search DNR Search E K" at bounding box center [260, 358] width 207 height 25
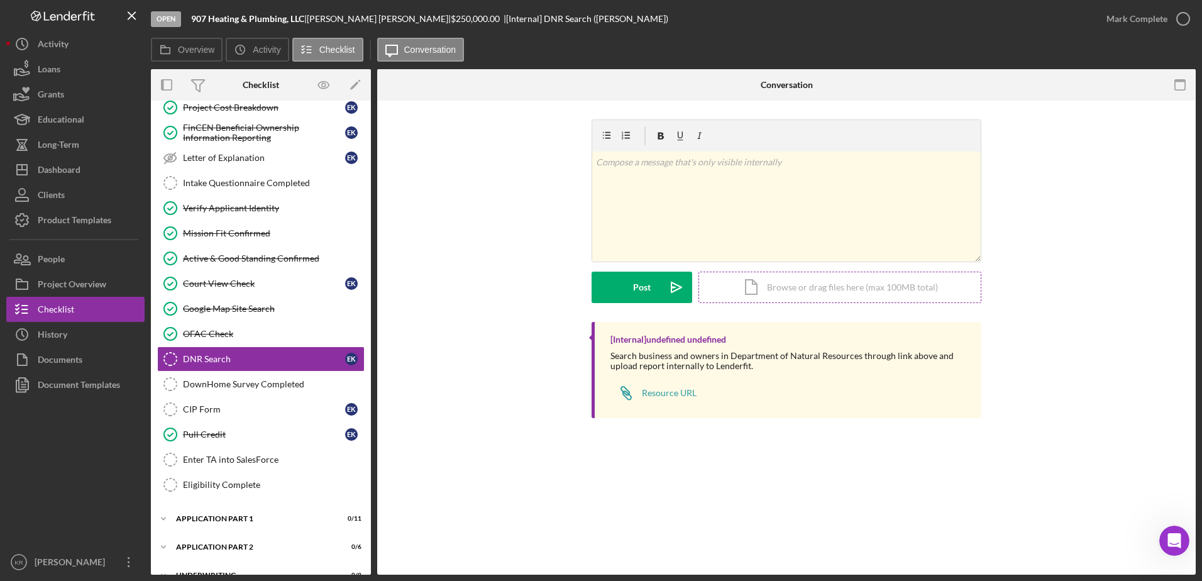
click at [847, 273] on div "Icon/Document Browse or drag files here (max 100MB total) Tap to choose files o…" at bounding box center [839, 287] width 283 height 31
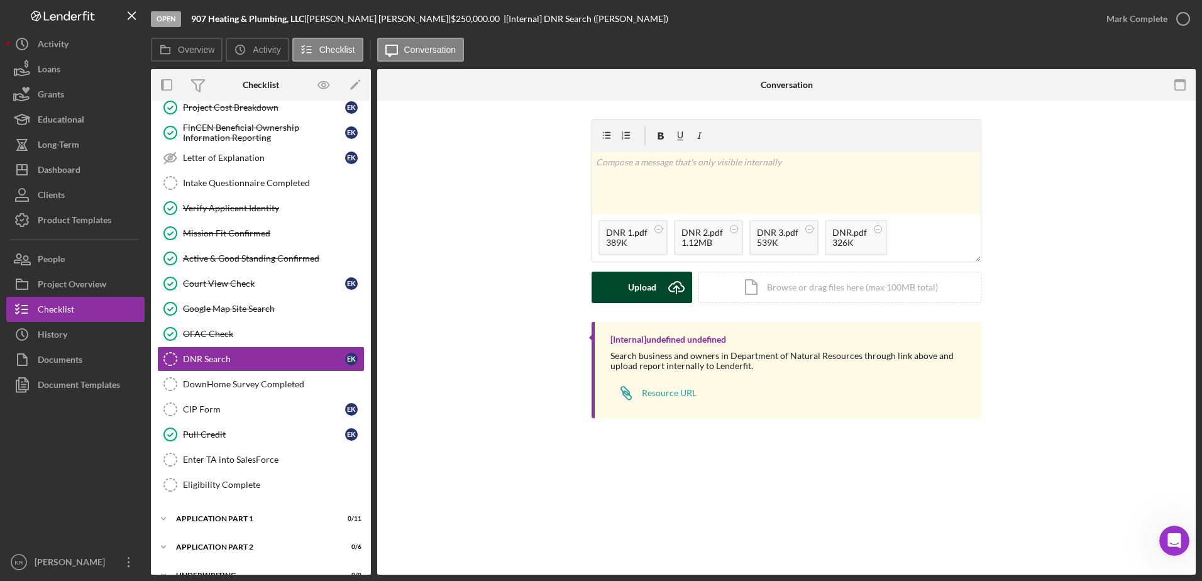
click at [623, 284] on button "Upload Icon/Upload" at bounding box center [642, 287] width 101 height 31
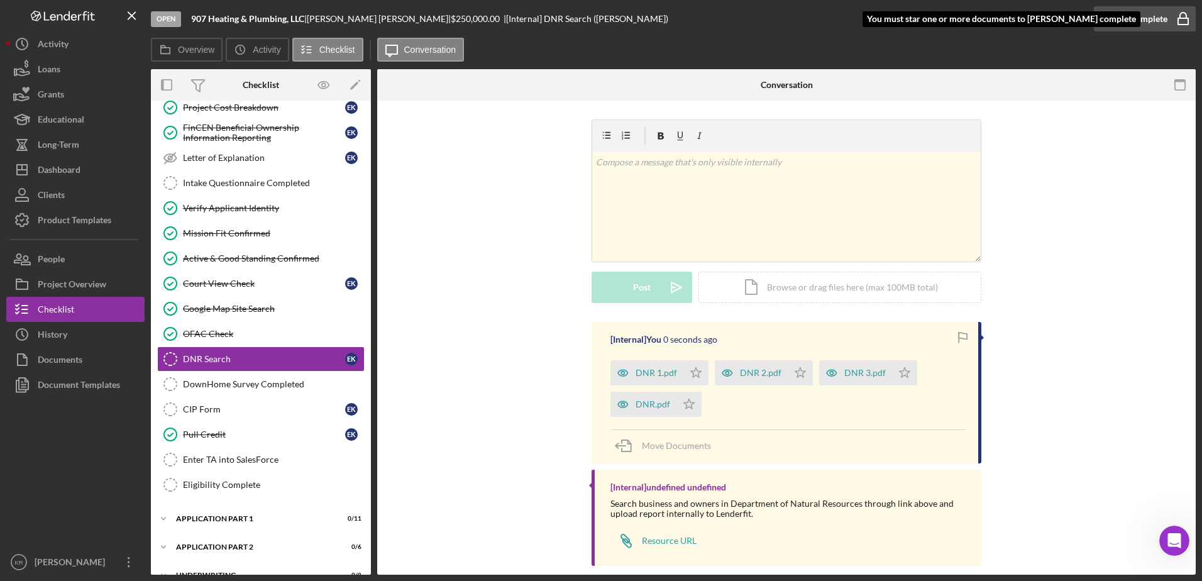
click at [1145, 19] on div "Mark Complete" at bounding box center [1136, 18] width 61 height 25
click at [693, 370] on icon "Icon/Star" at bounding box center [695, 372] width 25 height 25
click at [692, 396] on icon "Icon/Star" at bounding box center [688, 404] width 25 height 25
click at [801, 377] on icon "Icon/Star" at bounding box center [800, 372] width 25 height 25
click at [900, 371] on polygon "button" at bounding box center [905, 372] width 11 height 10
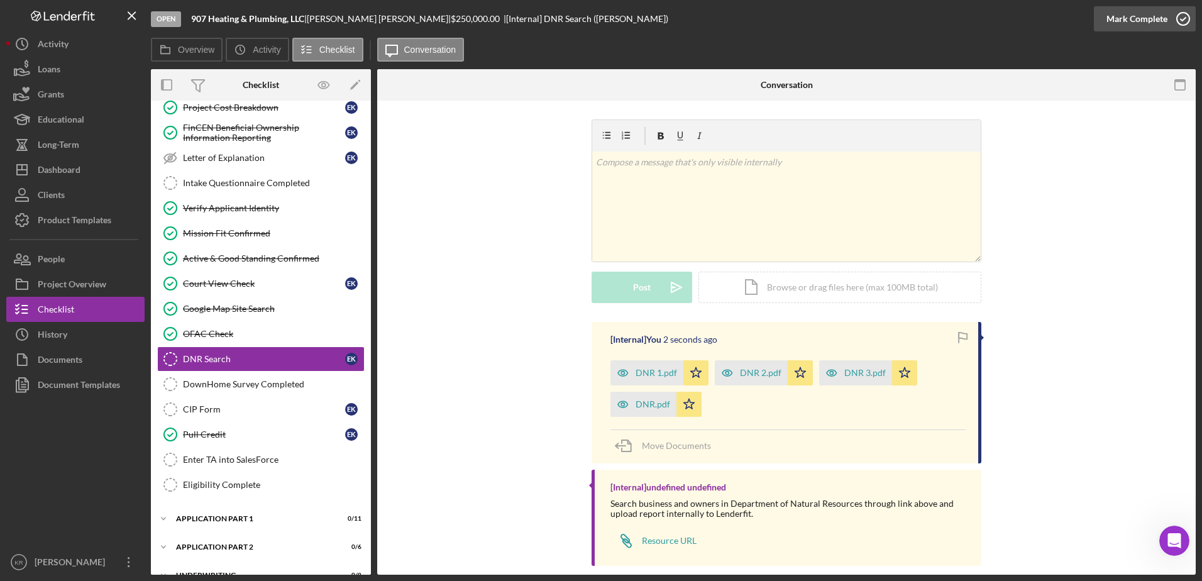
click at [1165, 23] on div "Mark Complete" at bounding box center [1136, 18] width 61 height 25
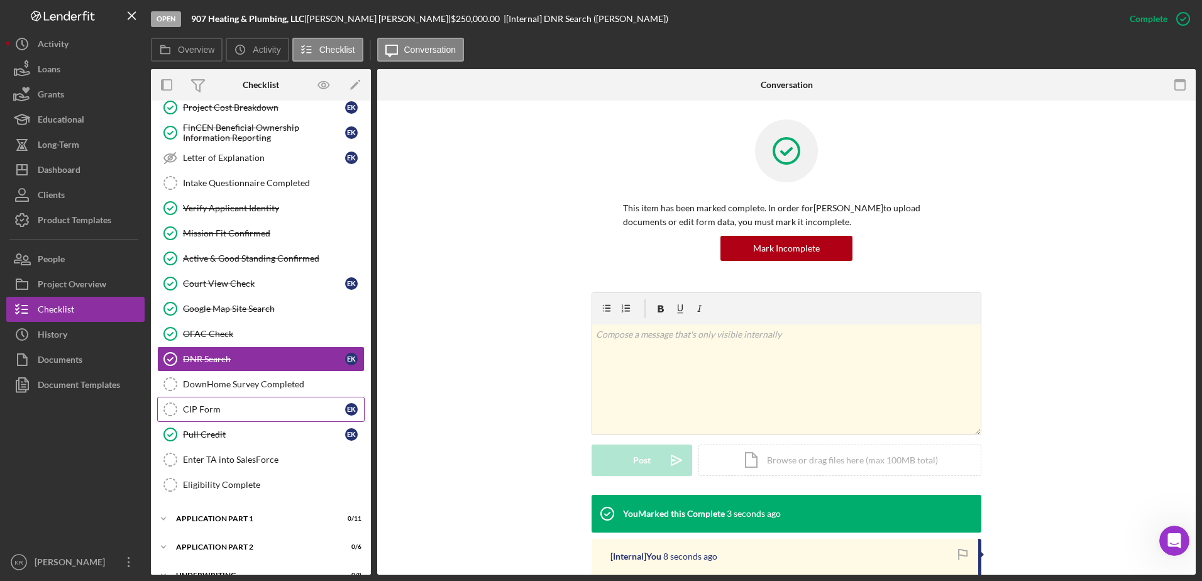
click at [225, 405] on div "CIP Form" at bounding box center [264, 409] width 162 height 10
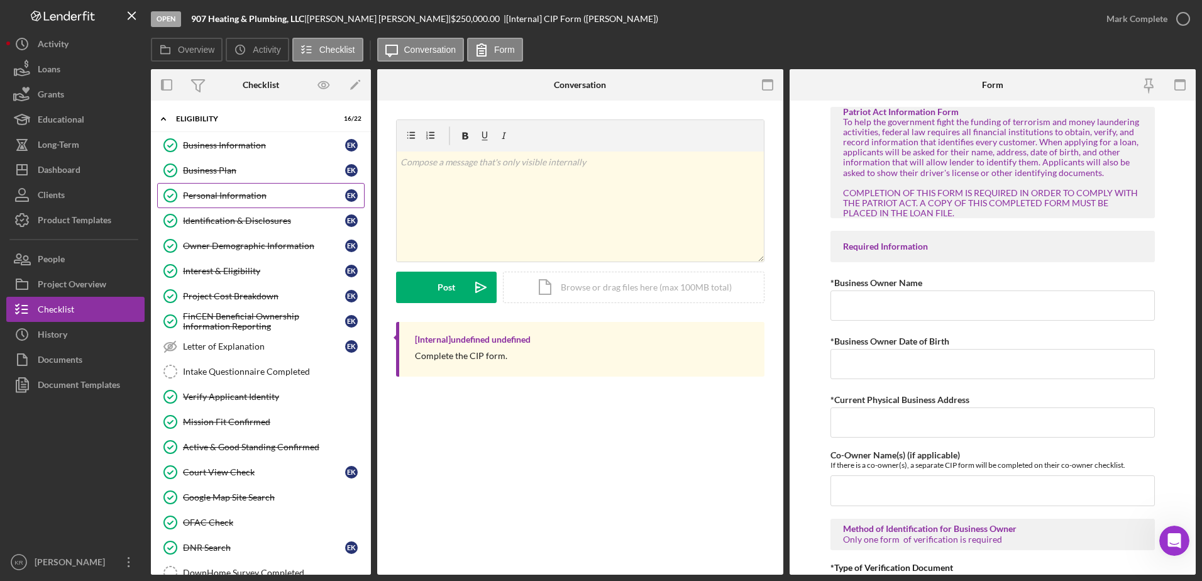
click at [236, 204] on link "Personal Information Personal Information E K" at bounding box center [260, 195] width 207 height 25
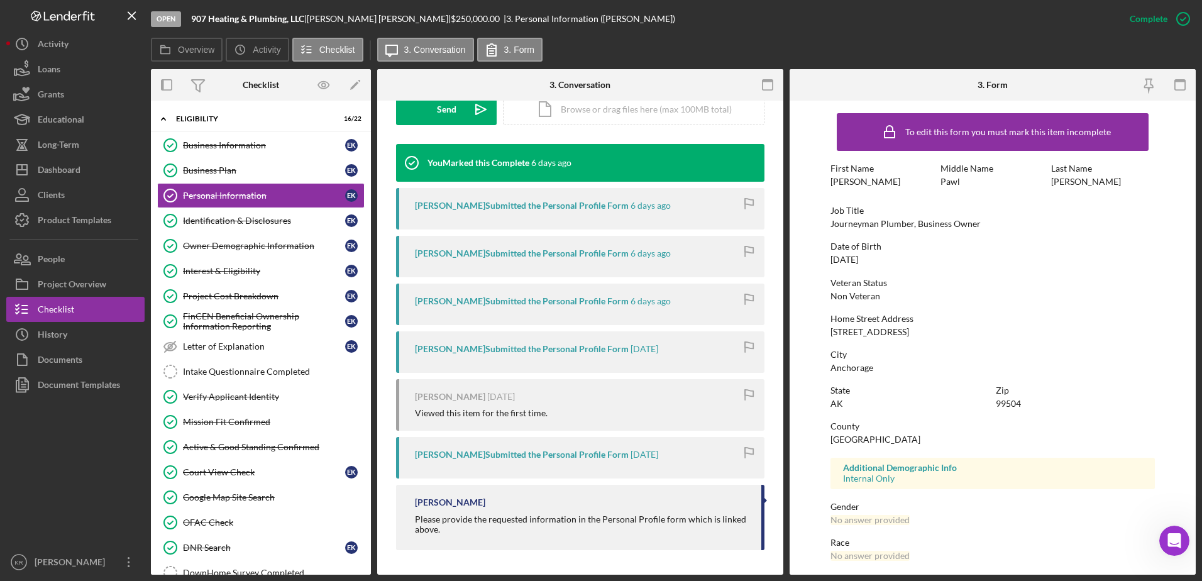
scroll to position [377, 0]
click at [304, 223] on div "Identification & Disclosures" at bounding box center [264, 221] width 162 height 10
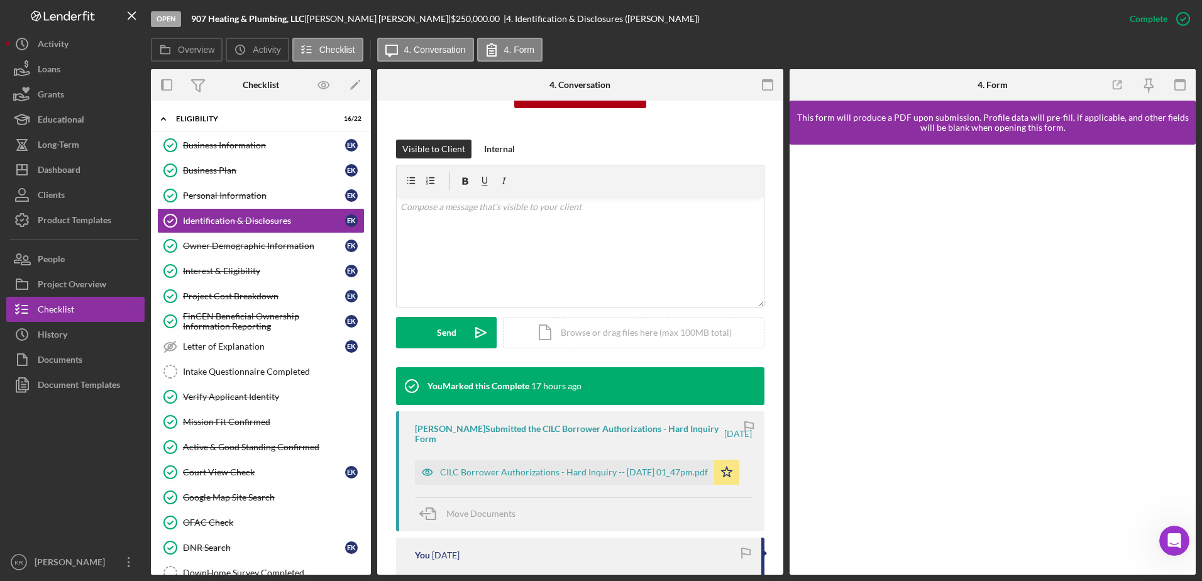
scroll to position [314, 0]
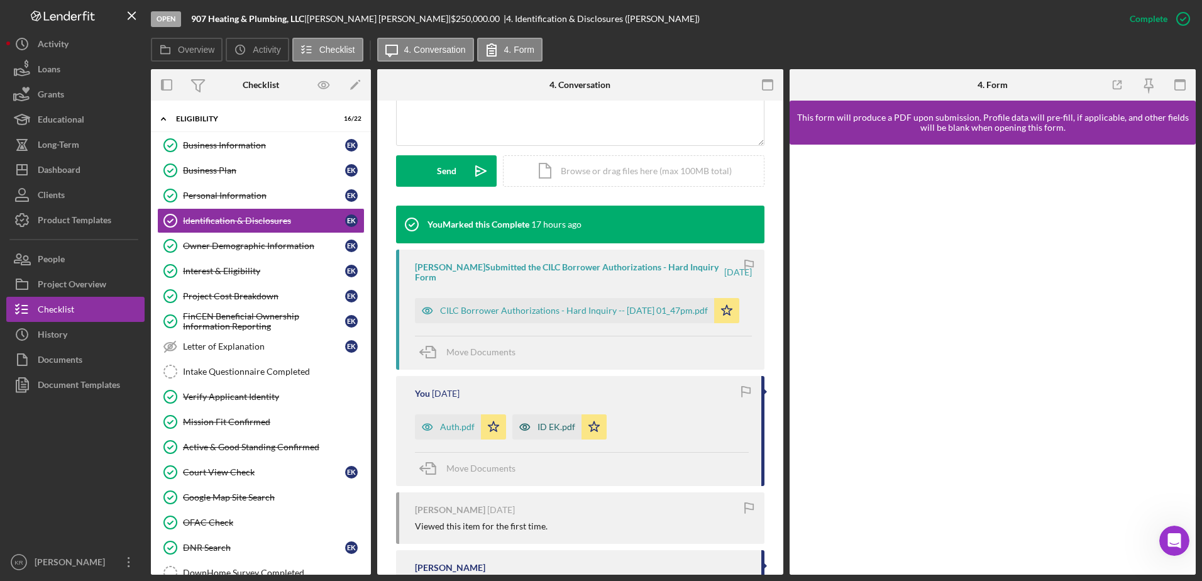
click at [549, 434] on div "ID EK.pdf" at bounding box center [546, 426] width 69 height 25
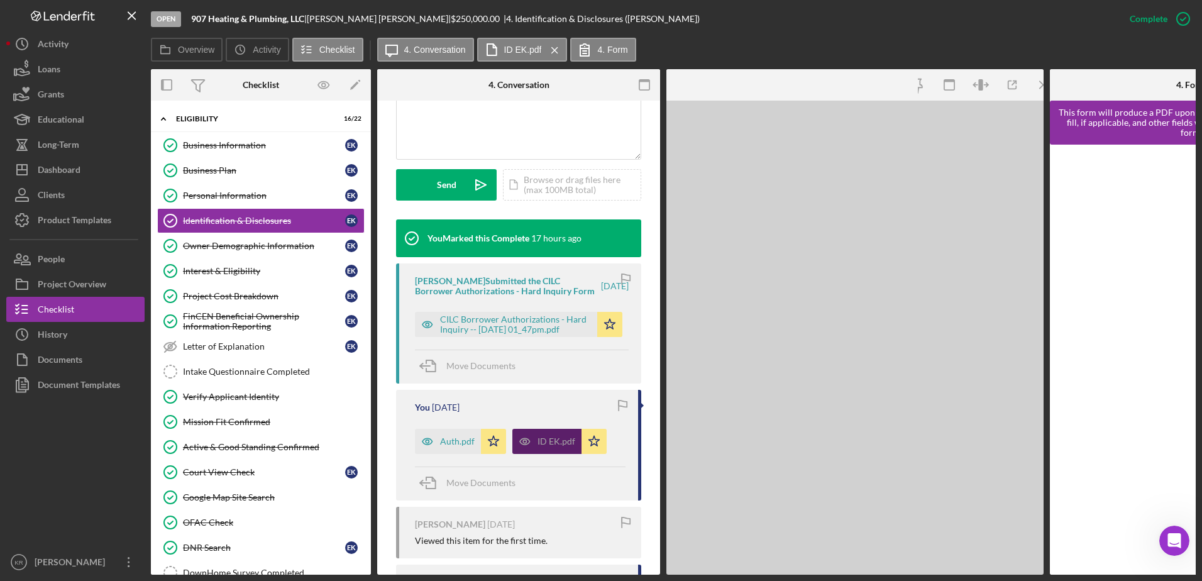
scroll to position [328, 0]
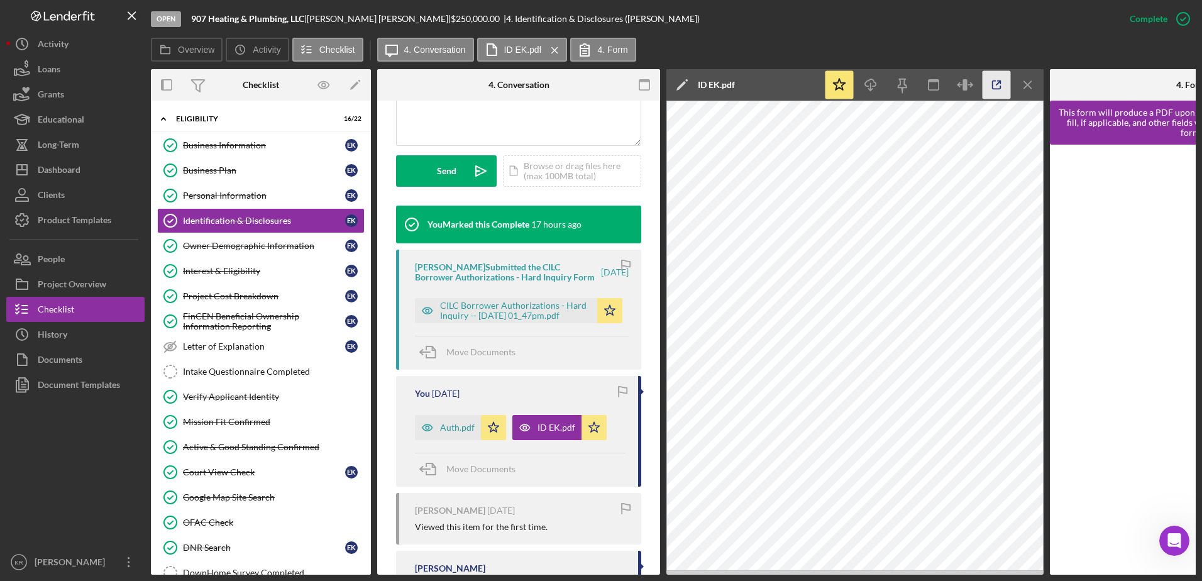
click at [994, 90] on icon "button" at bounding box center [997, 85] width 28 height 28
click at [233, 451] on div "Active & Good Standing Confirmed" at bounding box center [273, 447] width 181 height 10
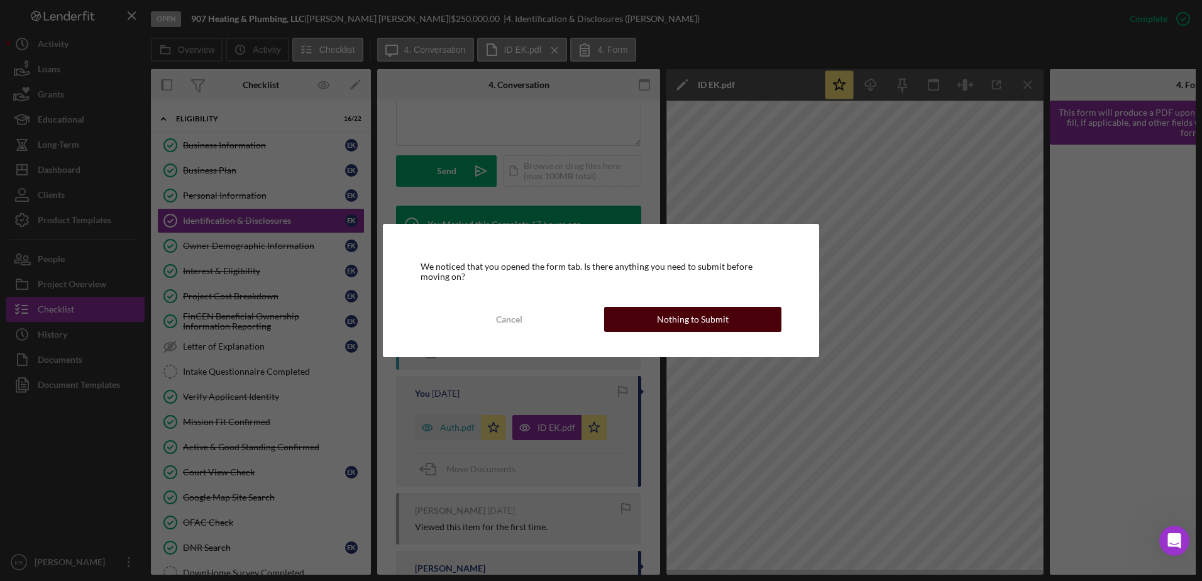
click at [661, 322] on div "Nothing to Submit" at bounding box center [693, 319] width 72 height 25
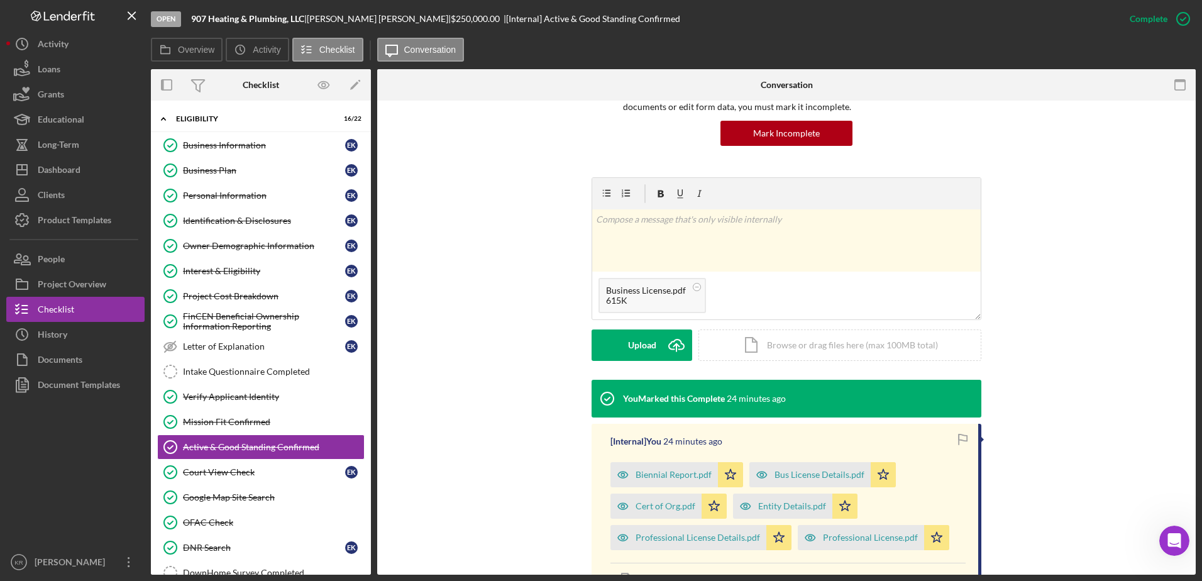
scroll to position [189, 0]
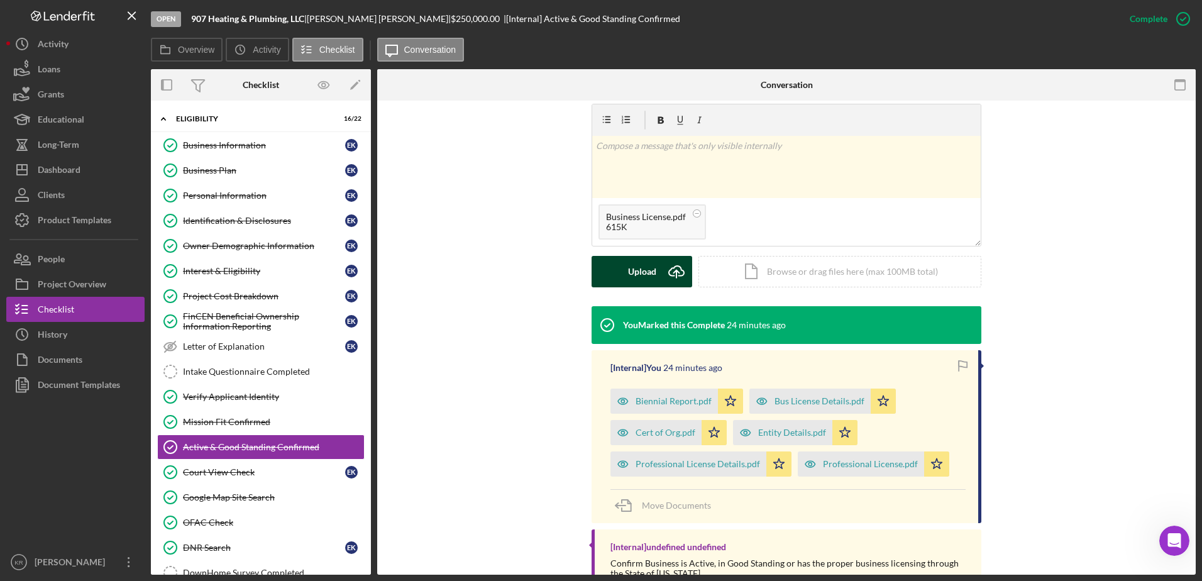
click at [612, 277] on button "Upload Icon/Upload" at bounding box center [642, 271] width 101 height 31
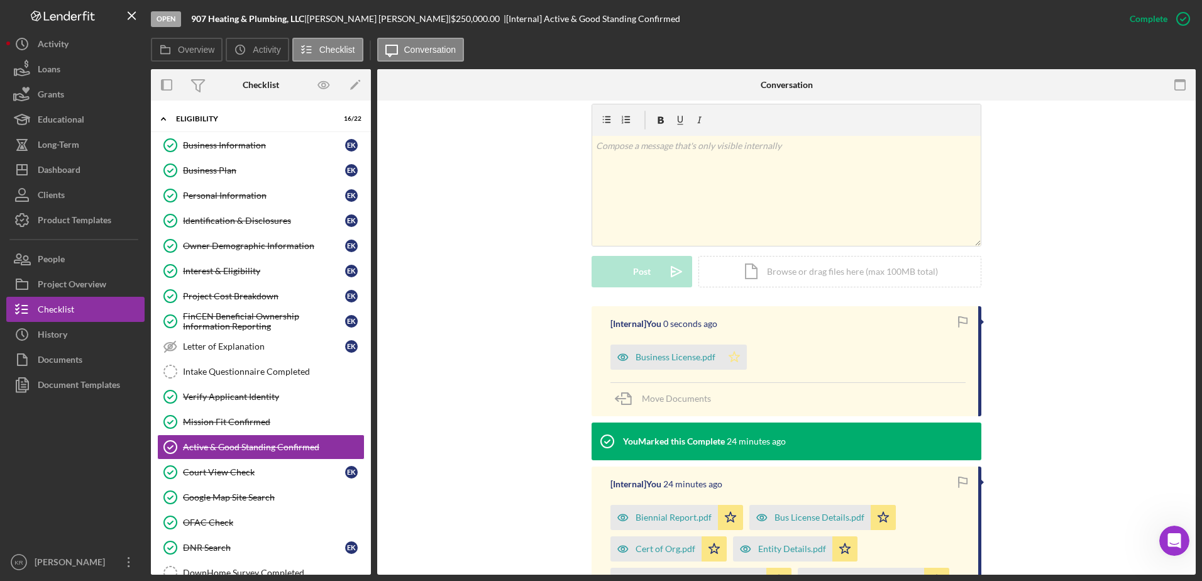
click at [729, 358] on icon "Icon/Star" at bounding box center [734, 356] width 25 height 25
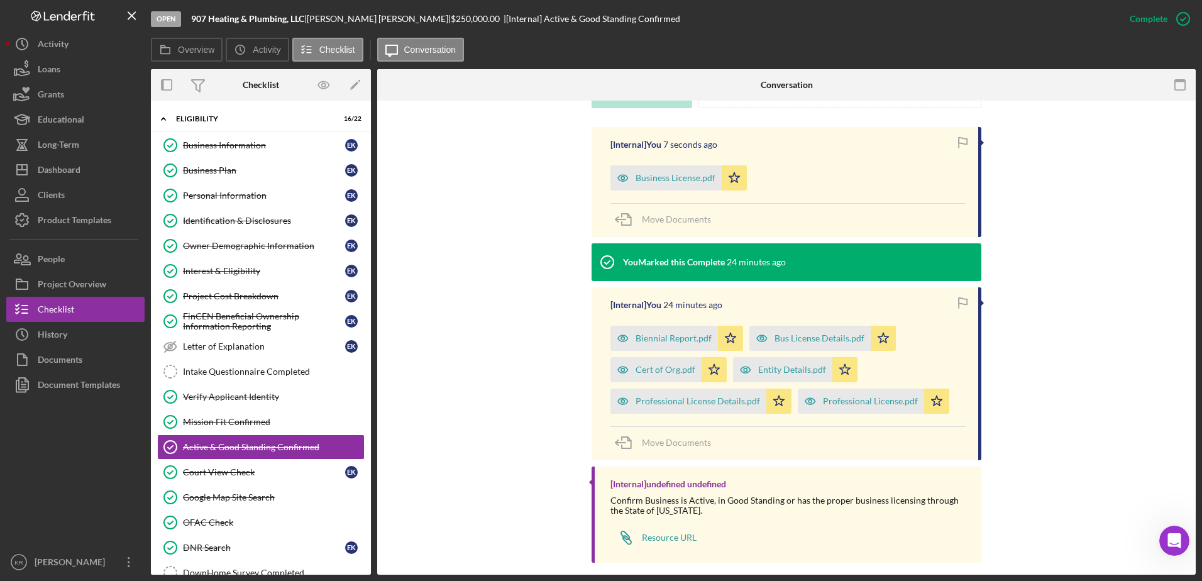
scroll to position [381, 0]
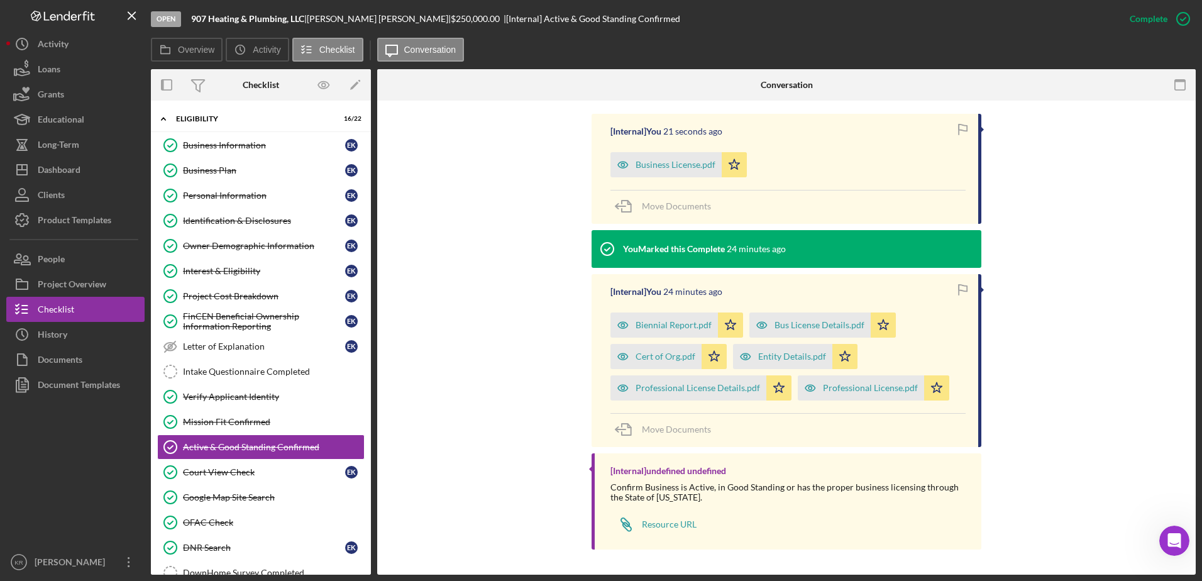
drag, startPoint x: 648, startPoint y: 162, endPoint x: 630, endPoint y: 150, distance: 22.1
click at [648, 162] on div "Business License.pdf" at bounding box center [676, 165] width 80 height 10
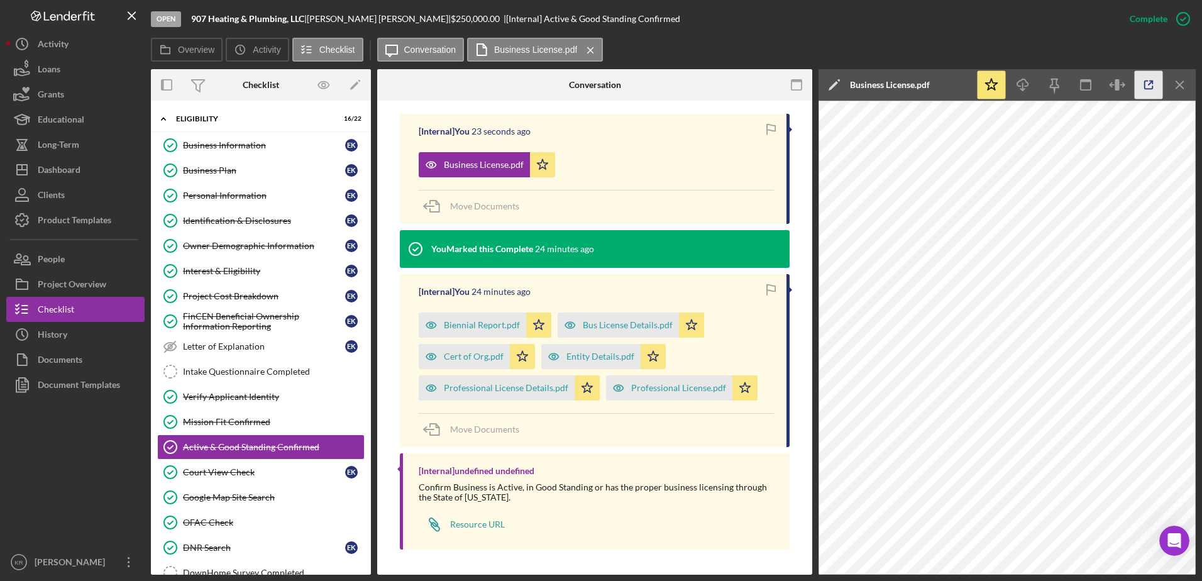
click at [1153, 79] on icon "button" at bounding box center [1149, 85] width 28 height 28
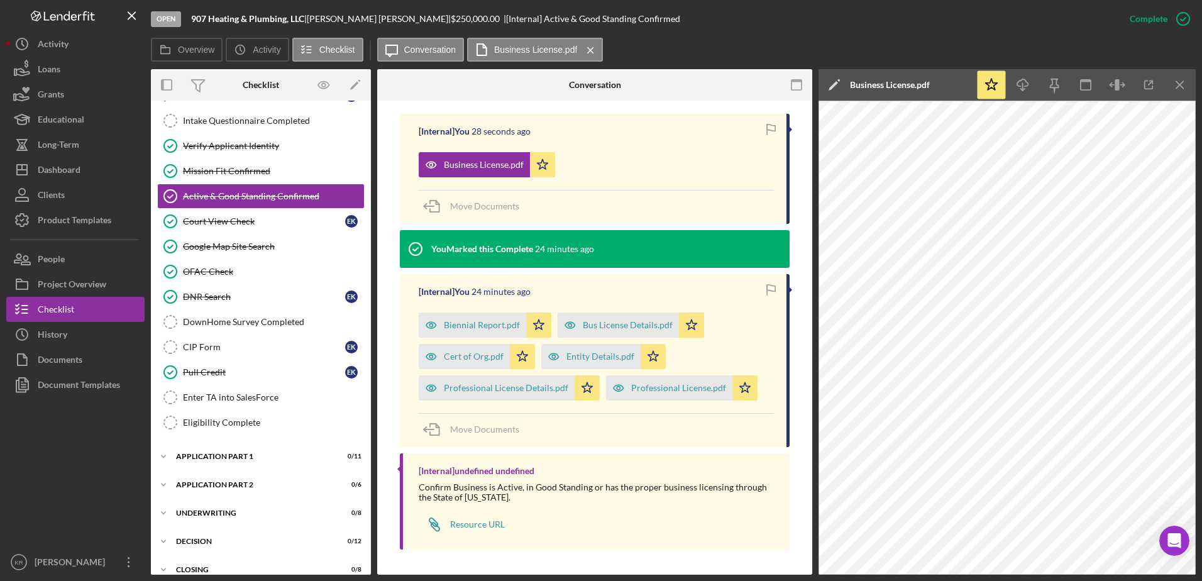
scroll to position [251, 0]
click at [242, 356] on link "CIP Form CIP Form E K" at bounding box center [260, 346] width 207 height 25
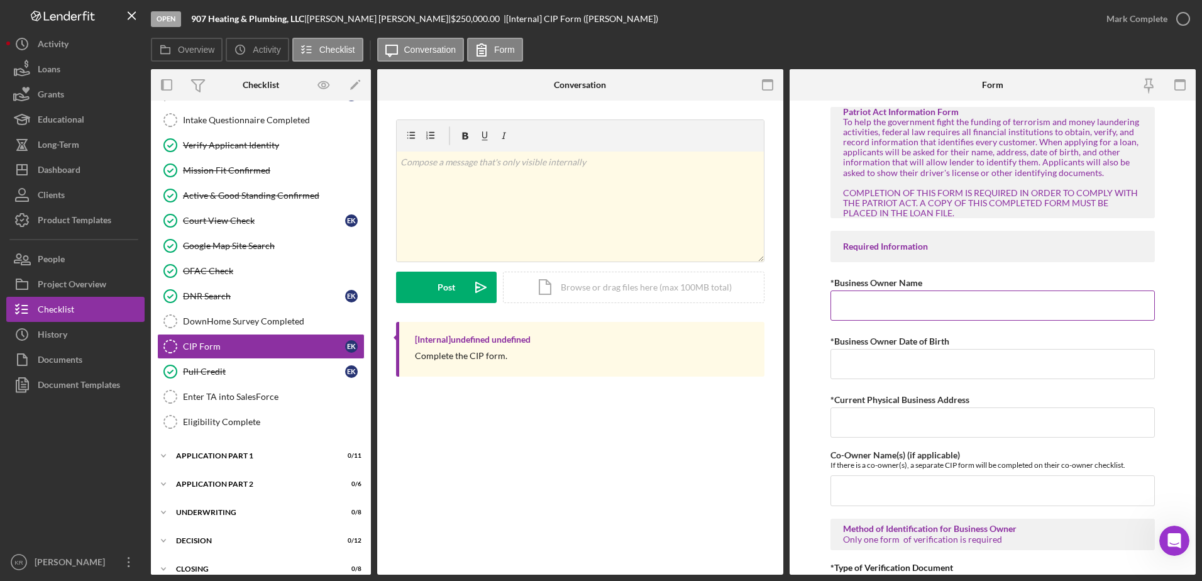
click at [848, 295] on input "*Business Owner Name" at bounding box center [992, 305] width 325 height 30
type input "[PERSON_NAME] [PERSON_NAME]"
type input "[DATE]"
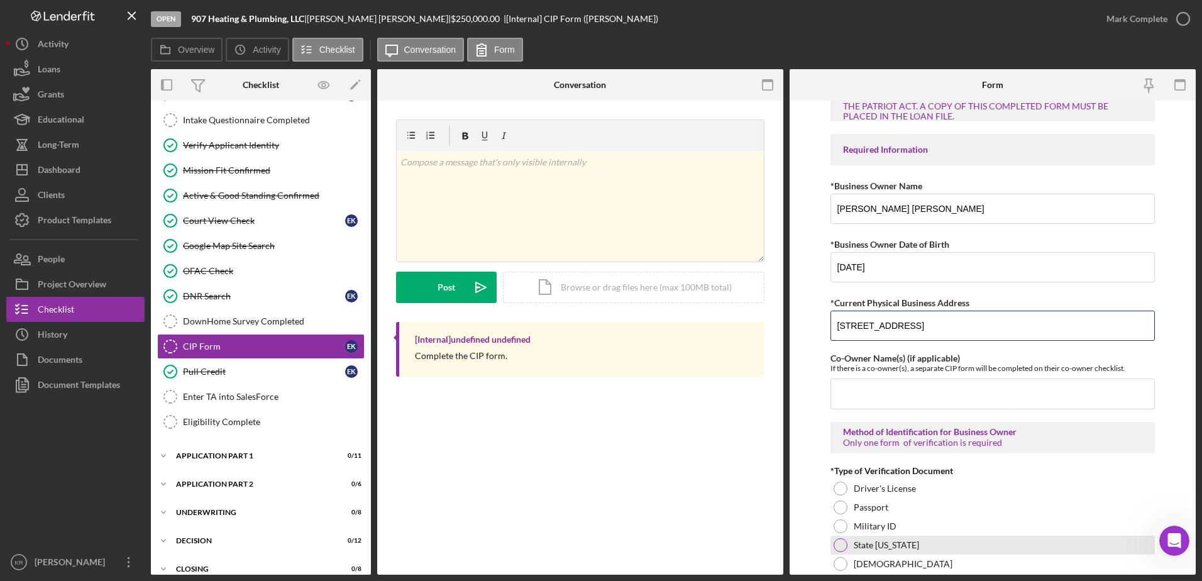
scroll to position [189, 0]
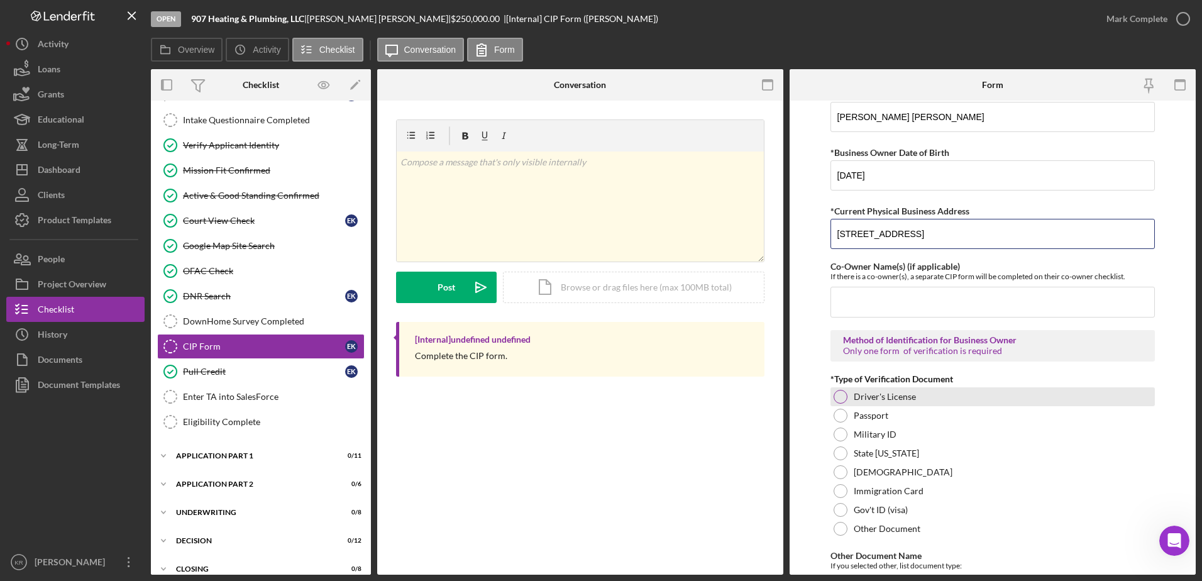
type input "[STREET_ADDRESS]"
click at [898, 400] on label "Driver's License" at bounding box center [885, 397] width 62 height 10
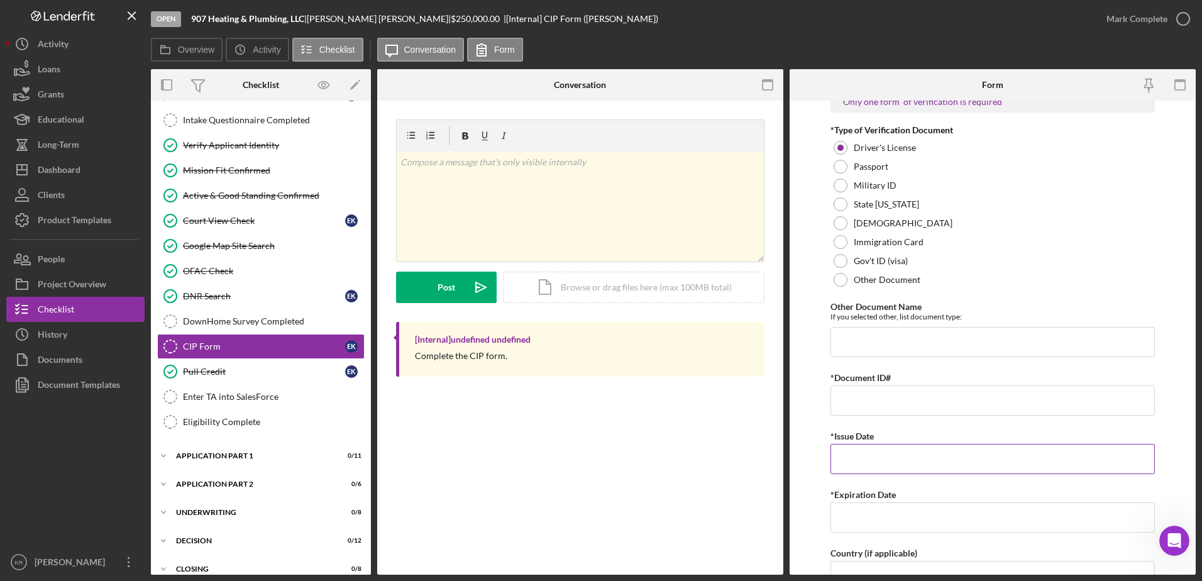
scroll to position [440, 0]
click at [945, 347] on input "Other Document Name" at bounding box center [992, 339] width 325 height 30
click at [913, 411] on input "*Document ID#" at bounding box center [992, 398] width 325 height 30
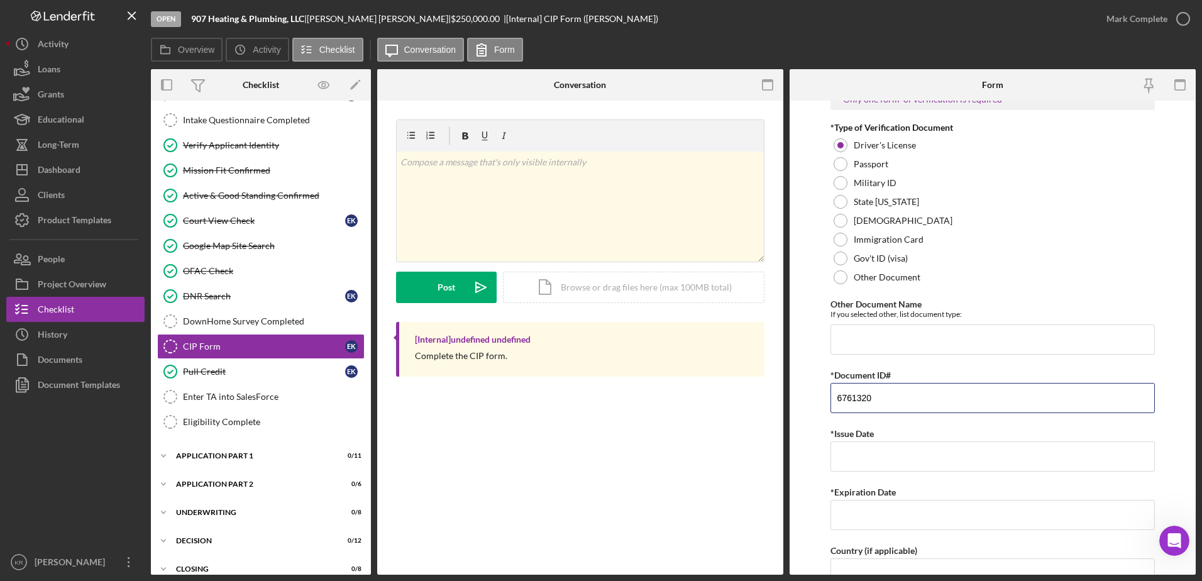
type input "6761320"
type input "[DATE]"
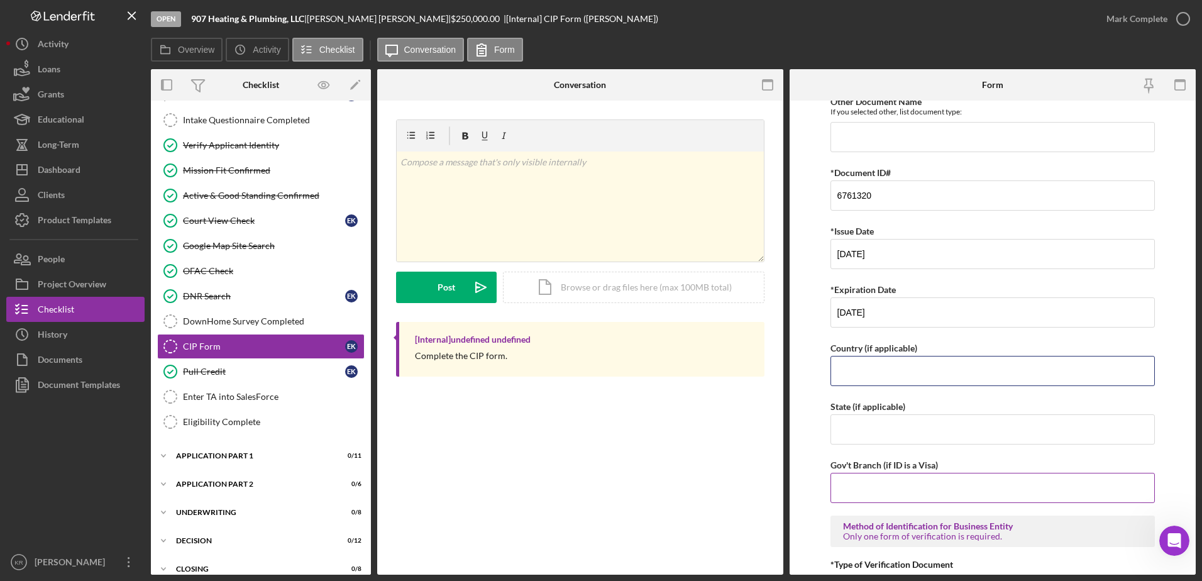
scroll to position [705, 0]
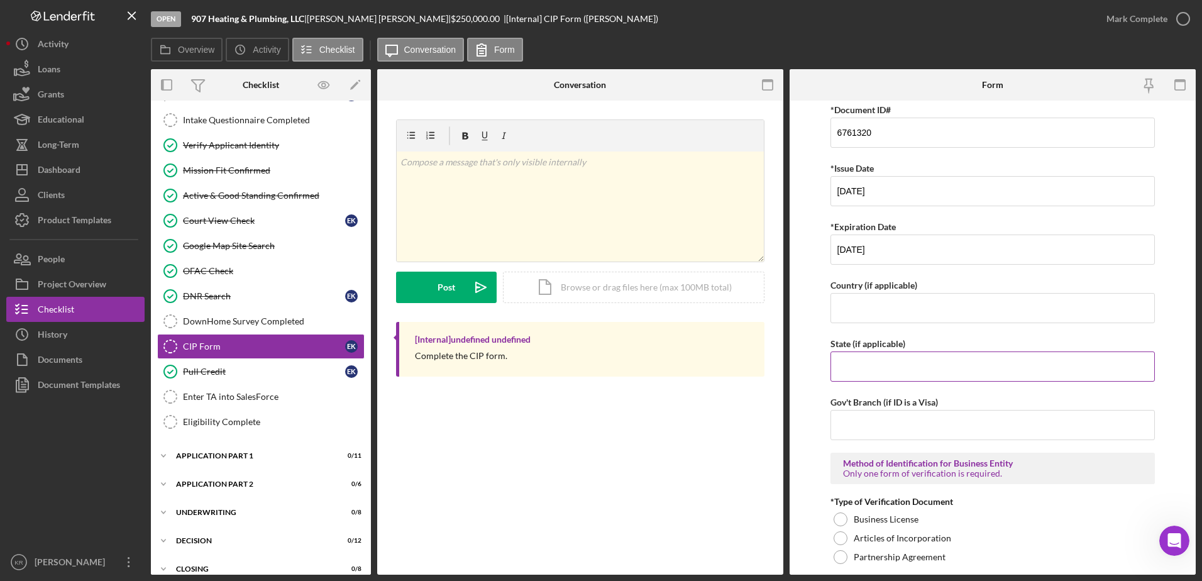
click at [930, 361] on input "State (if applicable)" at bounding box center [992, 366] width 325 height 30
type input "AK"
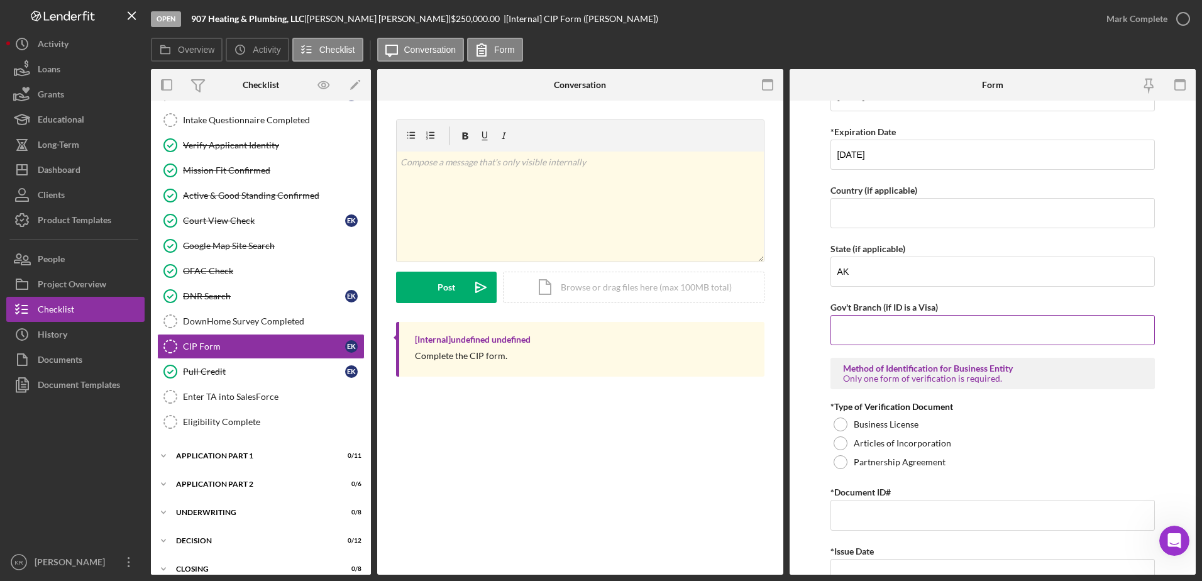
scroll to position [831, 0]
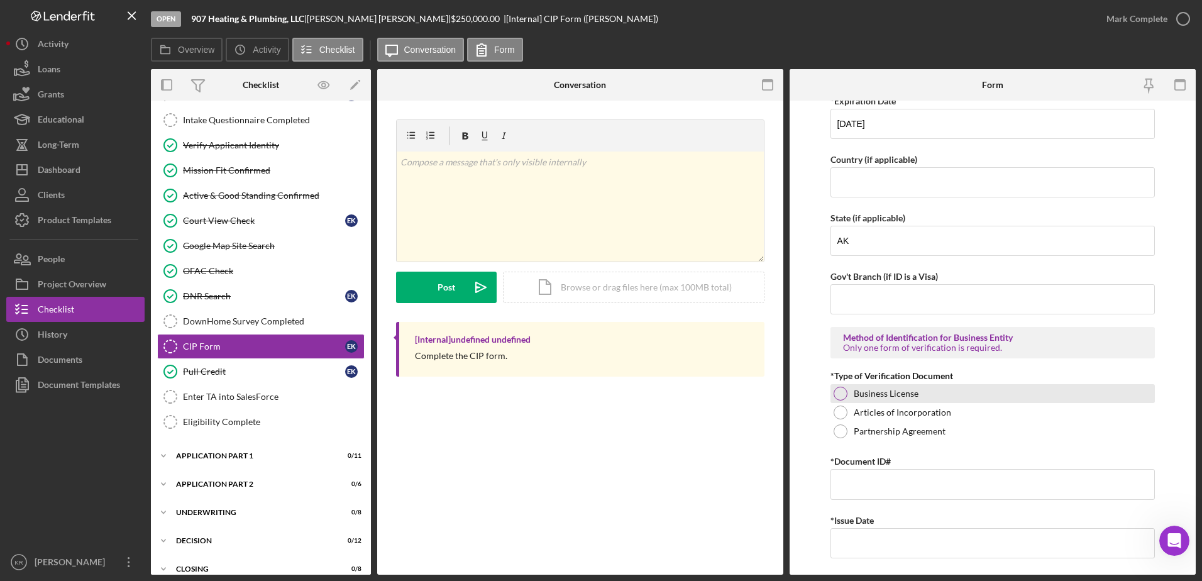
click at [878, 390] on label "Business License" at bounding box center [886, 394] width 65 height 10
click at [866, 488] on input "*Document ID#" at bounding box center [992, 484] width 325 height 30
type input "2084418"
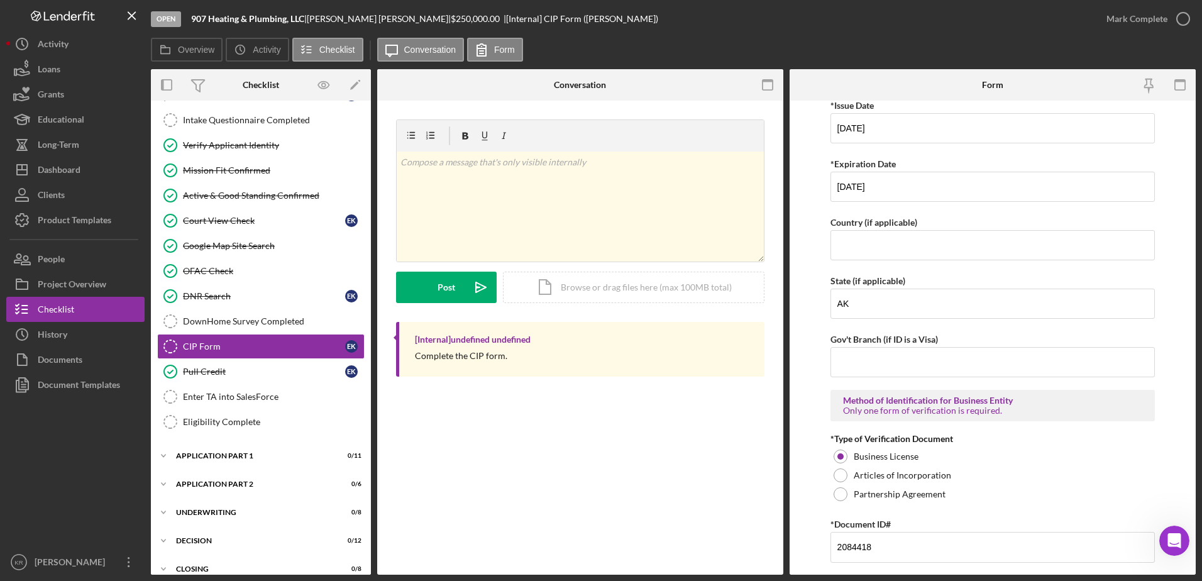
scroll to position [957, 0]
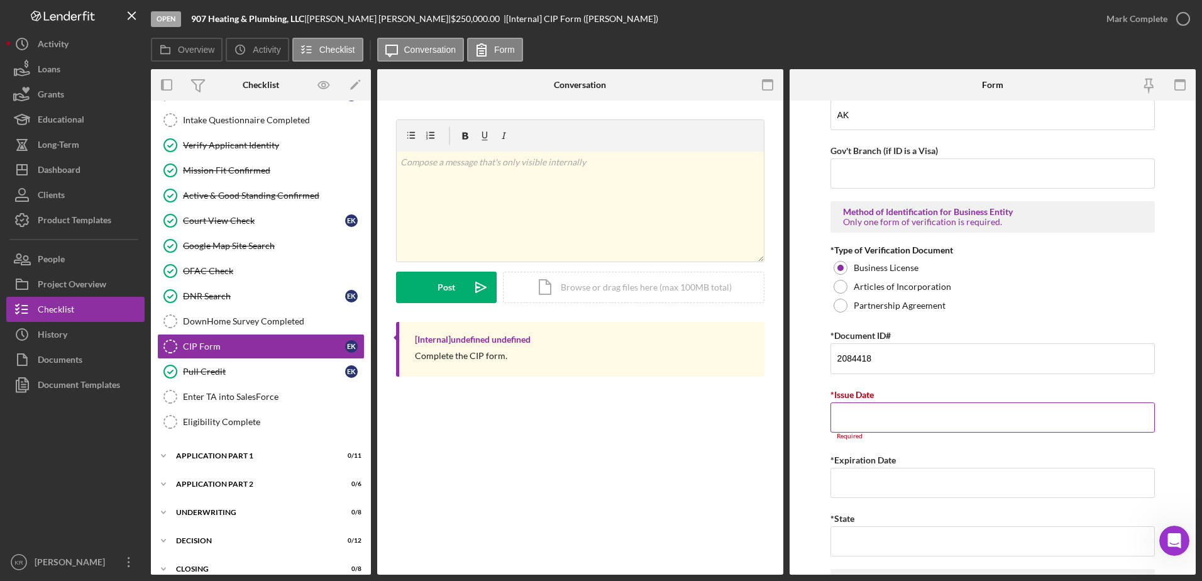
click at [874, 424] on input "*Issue Date" at bounding box center [992, 417] width 325 height 30
type input "[DATE]"
type input "a"
type input "AK"
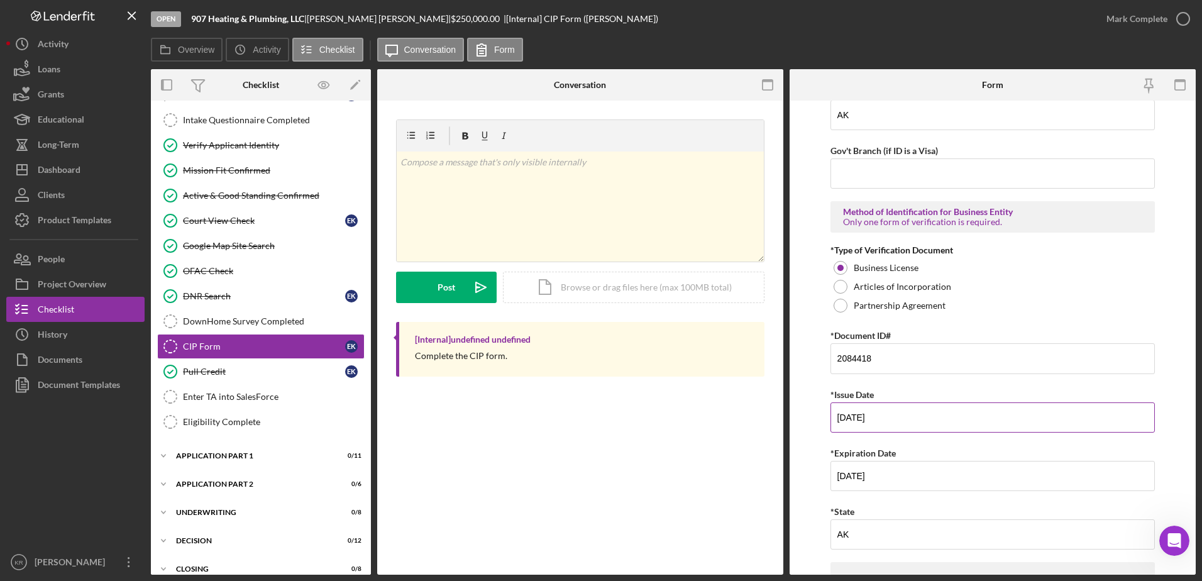
scroll to position [1256, 0]
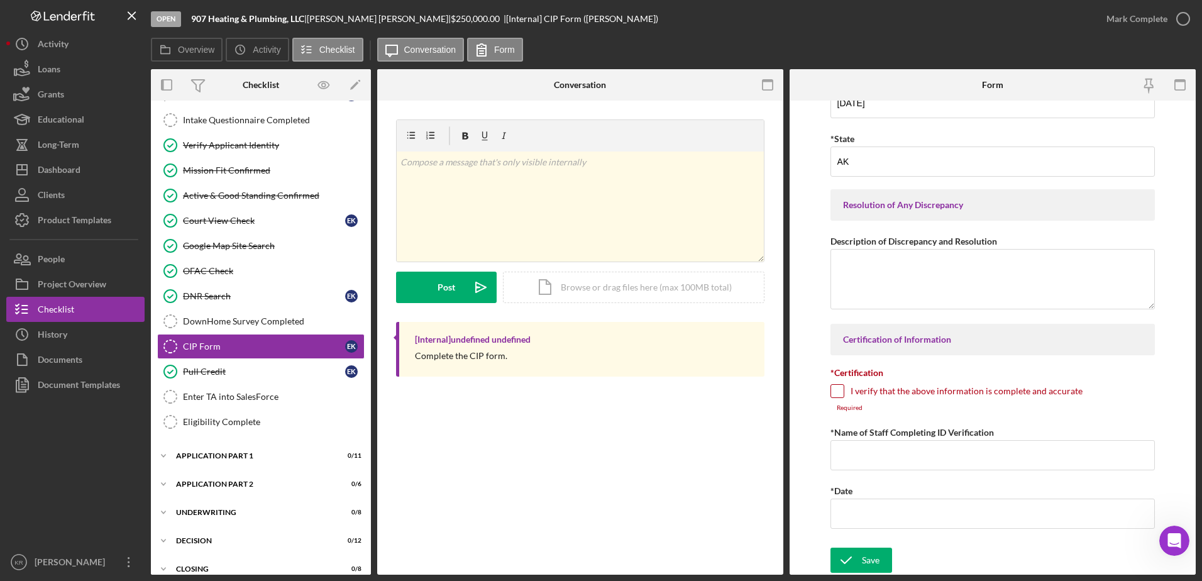
click at [855, 389] on label "I verify that the above information is complete and accurate" at bounding box center [967, 391] width 232 height 13
click at [844, 389] on input "I verify that the above information is complete and accurate" at bounding box center [837, 391] width 13 height 13
checkbox input "true"
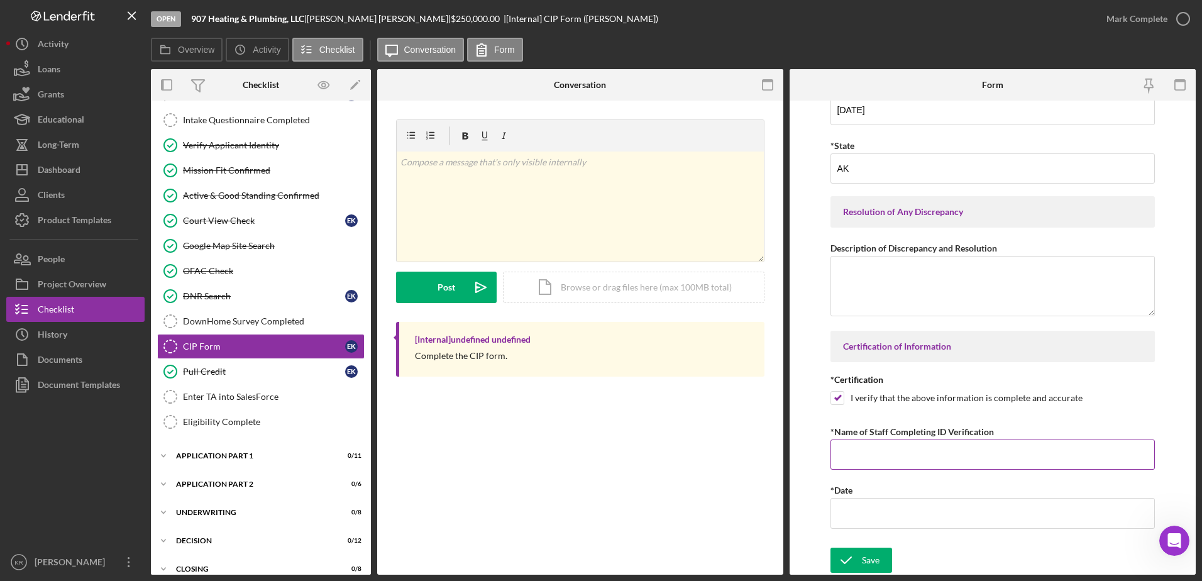
click at [881, 457] on input "*Name of Staff Completing ID Verification" at bounding box center [992, 454] width 325 height 30
type input "k"
type input "[PERSON_NAME]"
type input "[DATE]"
click at [847, 558] on icon "submit" at bounding box center [845, 559] width 31 height 31
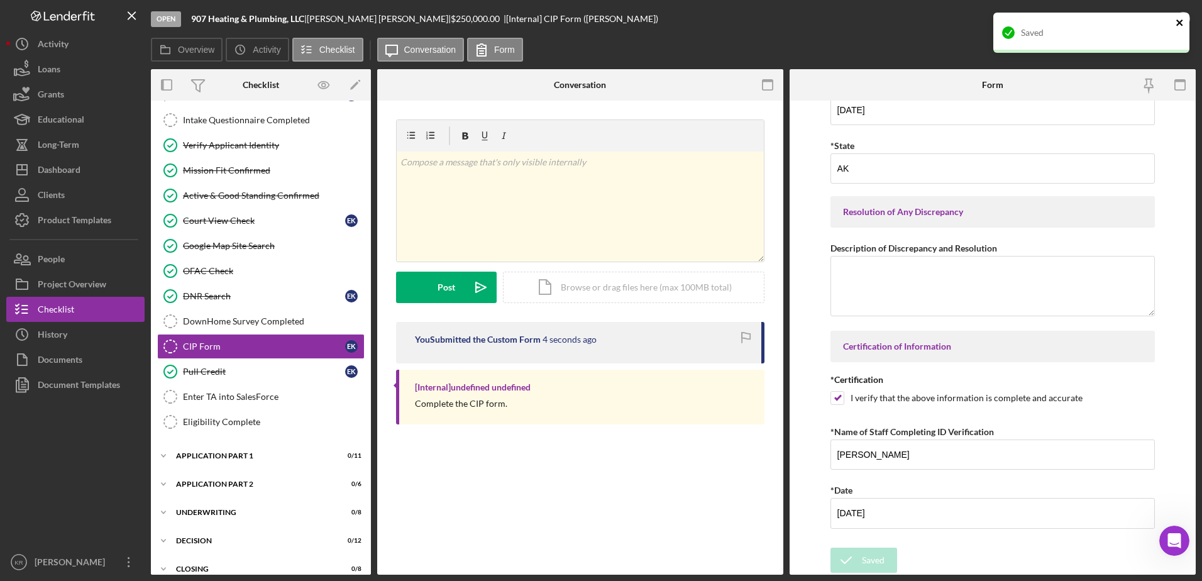
click at [1181, 21] on icon "close" at bounding box center [1179, 22] width 6 height 6
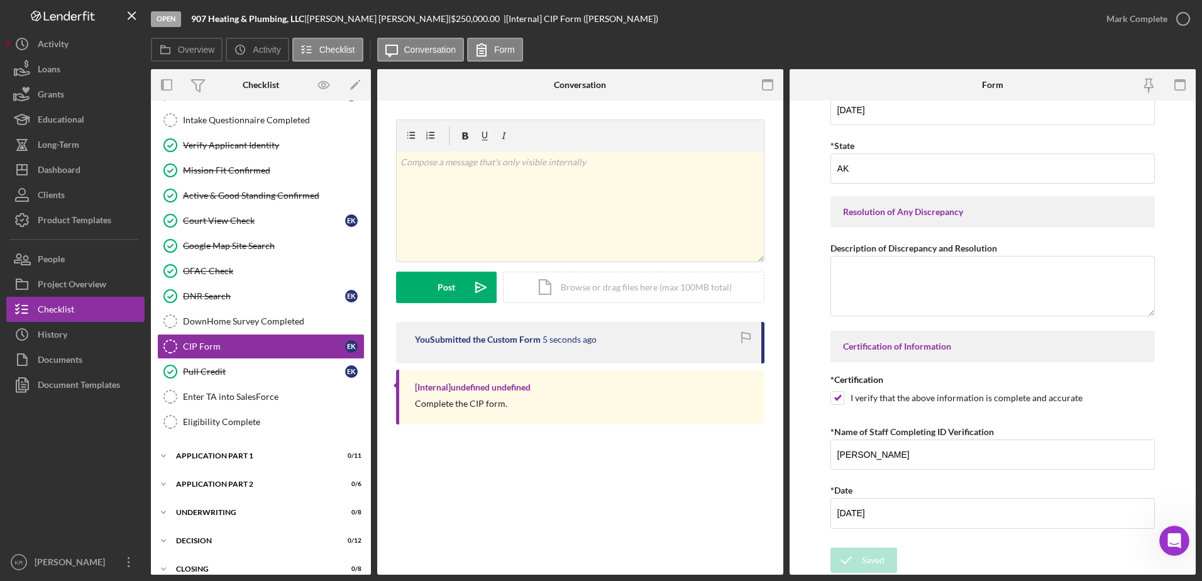
click at [1181, 2] on div "Mark Complete" at bounding box center [1145, 19] width 102 height 38
click at [1179, 15] on div "Saved" at bounding box center [1091, 12] width 201 height 5
click at [1167, 19] on button "Mark Complete" at bounding box center [1145, 18] width 102 height 25
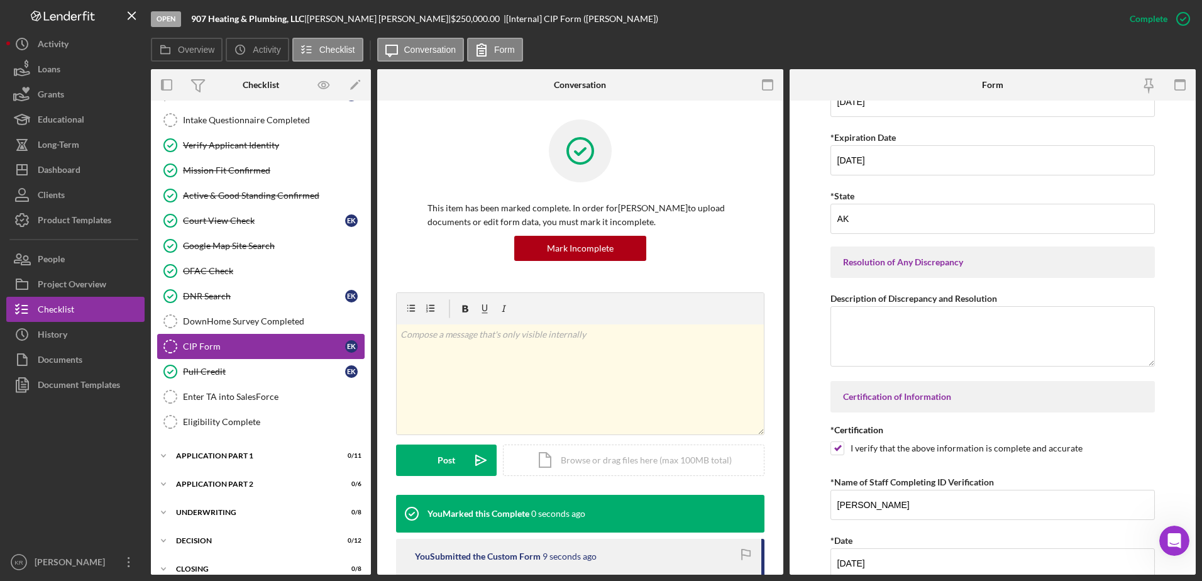
scroll to position [1373, 0]
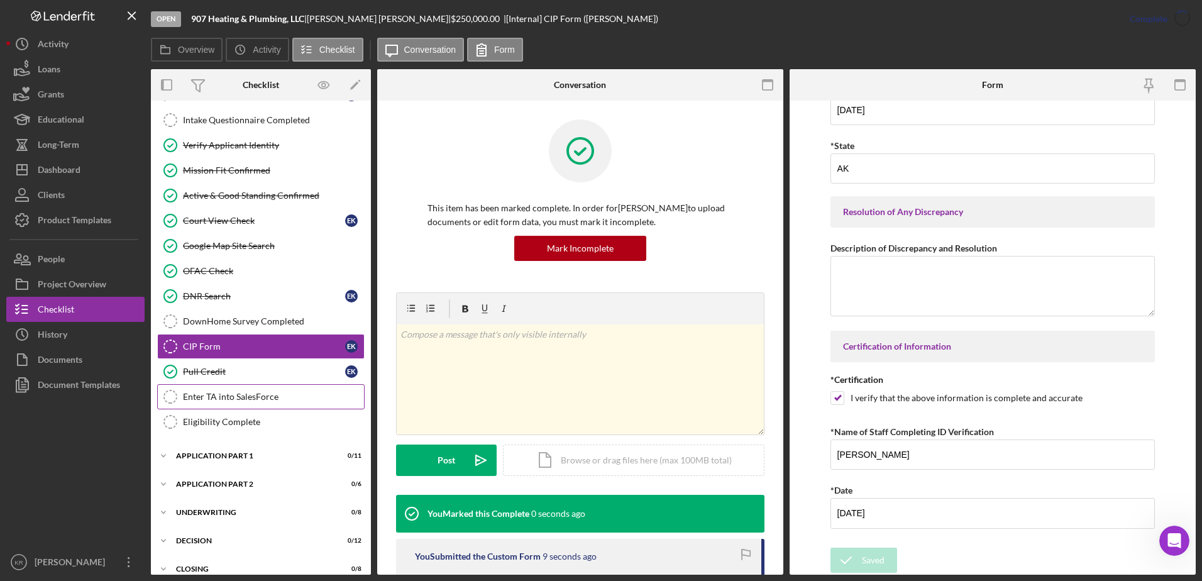
click at [253, 395] on div "Enter TA into SalesForce" at bounding box center [273, 397] width 181 height 10
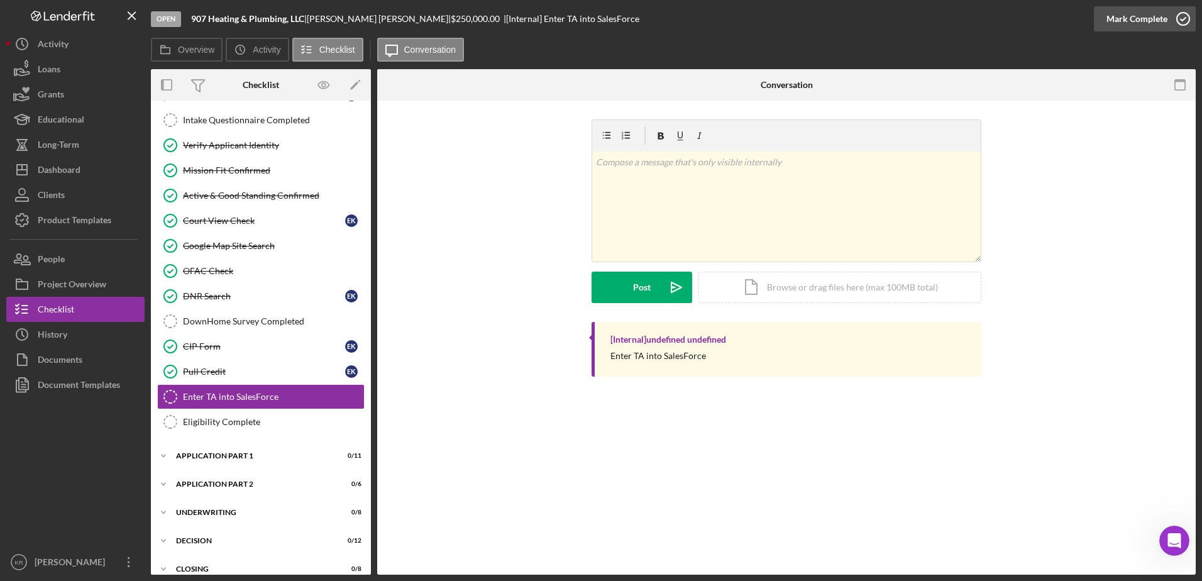
click at [1118, 18] on div "Mark Complete" at bounding box center [1136, 18] width 61 height 25
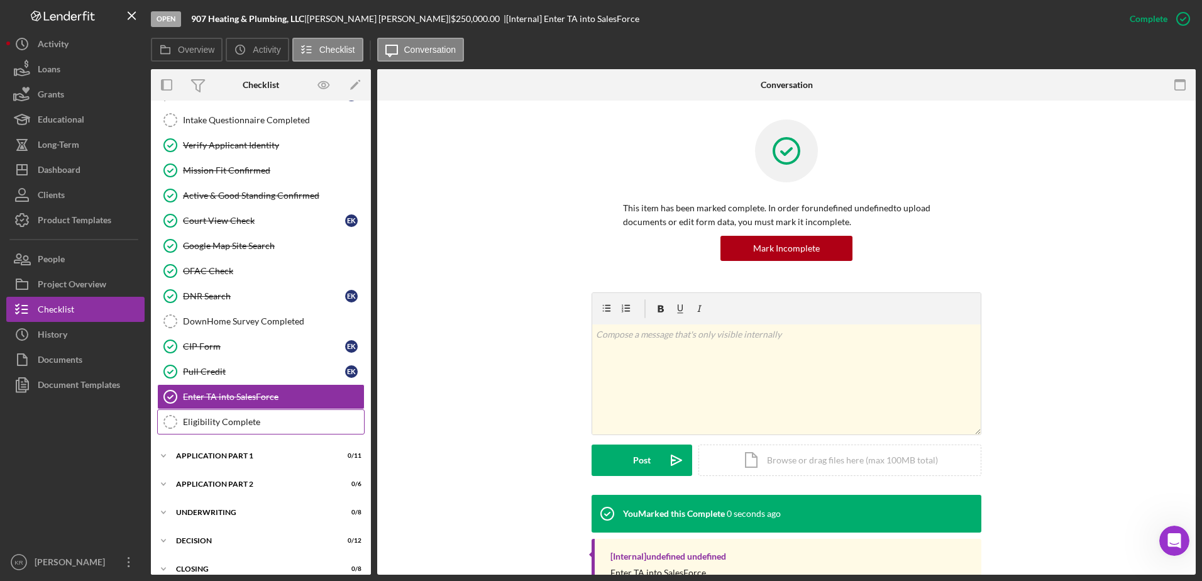
click at [234, 427] on div "Eligibility Complete" at bounding box center [273, 422] width 181 height 10
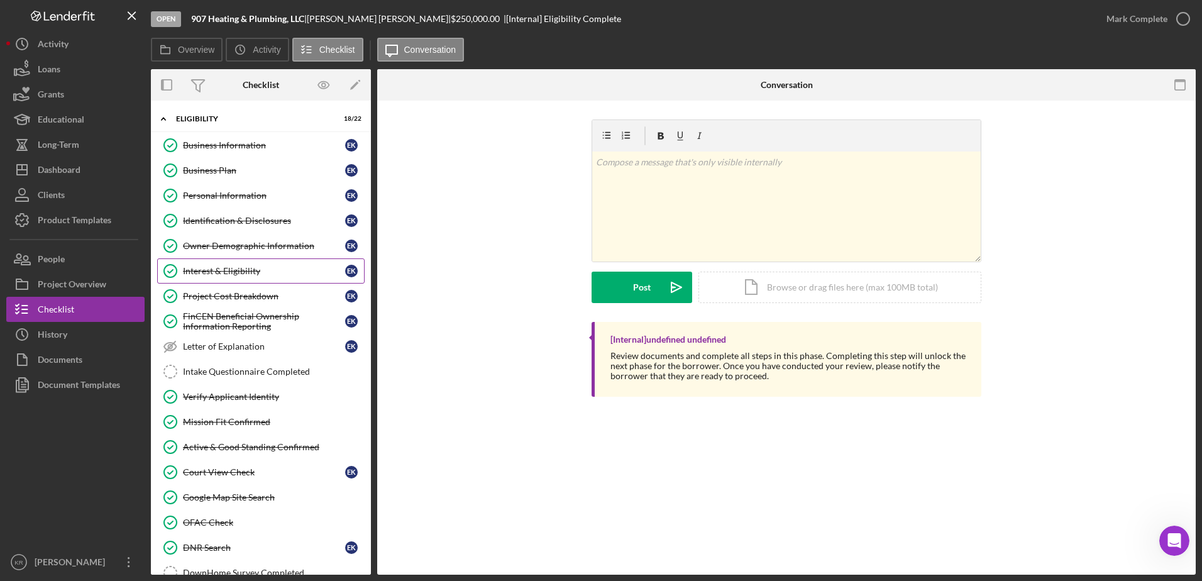
click at [245, 263] on link "Interest & Eligibility Interest & Eligibility E K" at bounding box center [260, 270] width 207 height 25
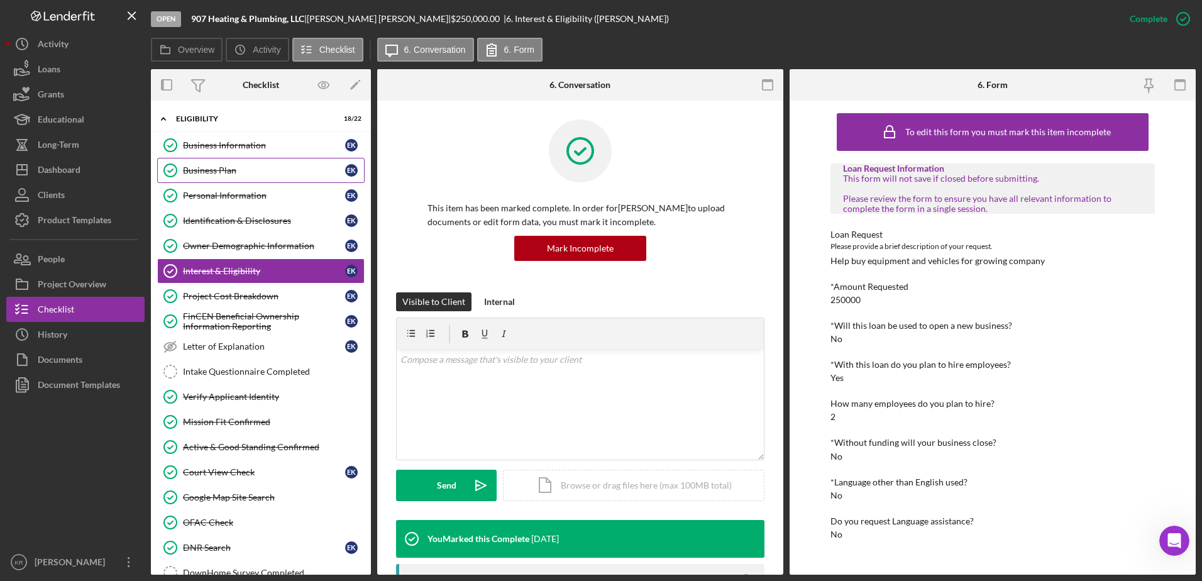
click at [258, 175] on div "Business Plan" at bounding box center [264, 170] width 162 height 10
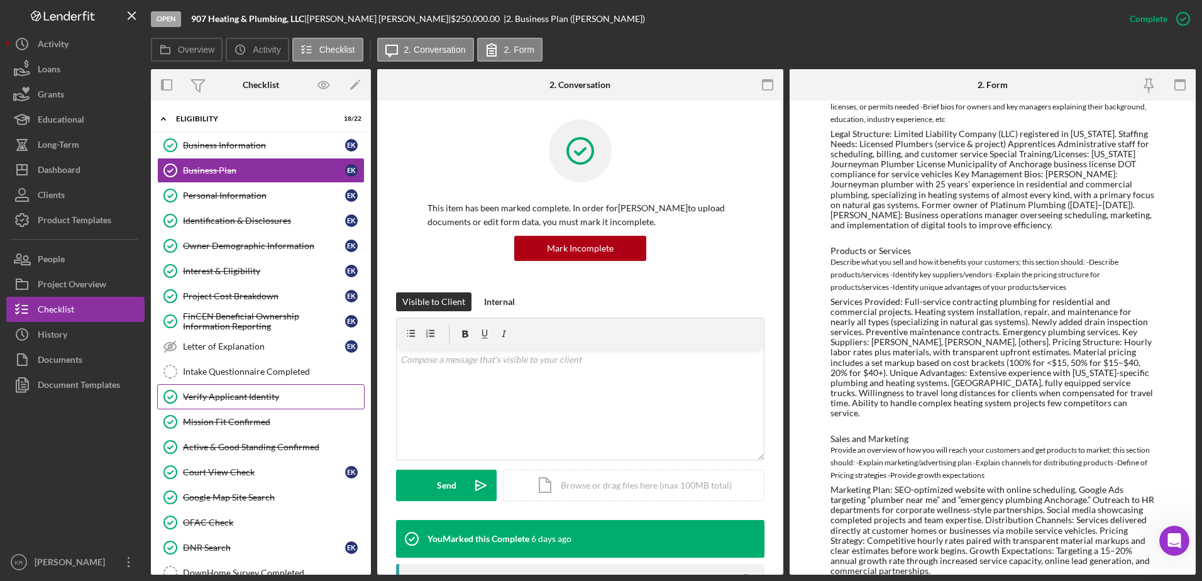
scroll to position [63, 0]
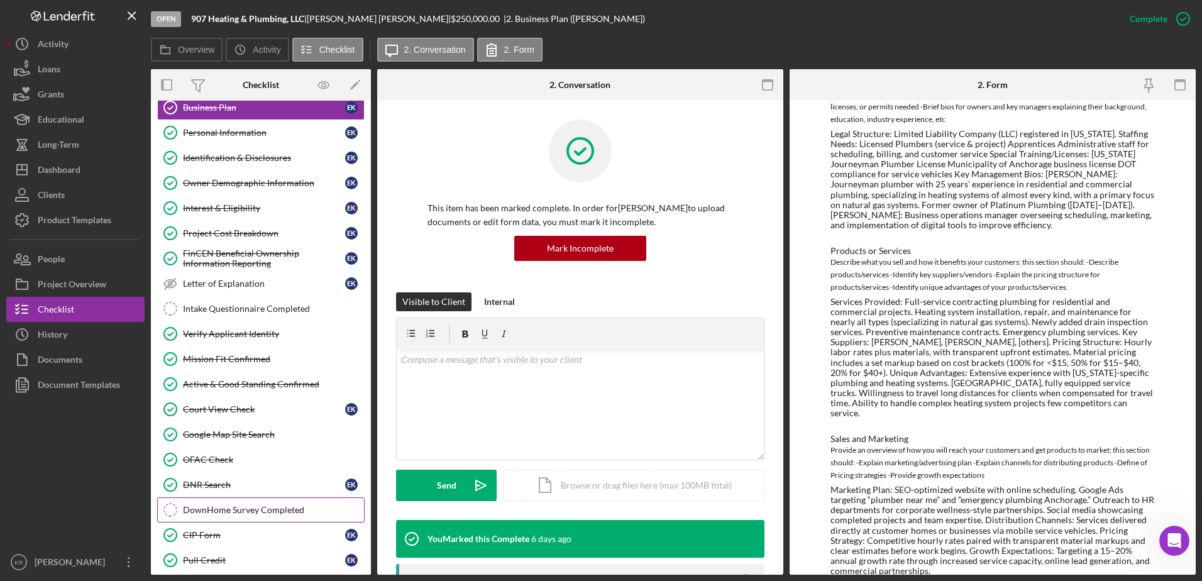
click at [209, 514] on div "DownHome Survey Completed" at bounding box center [273, 510] width 181 height 10
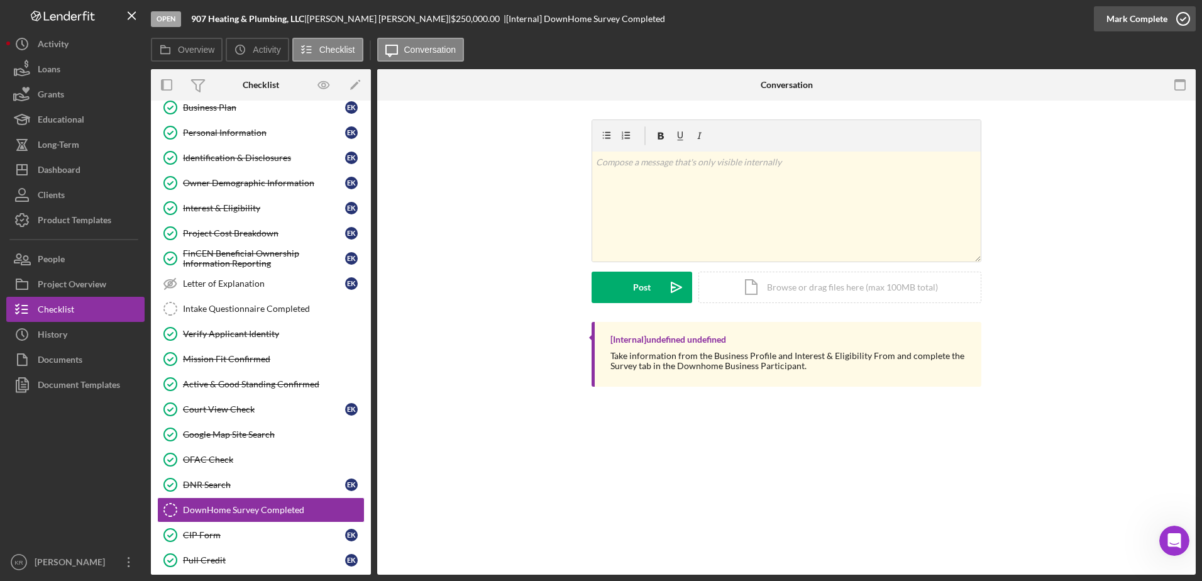
click at [1123, 19] on div "Mark Complete" at bounding box center [1136, 18] width 61 height 25
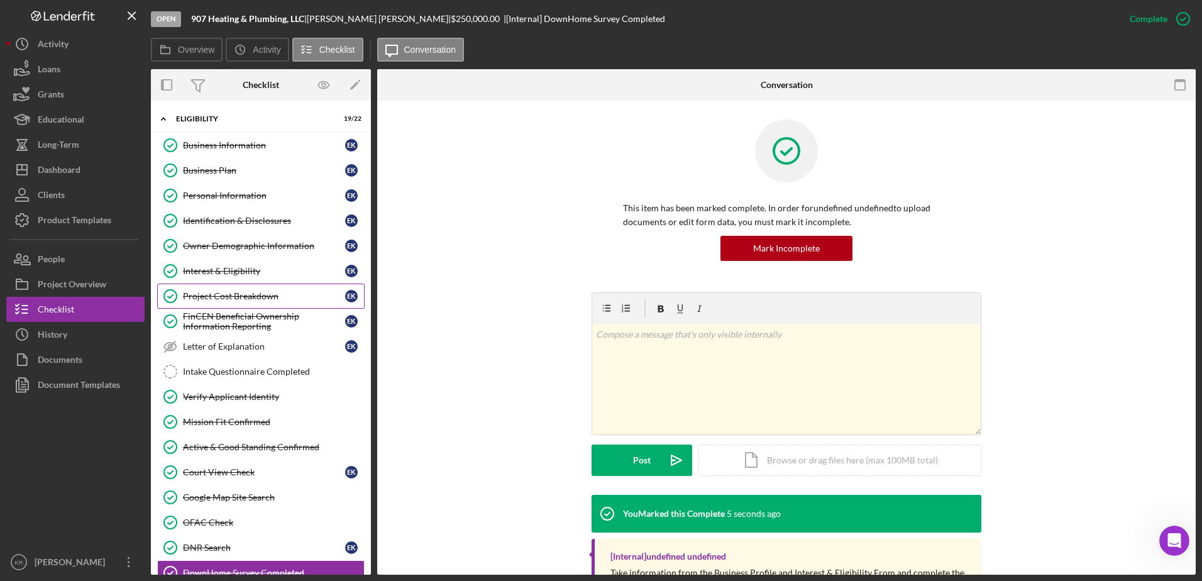
click at [214, 292] on div "Project Cost Breakdown" at bounding box center [264, 296] width 162 height 10
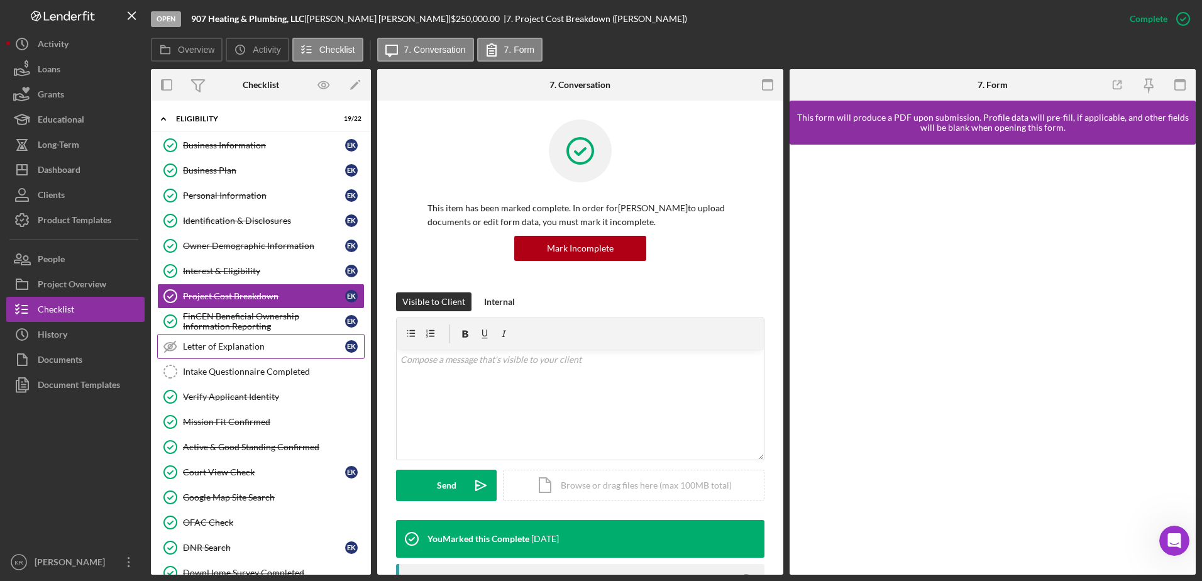
click at [214, 344] on div "Letter of Explanation" at bounding box center [264, 346] width 162 height 10
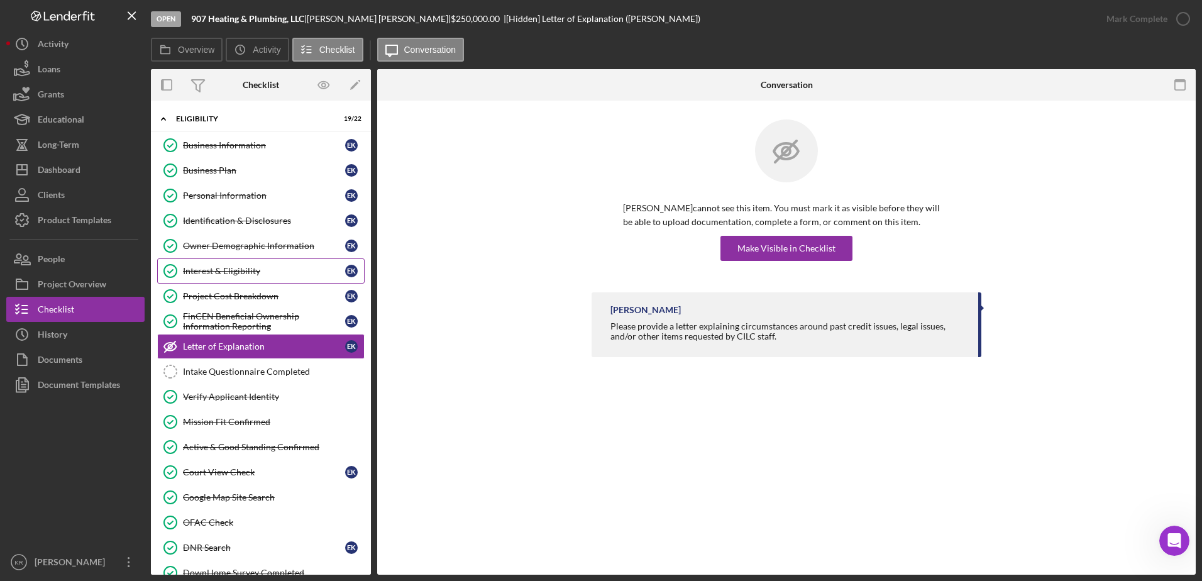
click at [233, 264] on link "Interest & Eligibility Interest & Eligibility E K" at bounding box center [260, 270] width 207 height 25
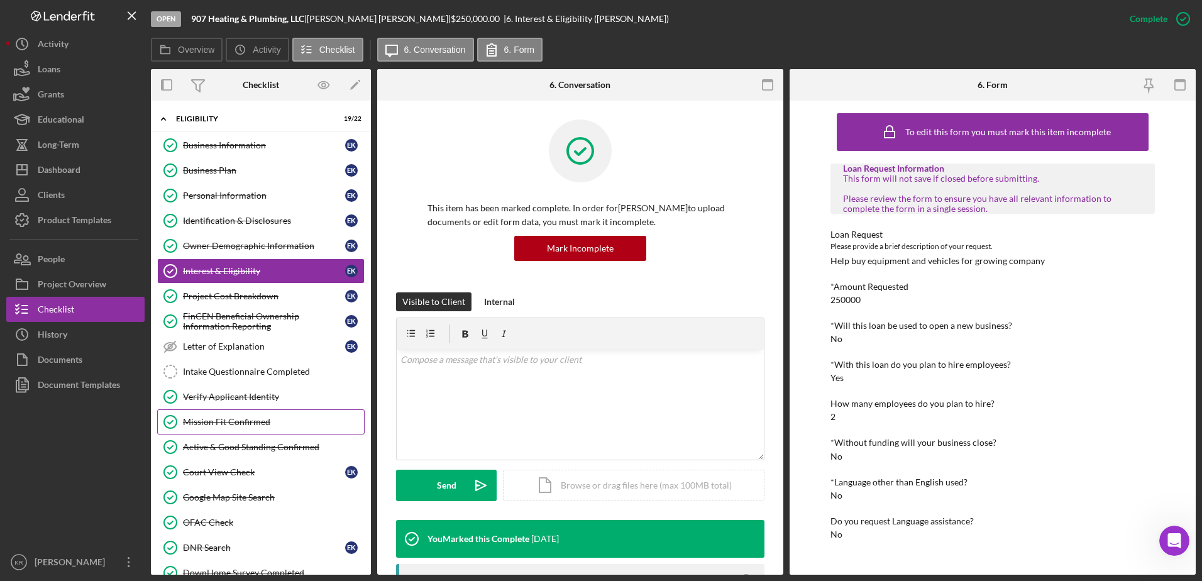
click at [248, 420] on div "Mission Fit Confirmed" at bounding box center [273, 422] width 181 height 10
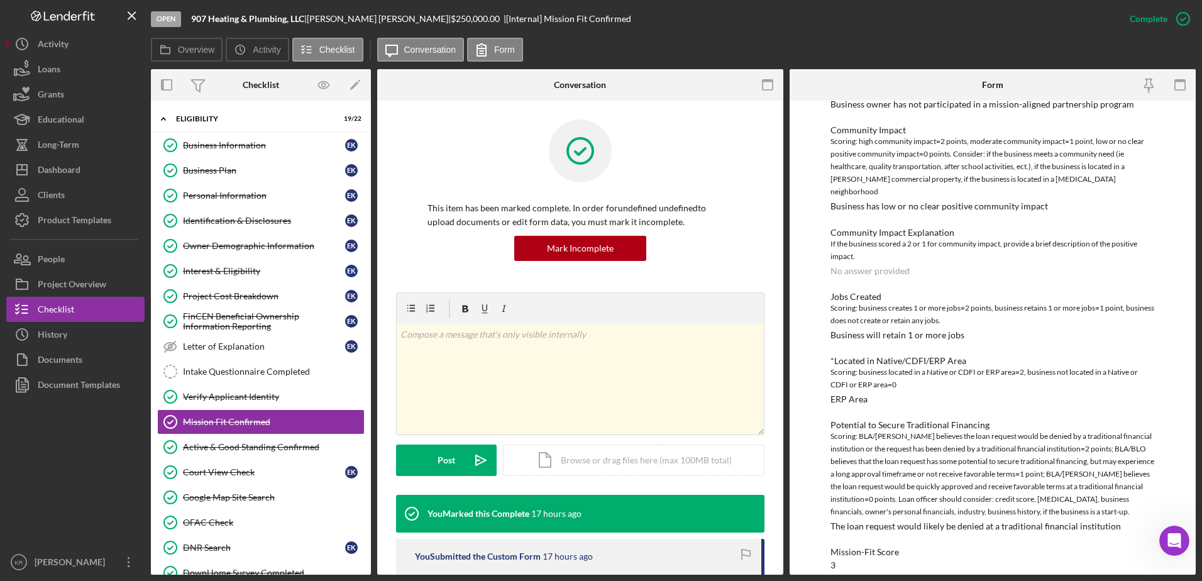
scroll to position [438, 0]
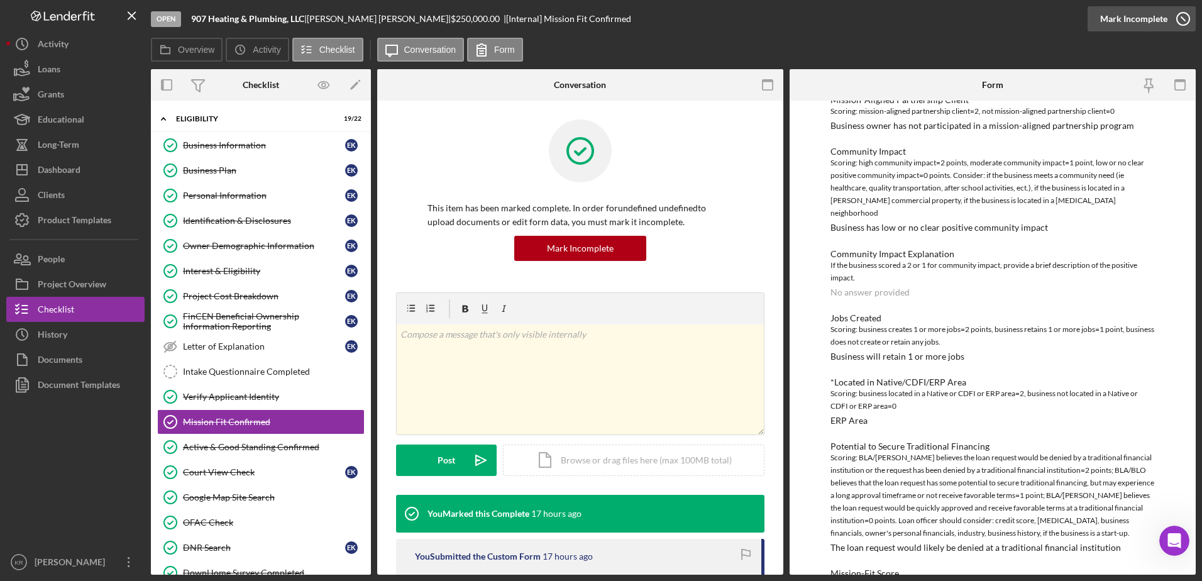
drag, startPoint x: 1133, startPoint y: 16, endPoint x: 1144, endPoint y: 22, distance: 12.9
click at [1135, 19] on div "Mark Incomplete" at bounding box center [1133, 18] width 67 height 25
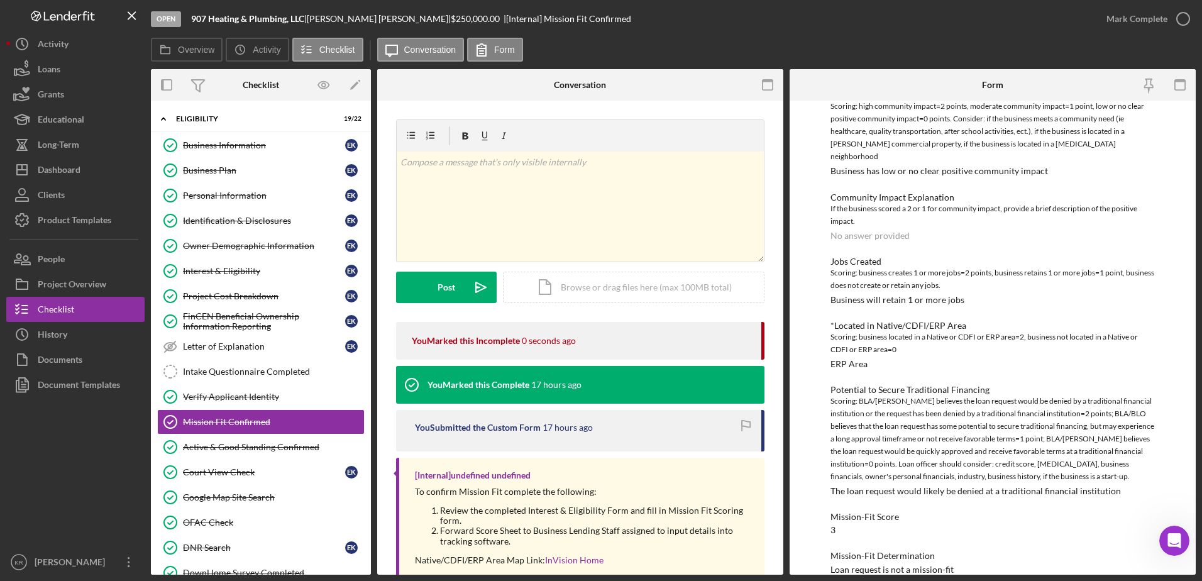
scroll to position [382, 0]
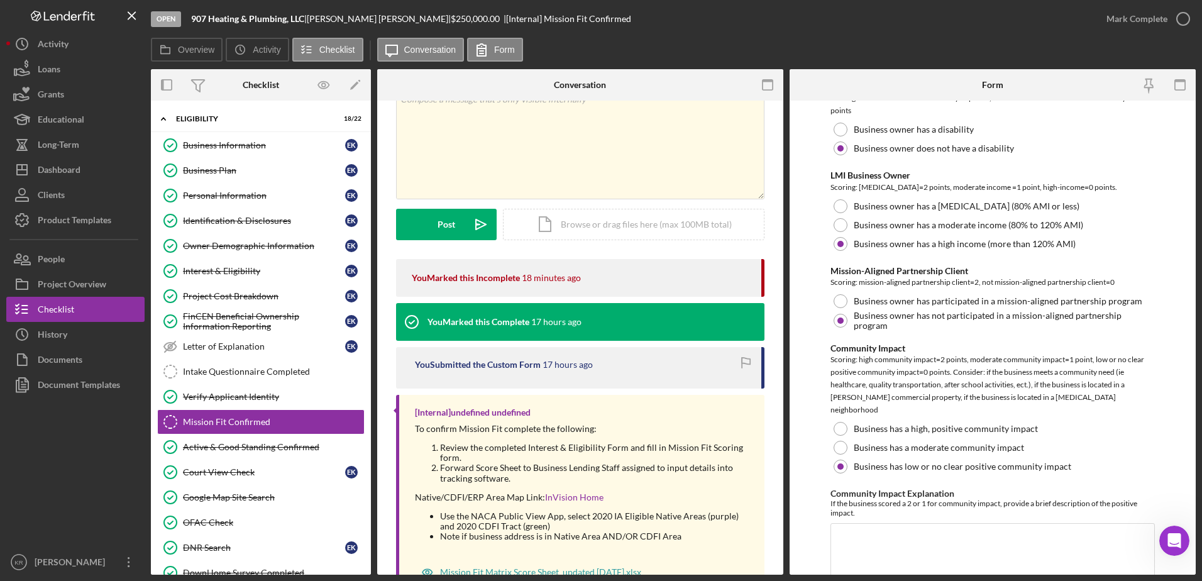
scroll to position [440, 0]
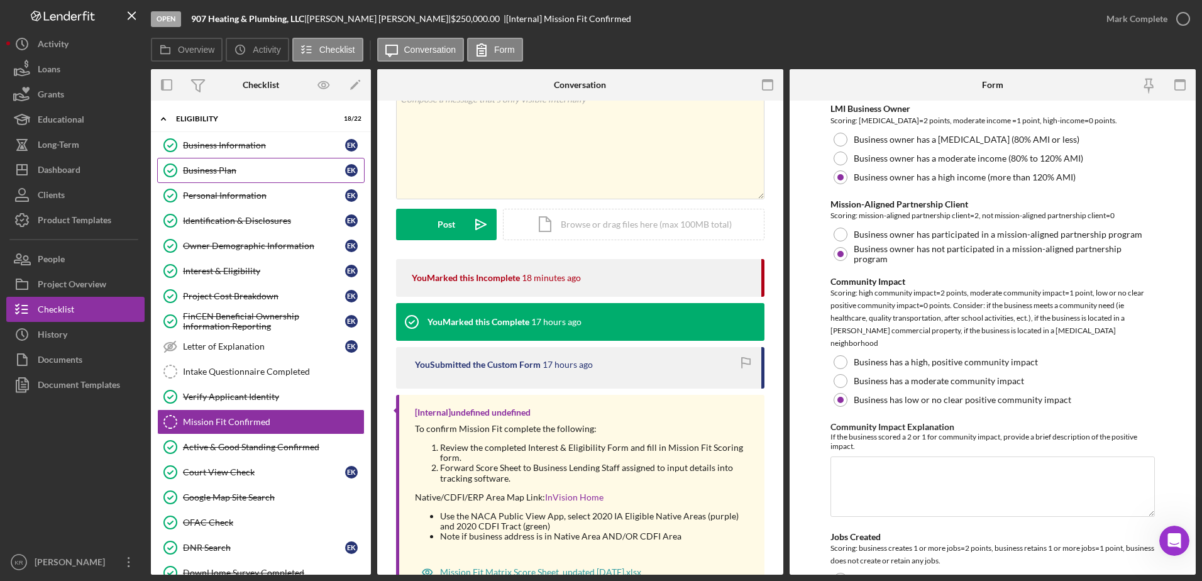
click at [220, 169] on div "Business Plan" at bounding box center [264, 170] width 162 height 10
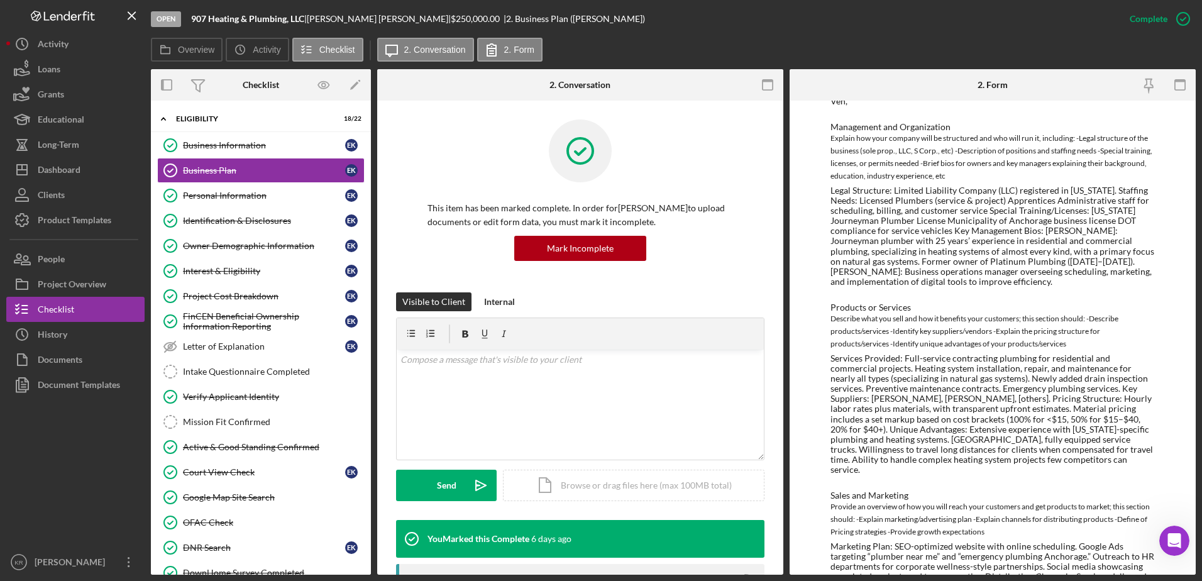
scroll to position [654, 0]
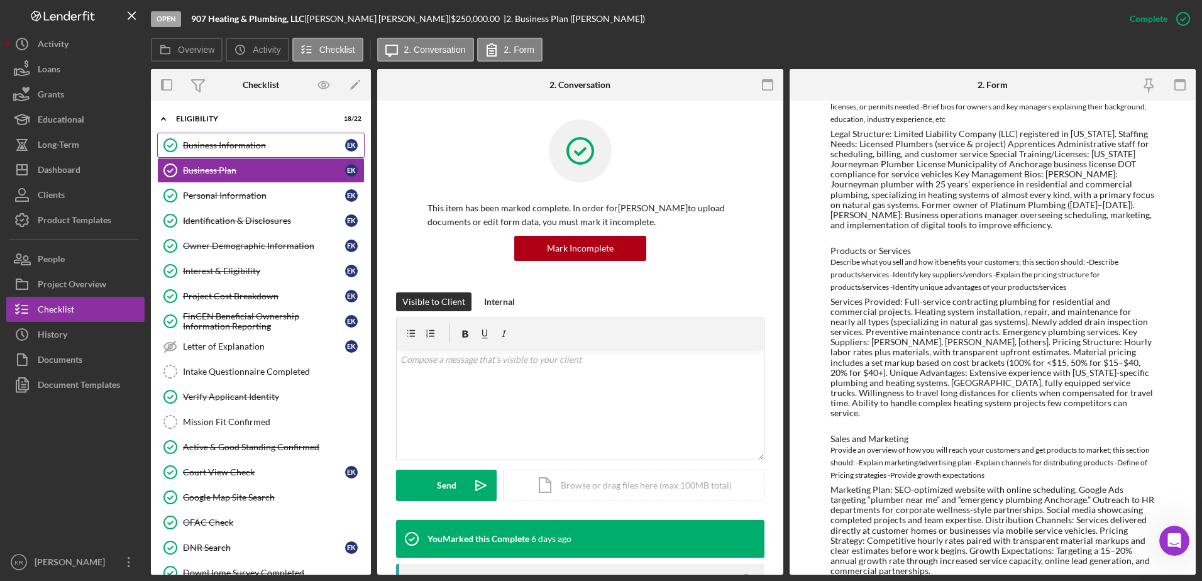
click at [233, 146] on div "Business Information" at bounding box center [264, 145] width 162 height 10
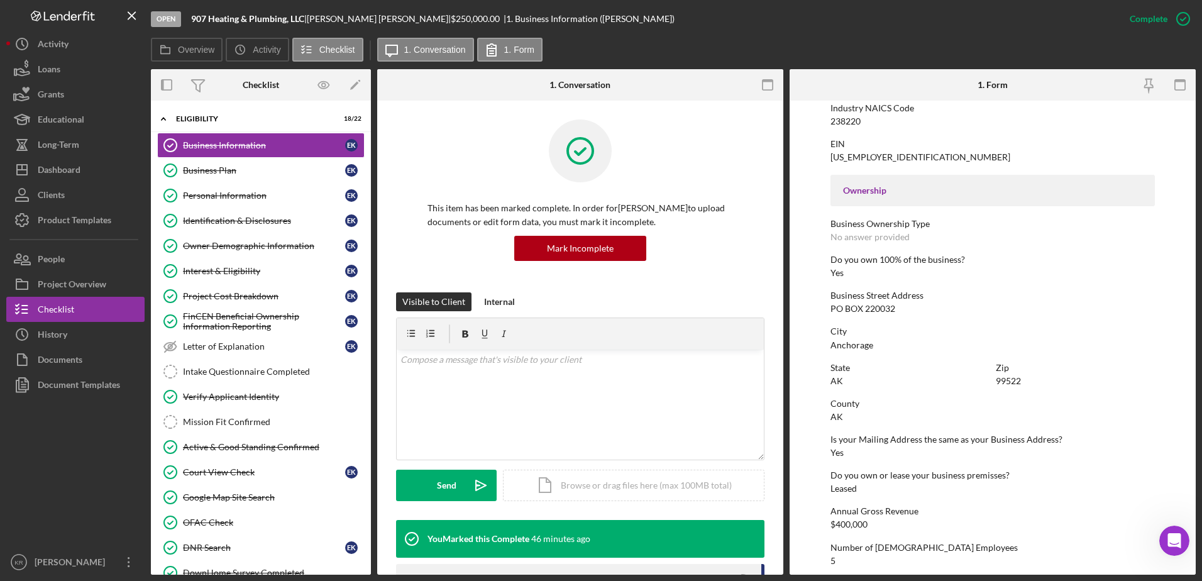
scroll to position [474, 0]
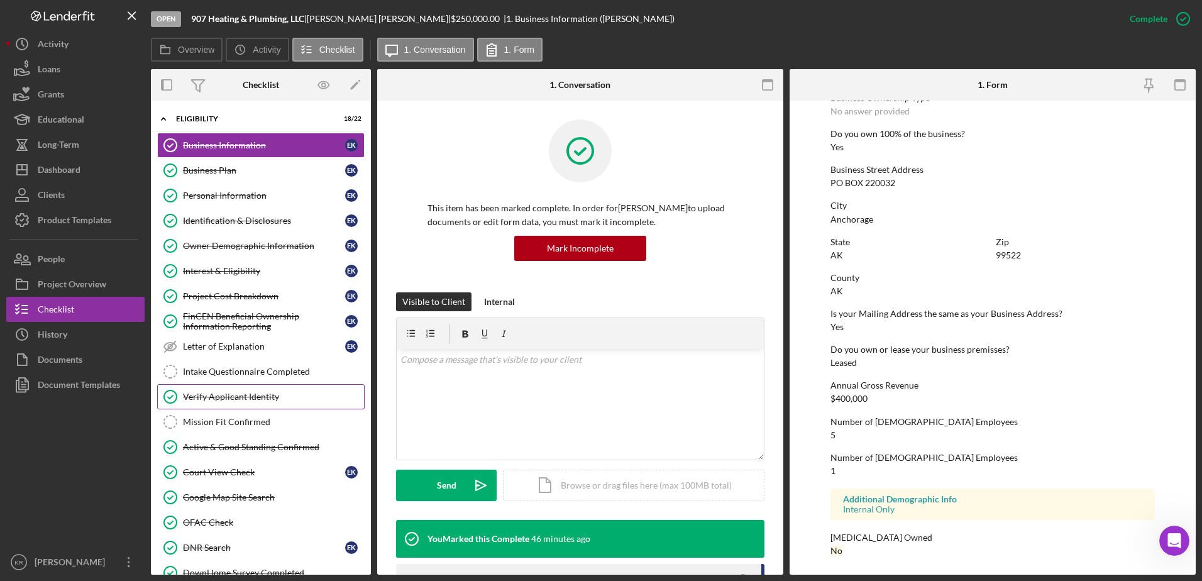
click at [219, 405] on link "Verify Applicant Identity Verify Applicant Identity" at bounding box center [260, 396] width 207 height 25
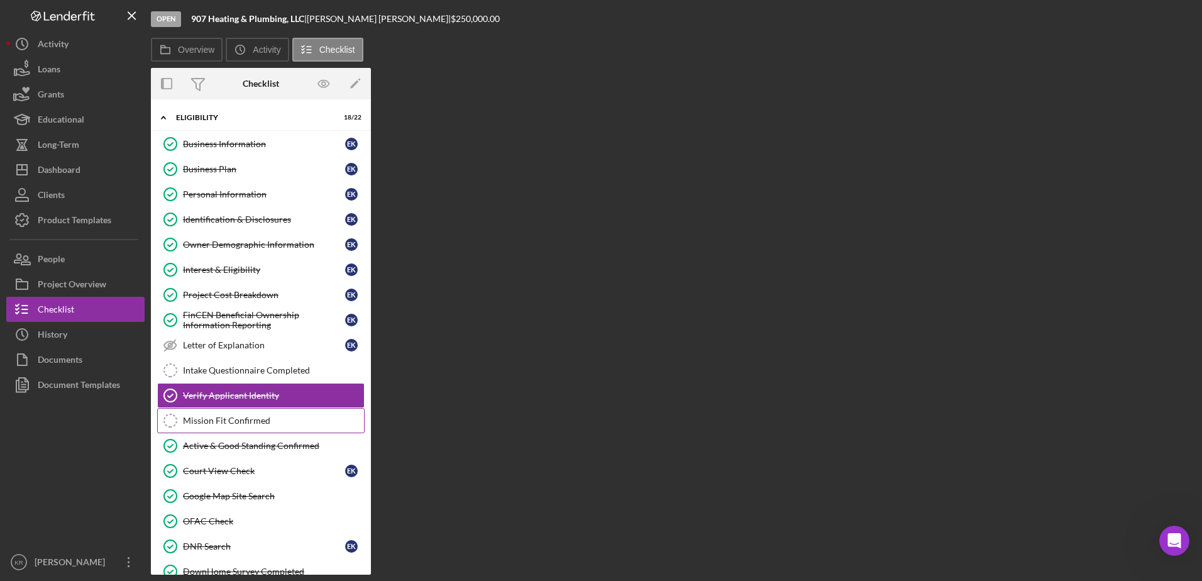
click at [208, 415] on link "Mission Fit Confirmed Mission Fit Confirmed" at bounding box center [260, 420] width 207 height 25
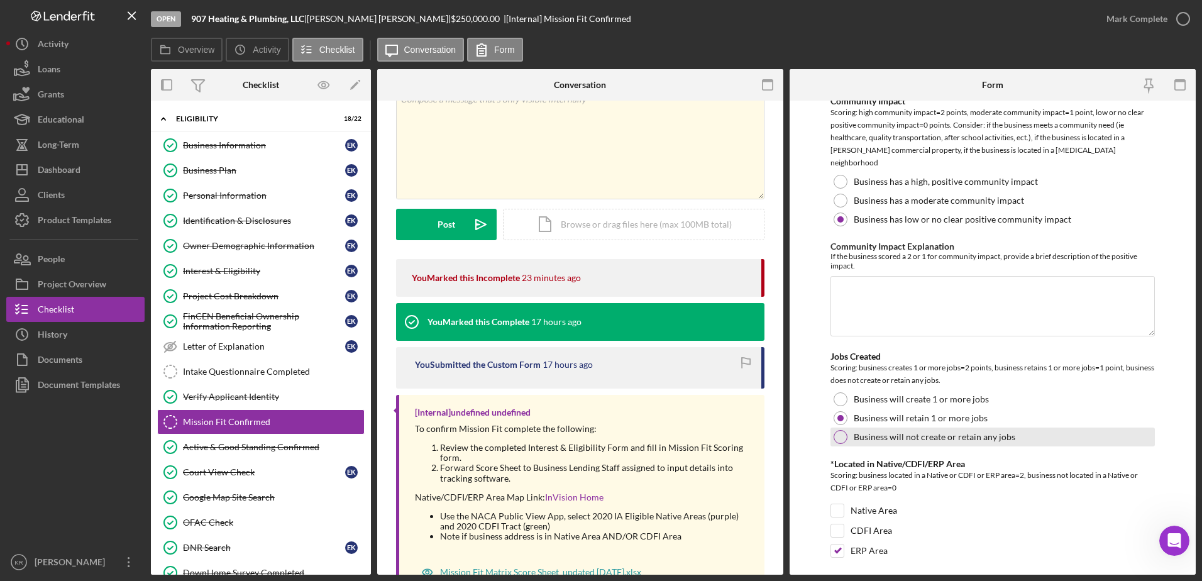
scroll to position [629, 0]
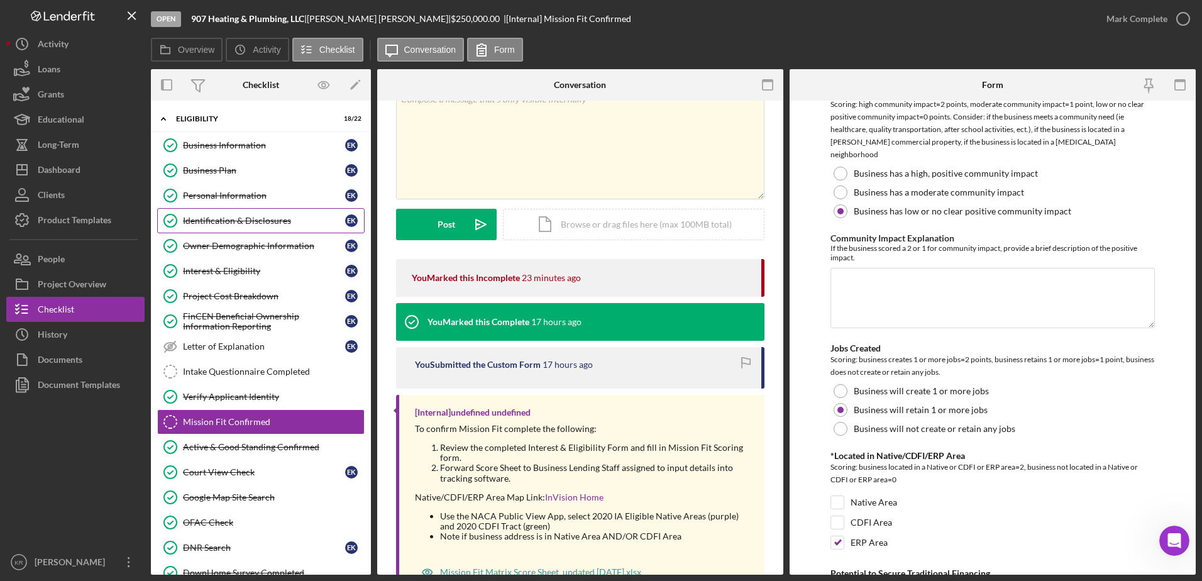
click at [281, 217] on div "Identification & Disclosures" at bounding box center [264, 221] width 162 height 10
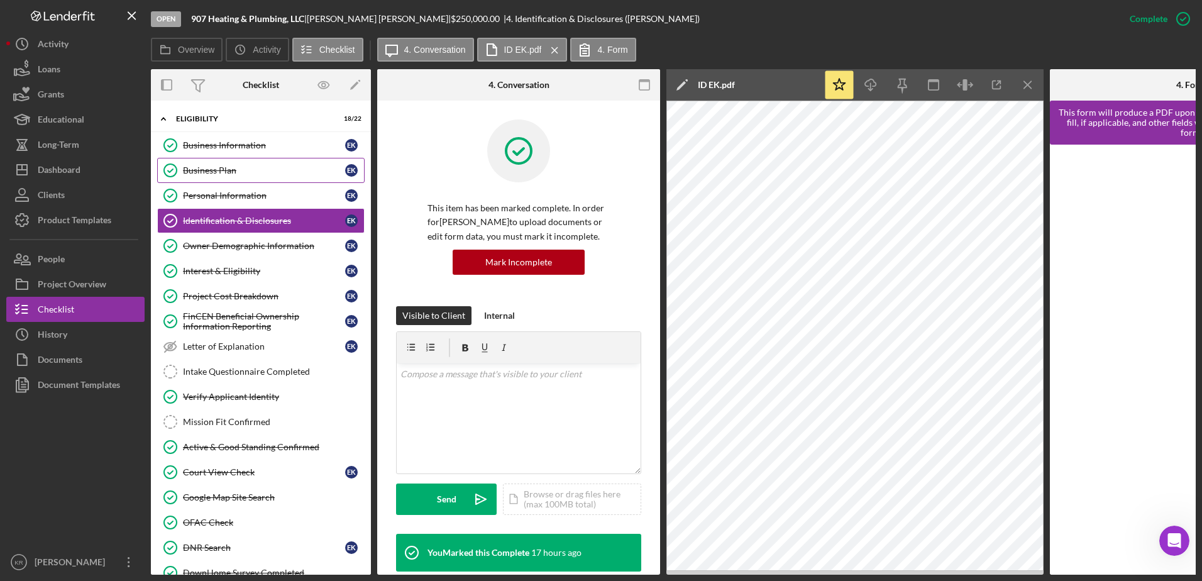
click at [294, 178] on link "Business Plan Business Plan E K" at bounding box center [260, 170] width 207 height 25
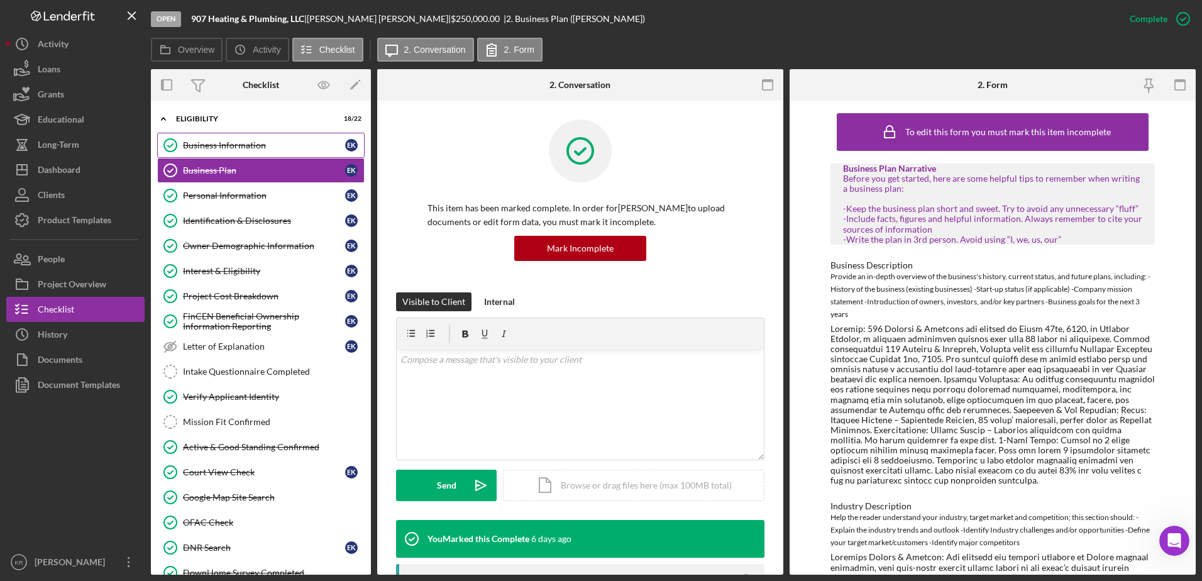
click at [270, 144] on div "Business Information" at bounding box center [264, 145] width 162 height 10
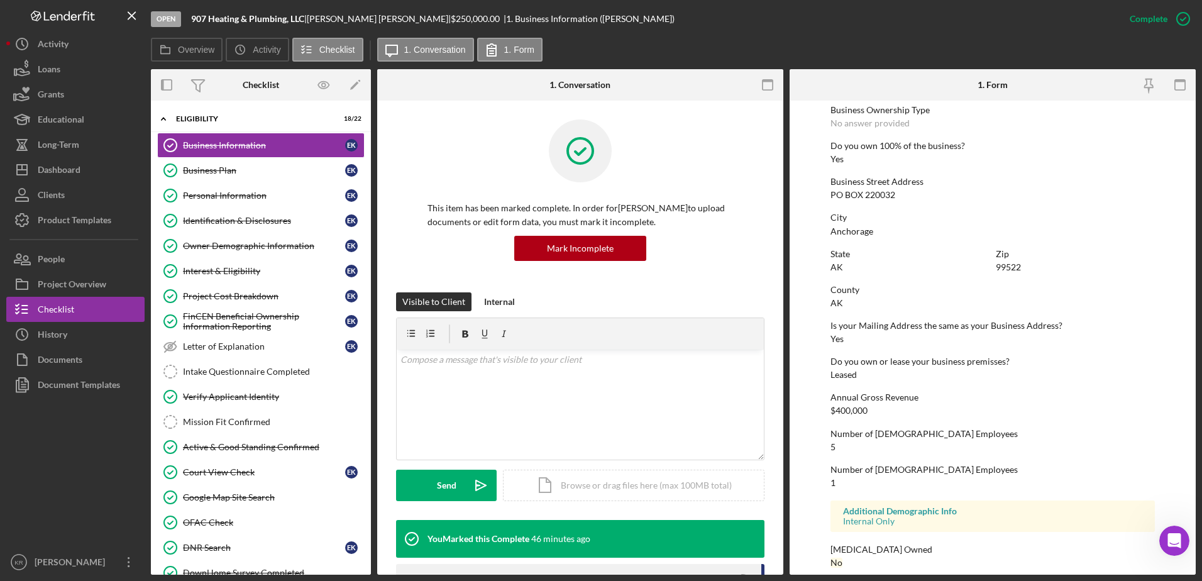
scroll to position [474, 0]
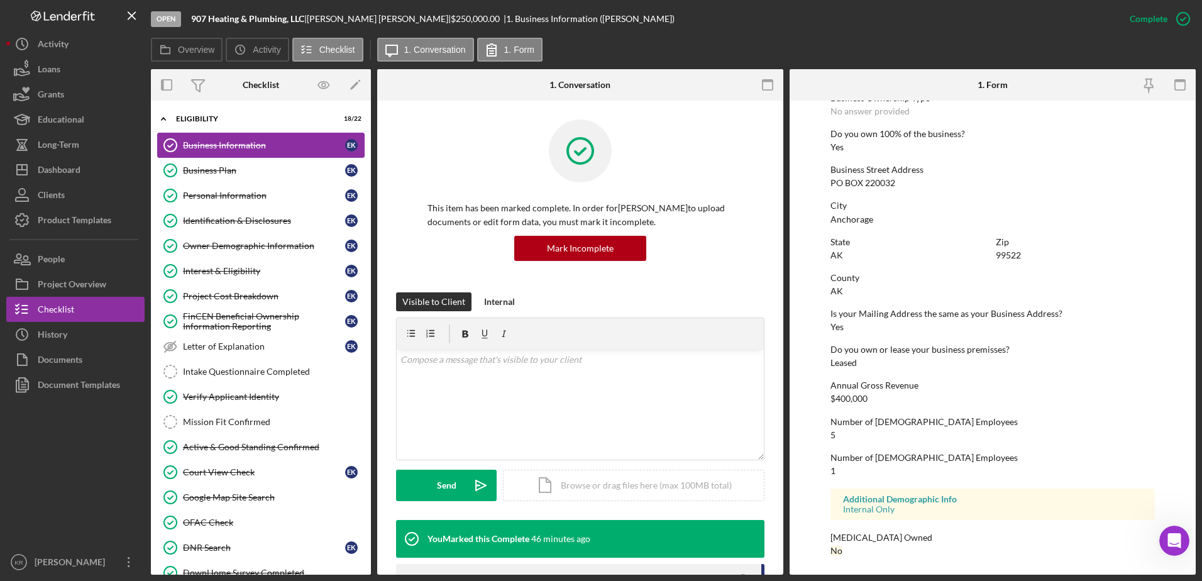
click at [235, 153] on link "Business Information Business Information E K" at bounding box center [260, 145] width 207 height 25
click at [227, 167] on div "Business Plan" at bounding box center [264, 170] width 162 height 10
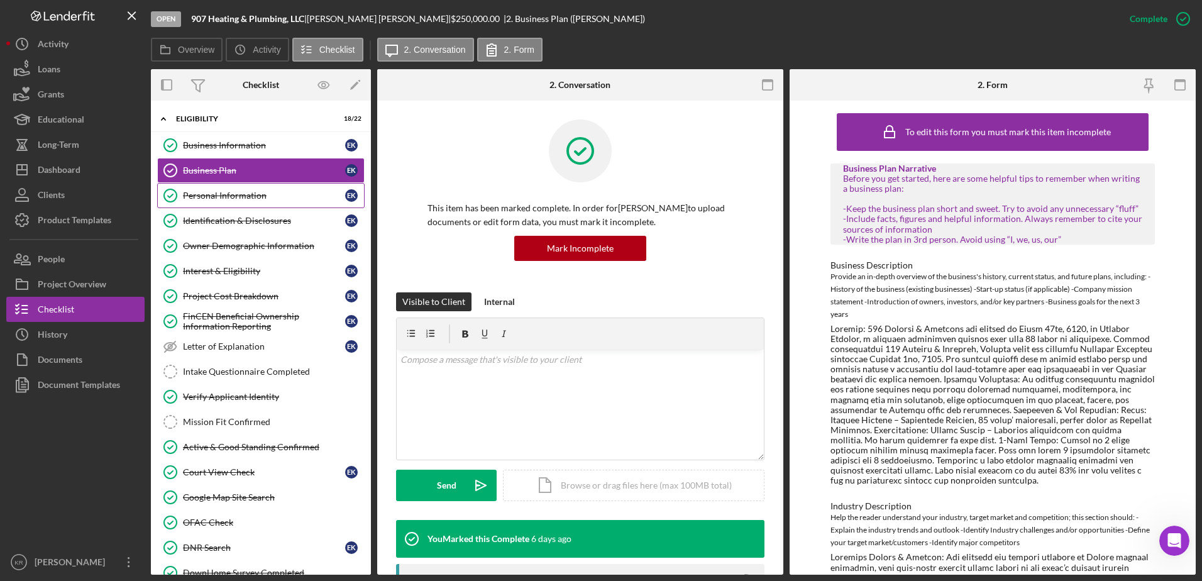
click at [250, 201] on div "Personal Information" at bounding box center [264, 195] width 162 height 10
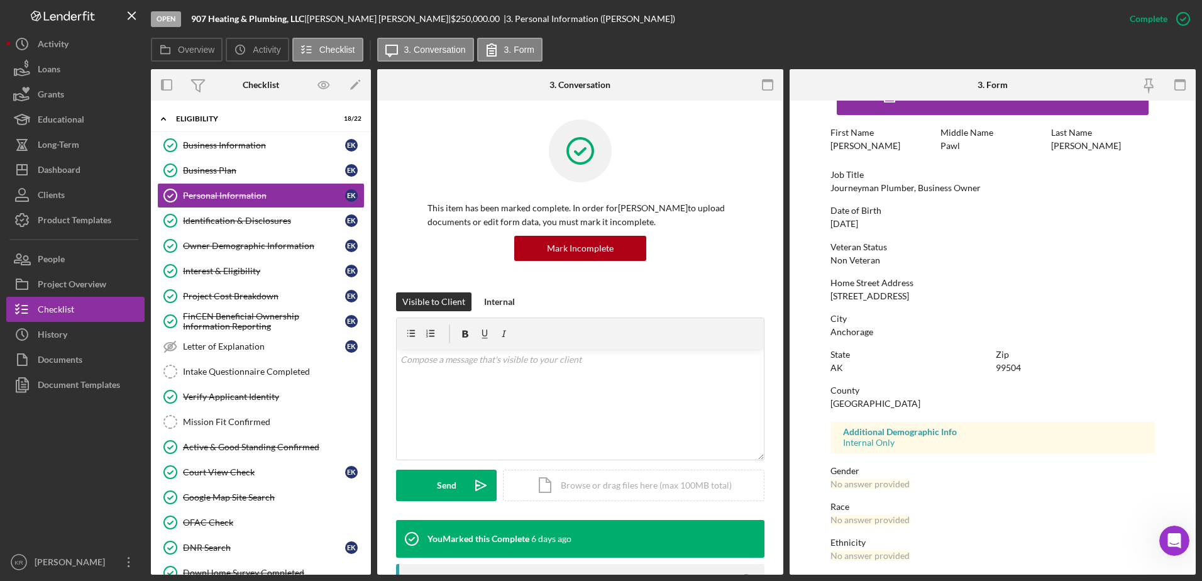
scroll to position [113, 0]
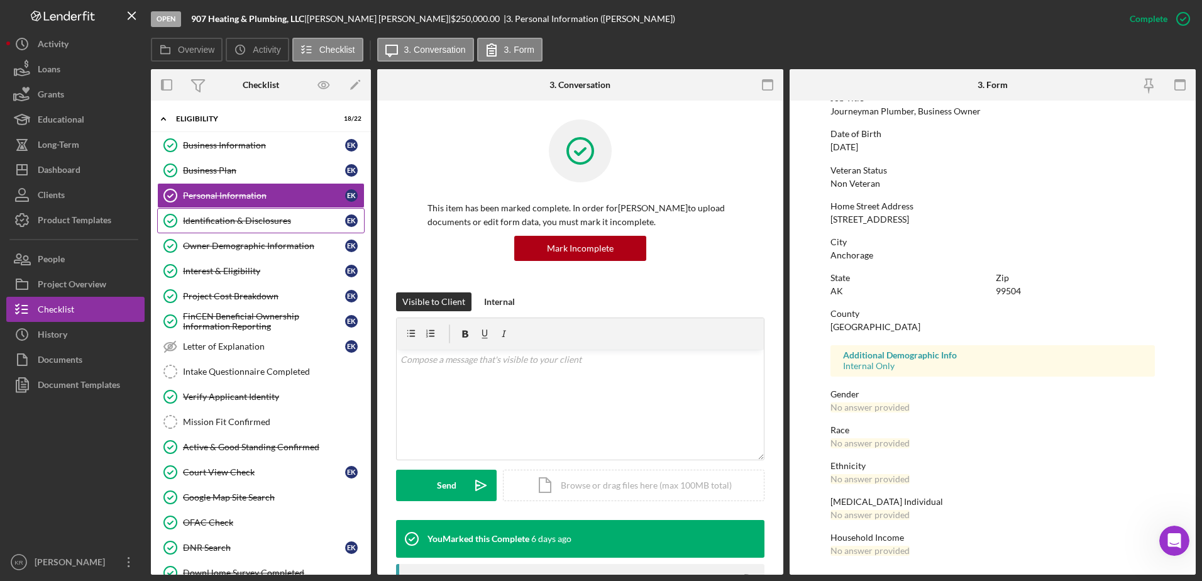
click at [231, 227] on link "Identification & Disclosures Identification & Disclosures E K" at bounding box center [260, 220] width 207 height 25
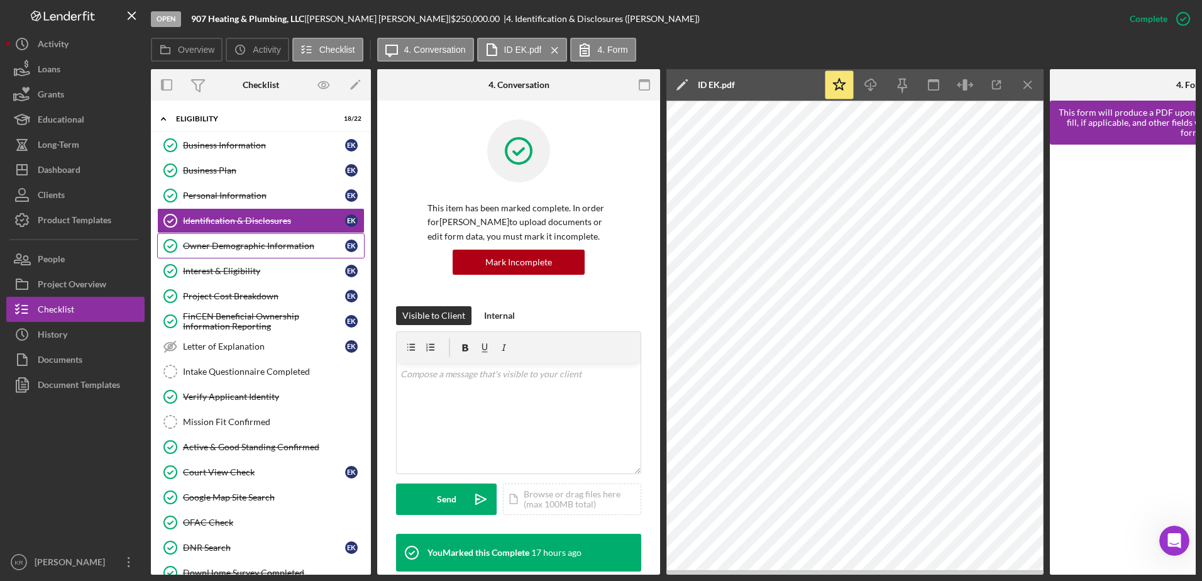
click at [230, 243] on div "Owner Demographic Information" at bounding box center [264, 246] width 162 height 10
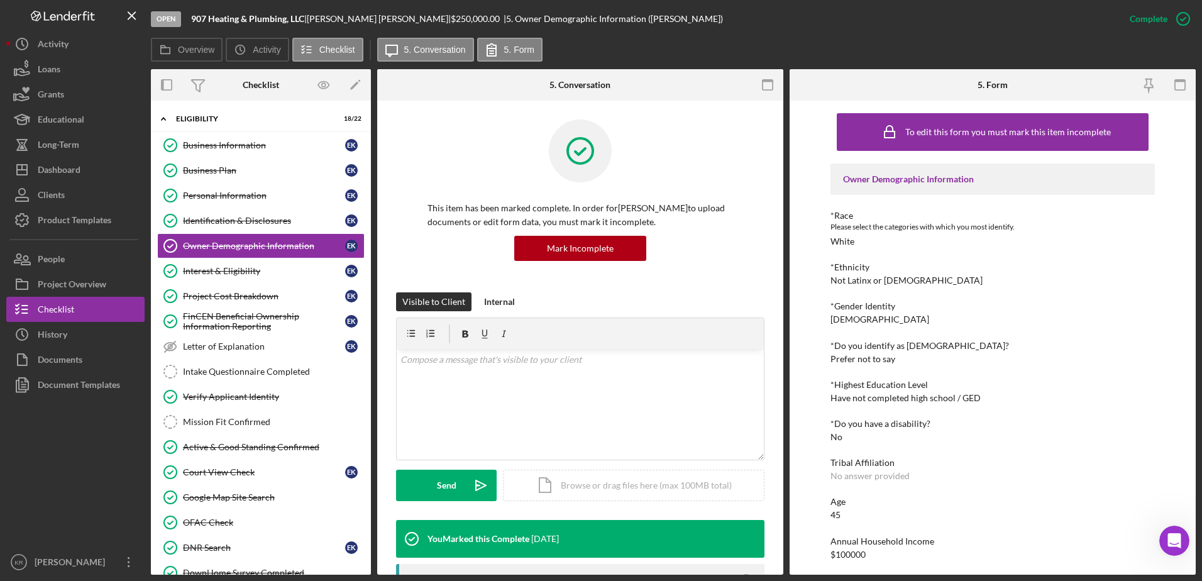
scroll to position [43, 0]
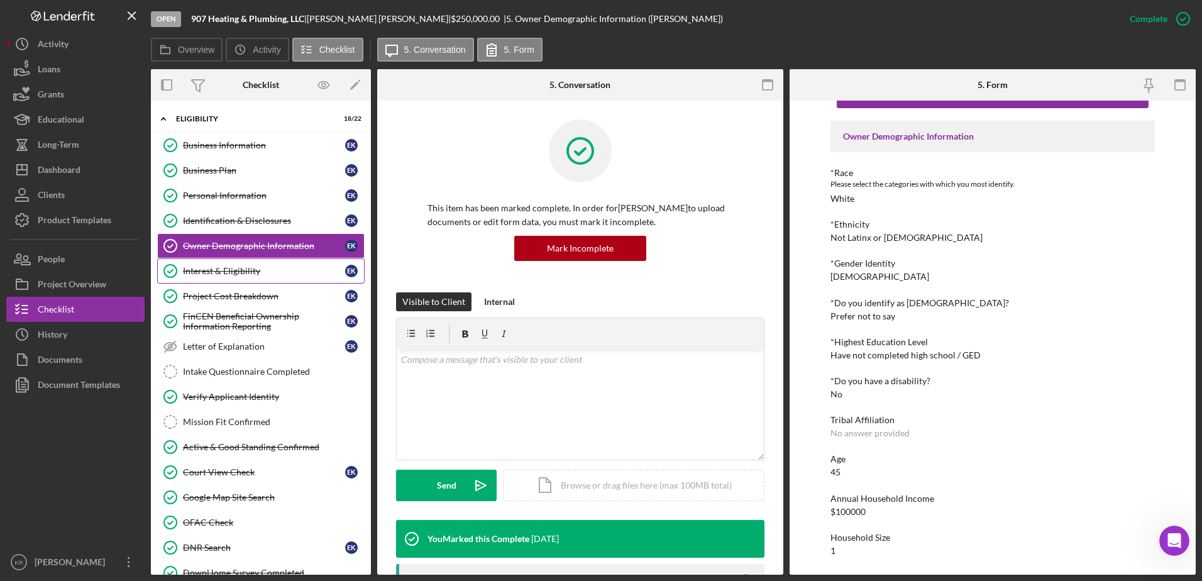
click at [219, 270] on div "Interest & Eligibility" at bounding box center [264, 271] width 162 height 10
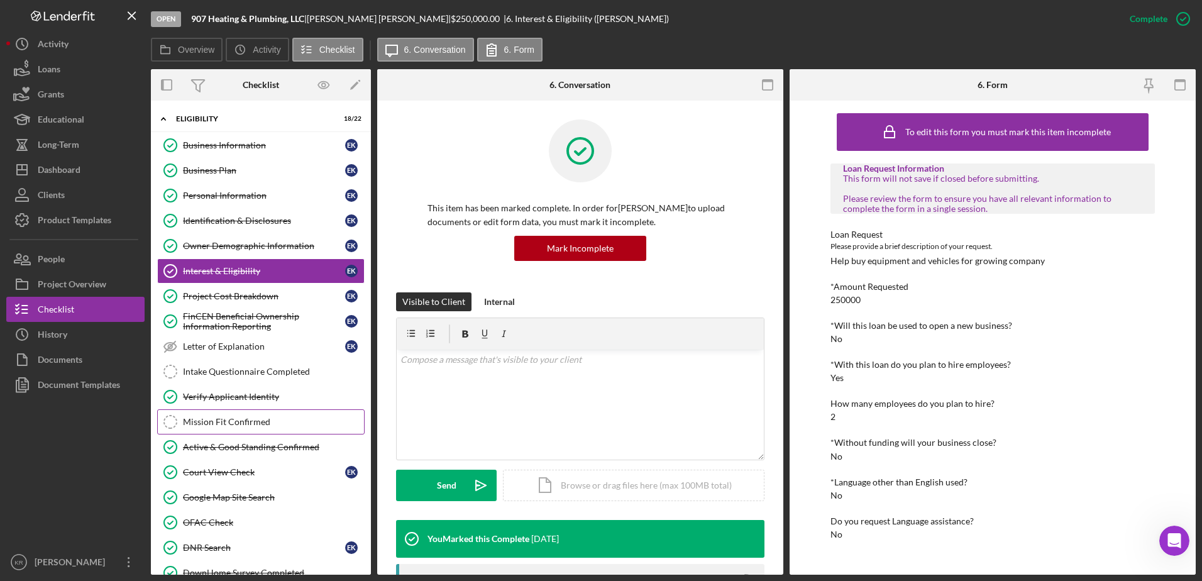
click at [203, 431] on link "Mission Fit Confirmed Mission Fit Confirmed" at bounding box center [260, 421] width 207 height 25
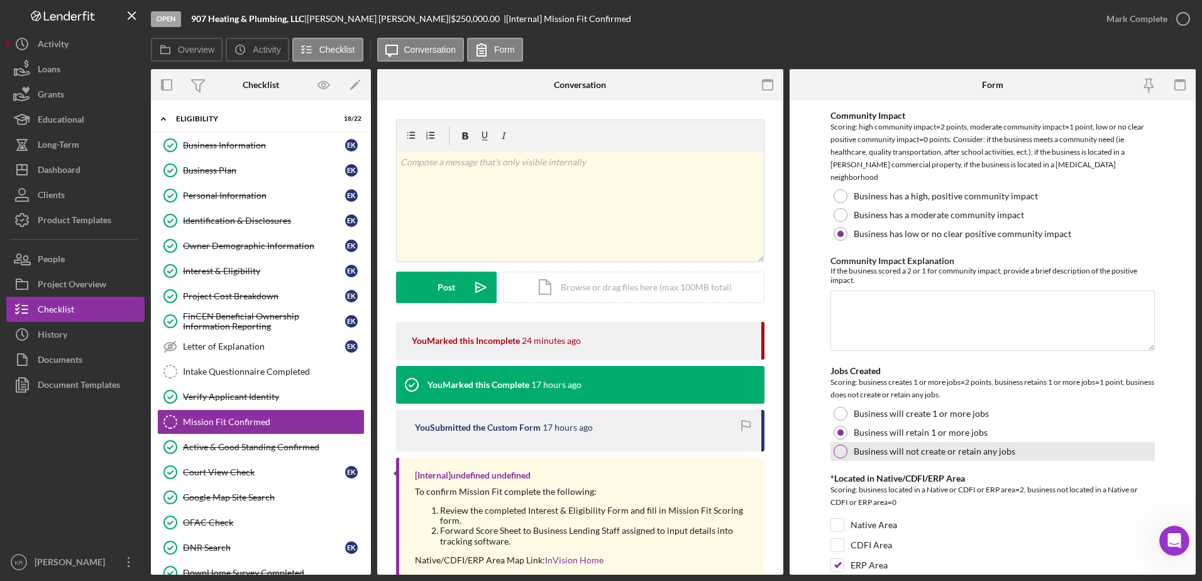
scroll to position [629, 0]
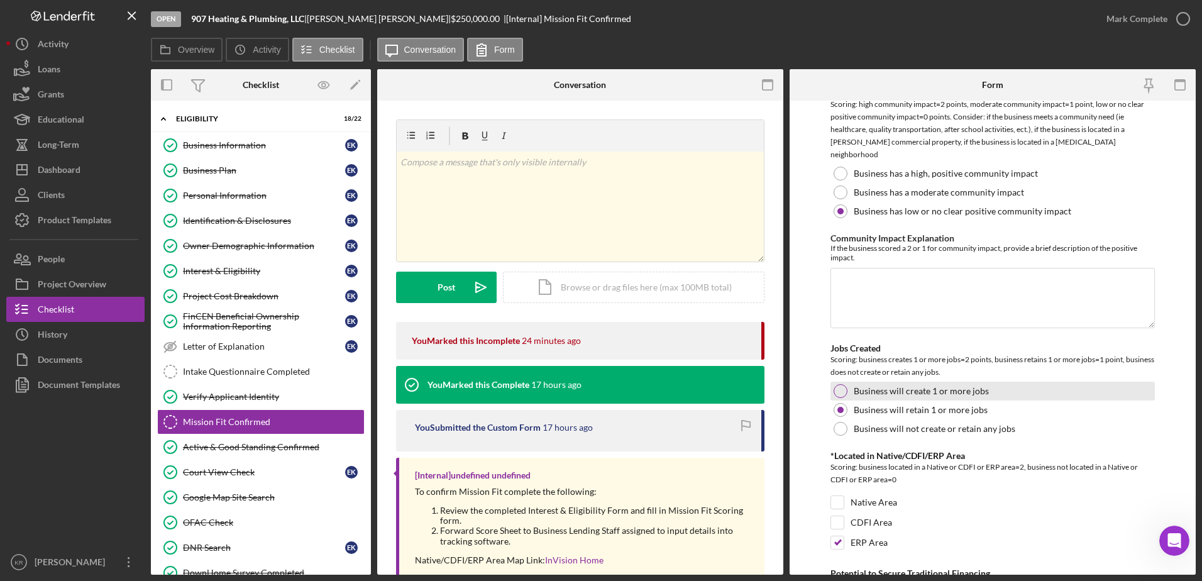
click at [921, 386] on label "Business will create 1 or more jobs" at bounding box center [921, 391] width 135 height 10
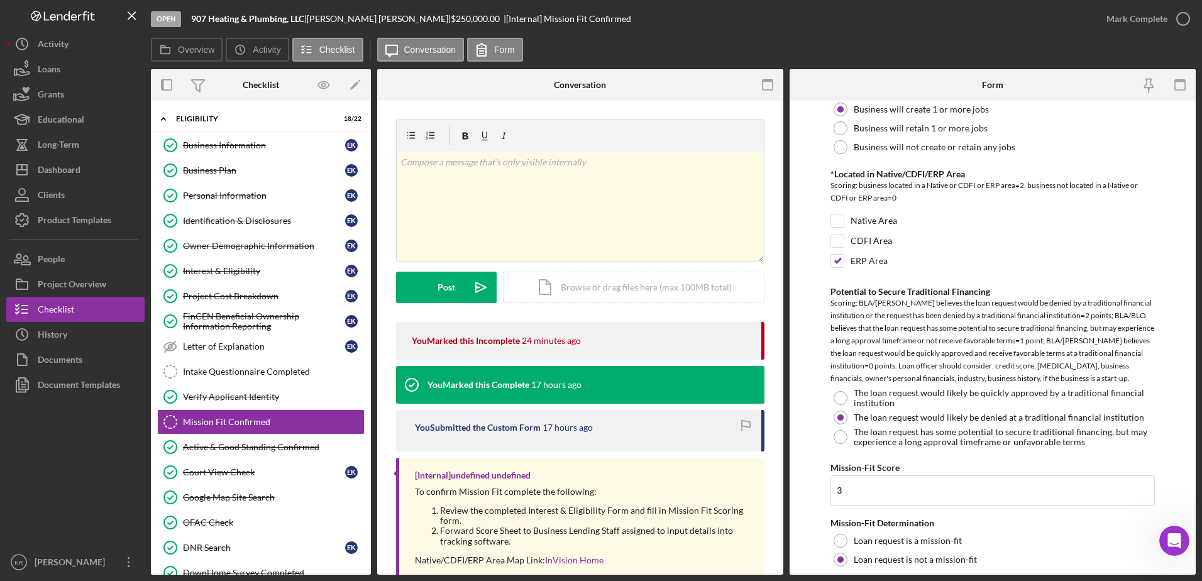
scroll to position [938, 0]
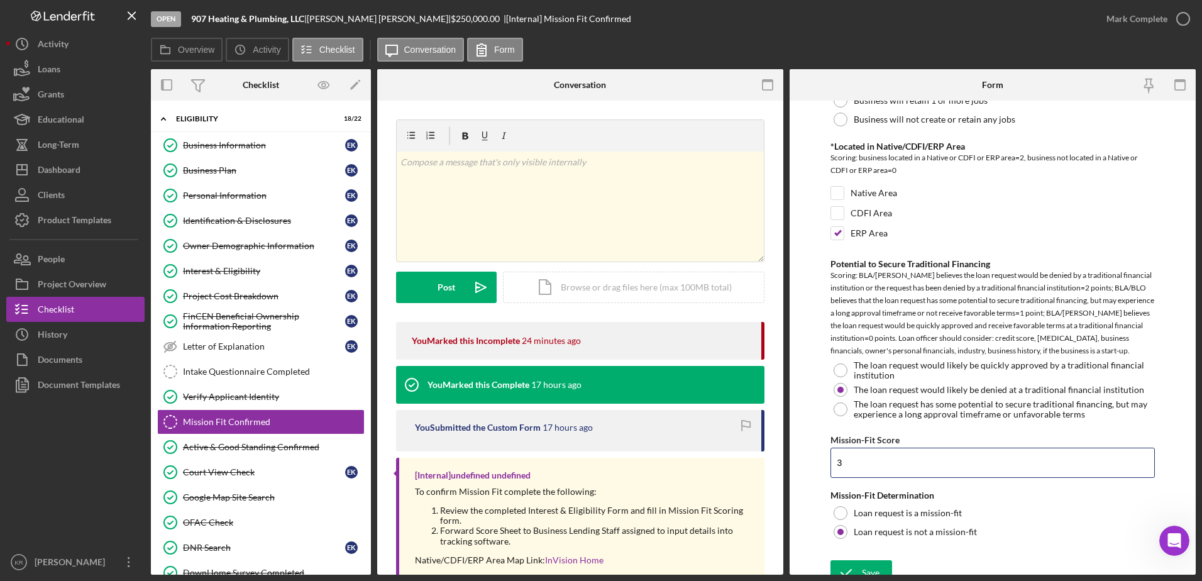
drag, startPoint x: 869, startPoint y: 453, endPoint x: 790, endPoint y: 465, distance: 80.1
click at [793, 469] on form "Mission Fit Matrix Scoring Native Owned Business Scoring: Native owned=2 points…" at bounding box center [993, 338] width 406 height 474
type input "4"
click at [834, 228] on div "ERP Area" at bounding box center [992, 236] width 325 height 20
click at [834, 227] on input "ERP Area" at bounding box center [837, 233] width 13 height 13
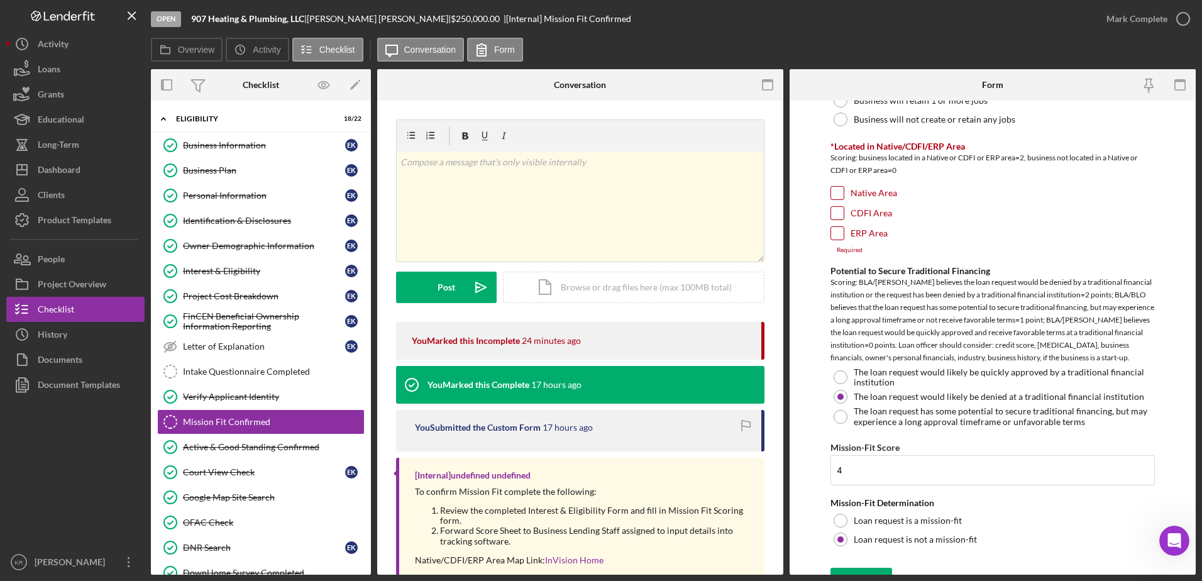
click at [846, 226] on div "ERP Area" at bounding box center [992, 236] width 325 height 20
click at [837, 227] on input "ERP Area" at bounding box center [837, 233] width 13 height 13
checkbox input "true"
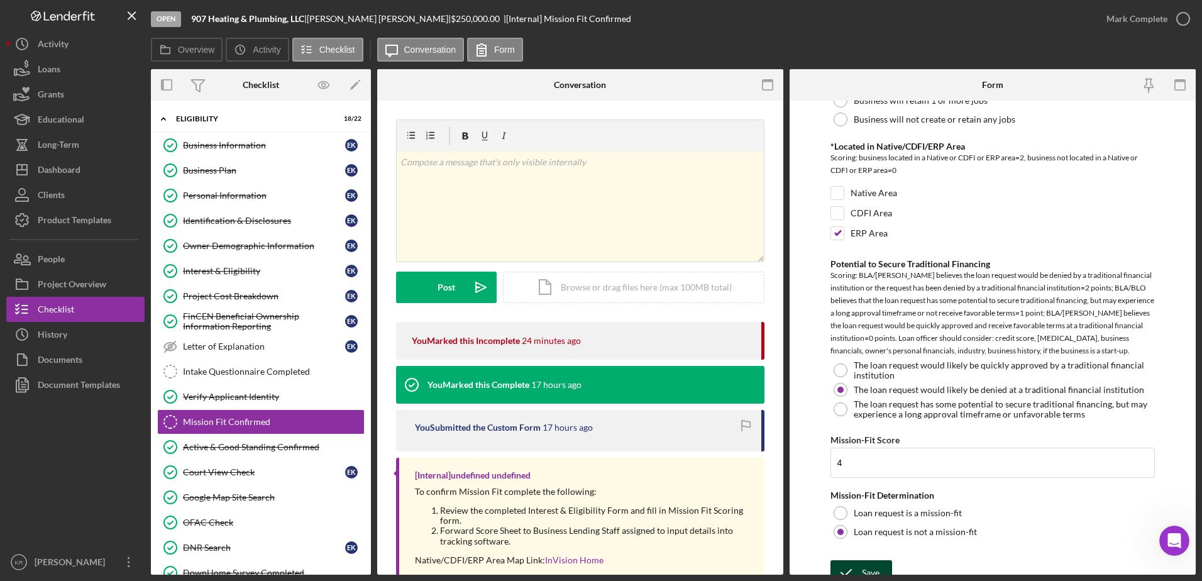
click at [869, 569] on div "Save" at bounding box center [871, 572] width 18 height 25
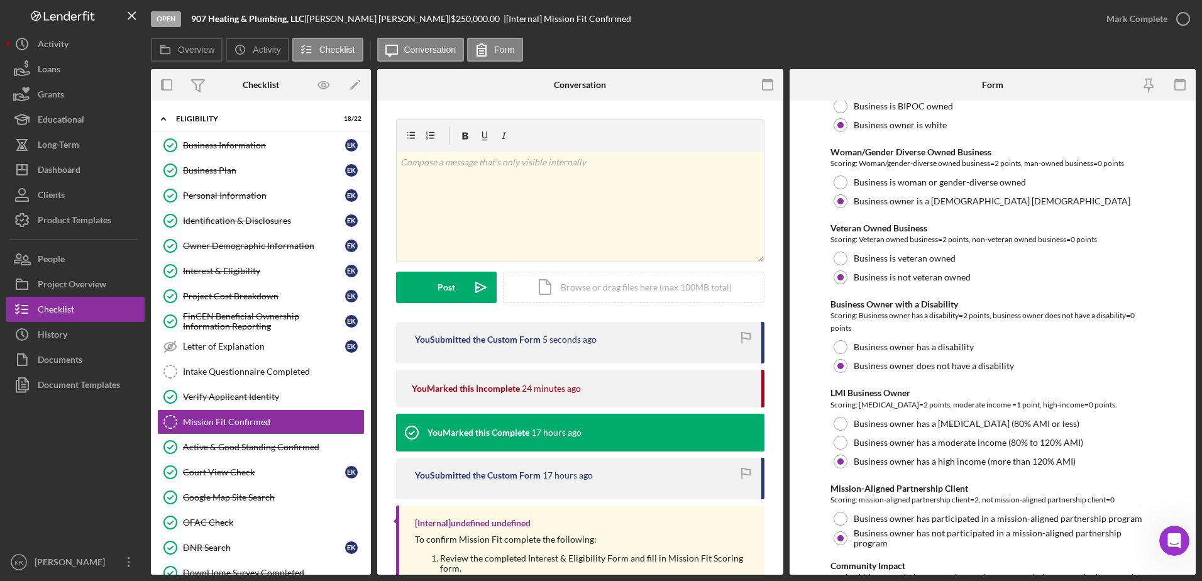
scroll to position [314, 0]
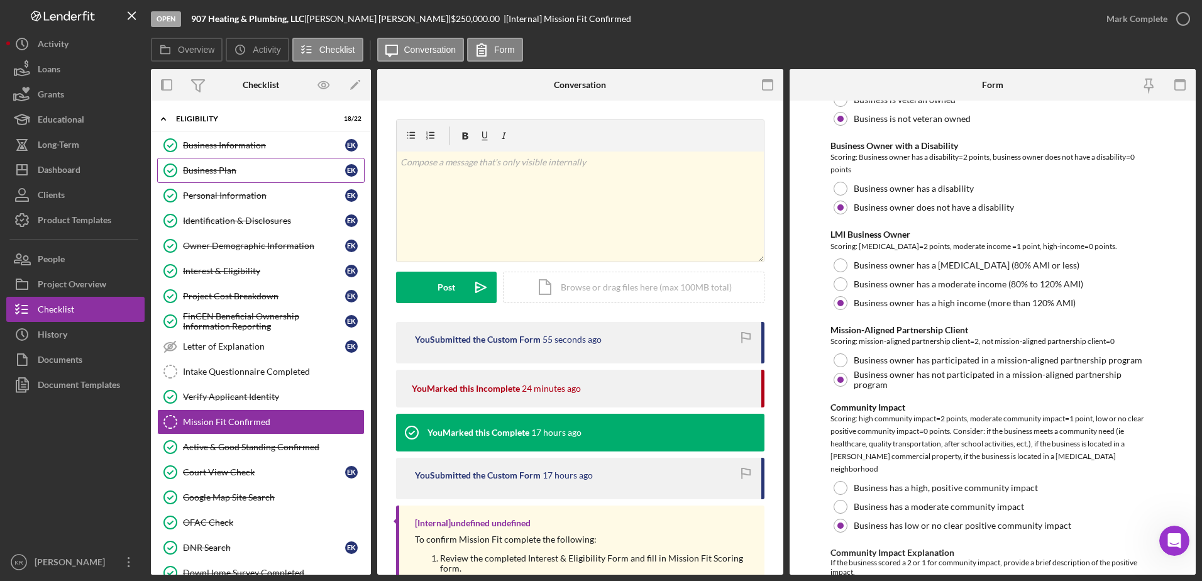
click at [243, 166] on div "Business Plan" at bounding box center [264, 170] width 162 height 10
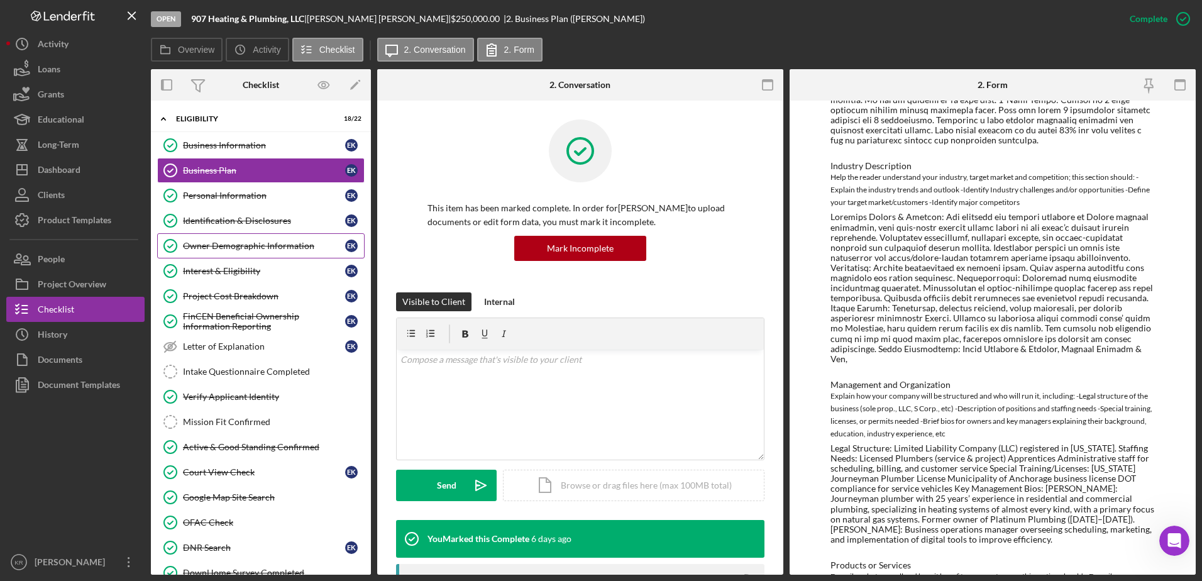
drag, startPoint x: 234, startPoint y: 265, endPoint x: 236, endPoint y: 255, distance: 9.8
click at [234, 265] on link "Interest & Eligibility Interest & Eligibility E K" at bounding box center [260, 270] width 207 height 25
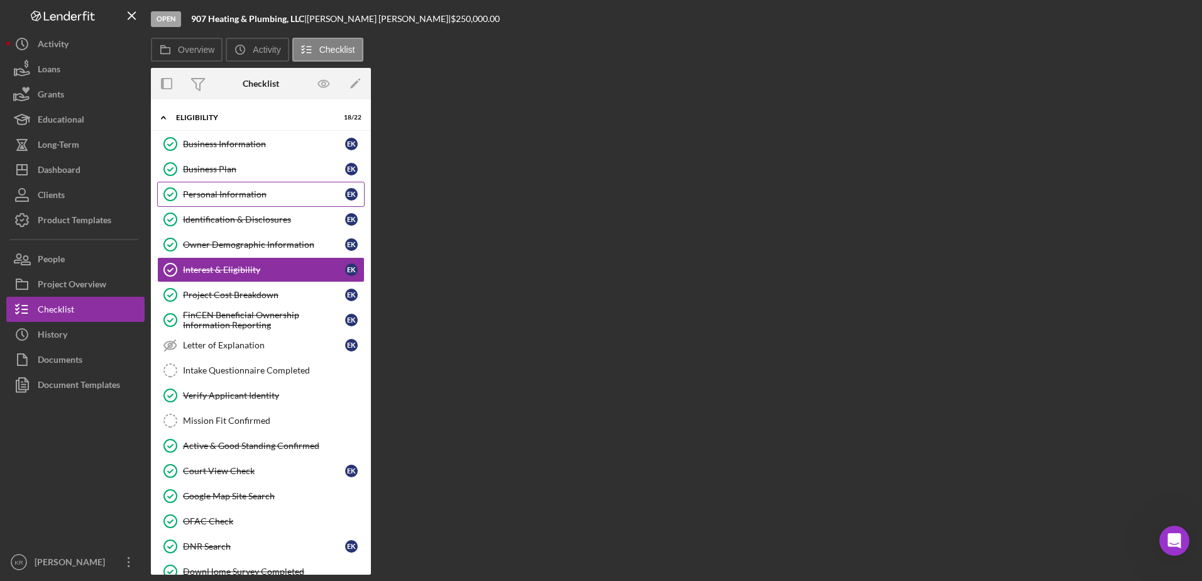
click at [232, 196] on div "Personal Information" at bounding box center [264, 194] width 162 height 10
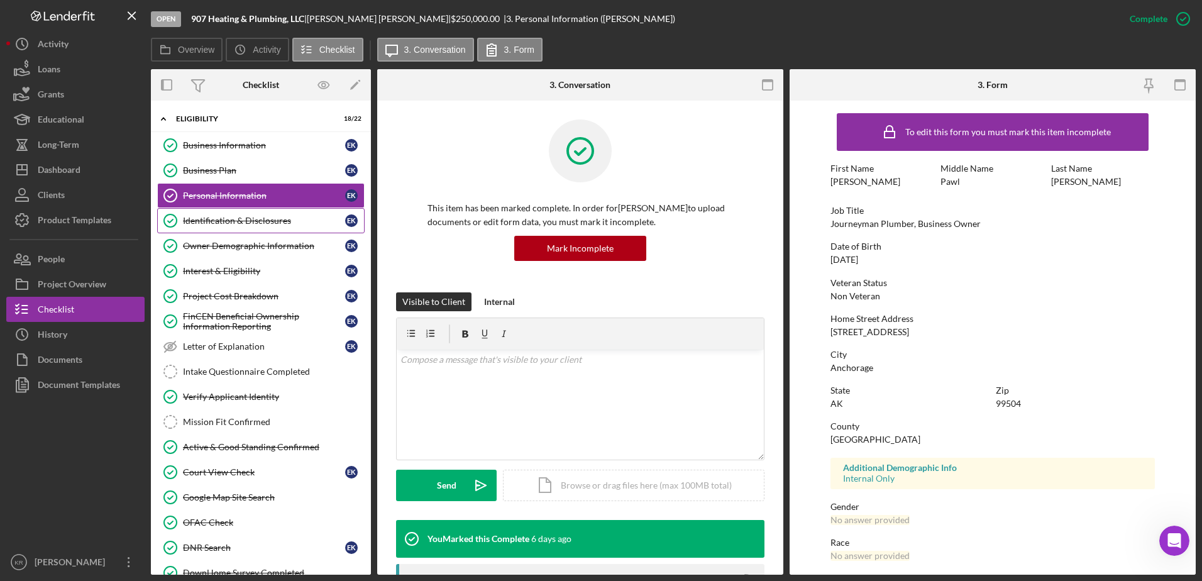
click at [240, 224] on div "Identification & Disclosures" at bounding box center [264, 221] width 162 height 10
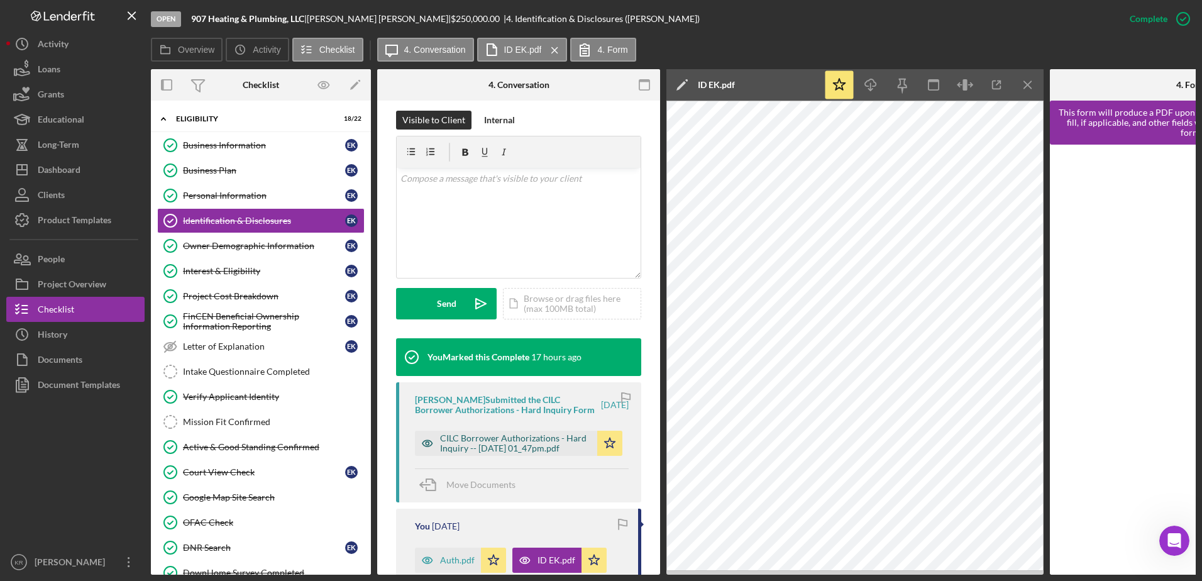
scroll to position [251, 0]
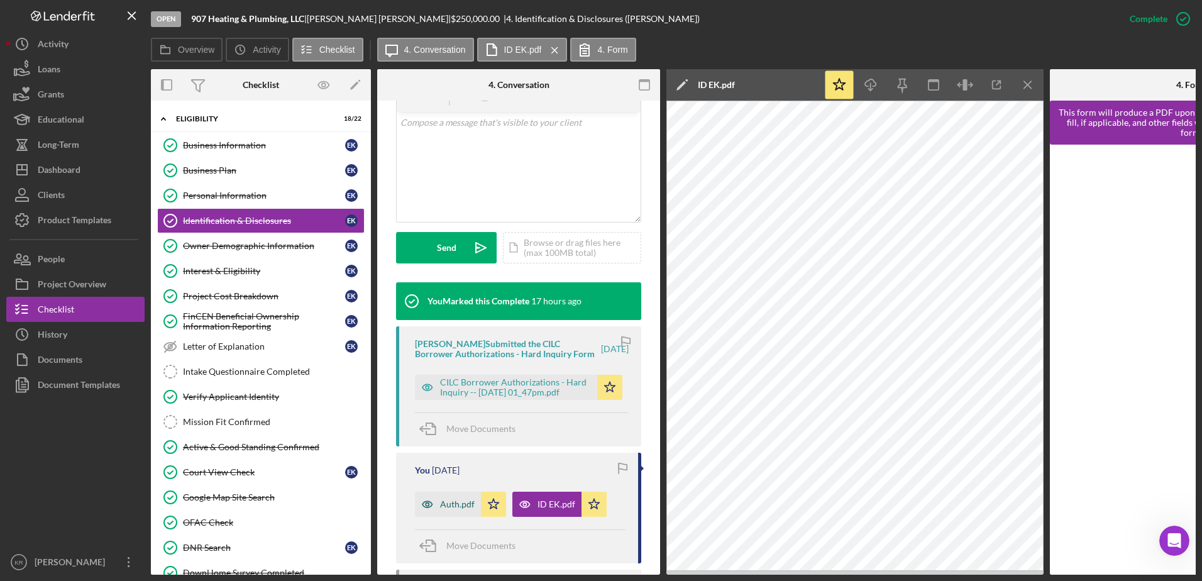
click at [434, 506] on icon "button" at bounding box center [427, 504] width 25 height 25
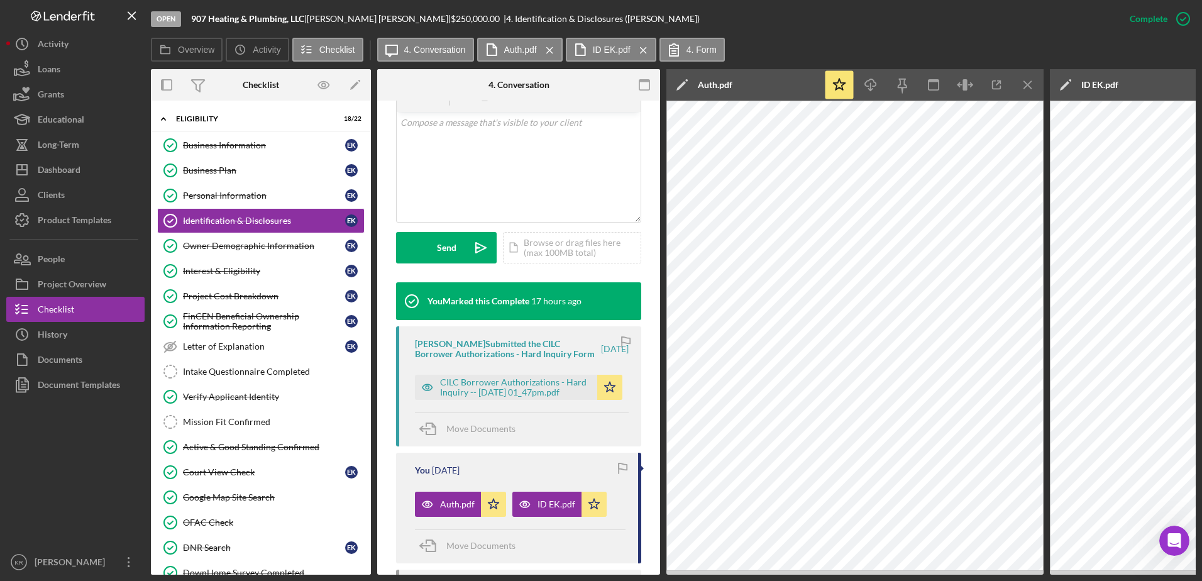
drag, startPoint x: 1033, startPoint y: 87, endPoint x: 1194, endPoint y: 137, distance: 168.0
click at [1033, 87] on icon "Icon/Menu Close" at bounding box center [1028, 85] width 28 height 28
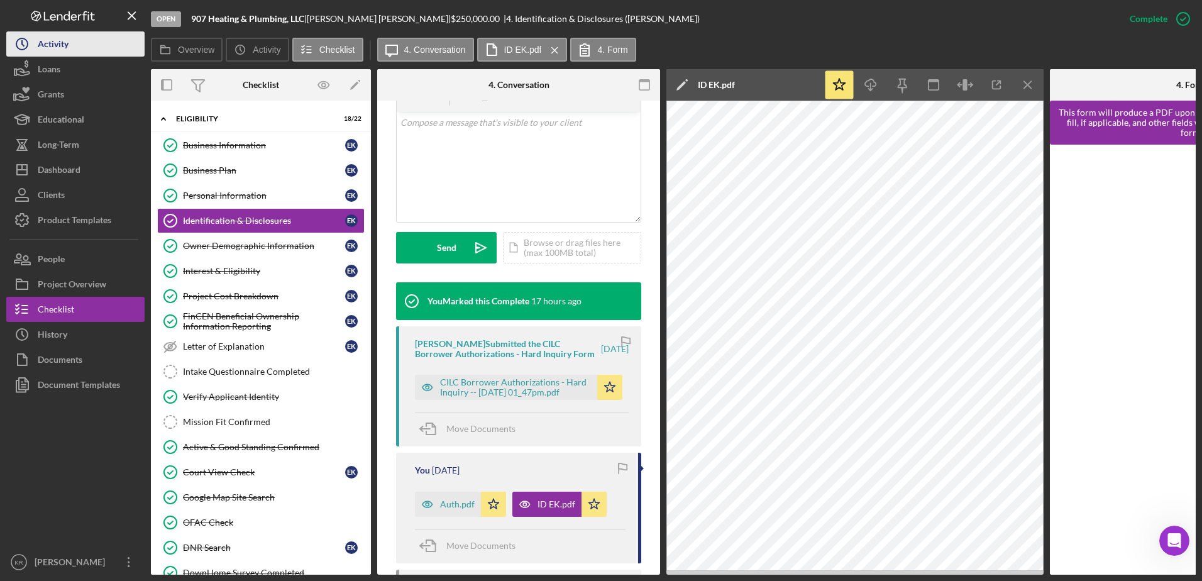
click at [104, 47] on button "Icon/History Activity" at bounding box center [75, 43] width 138 height 25
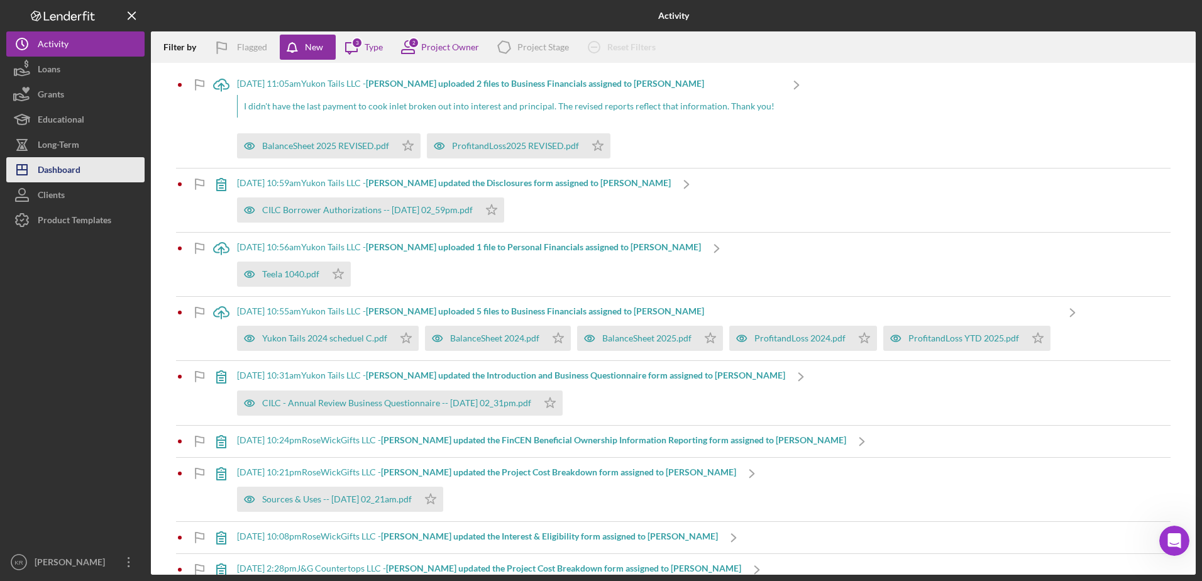
click at [87, 171] on button "Icon/Dashboard Dashboard" at bounding box center [75, 169] width 138 height 25
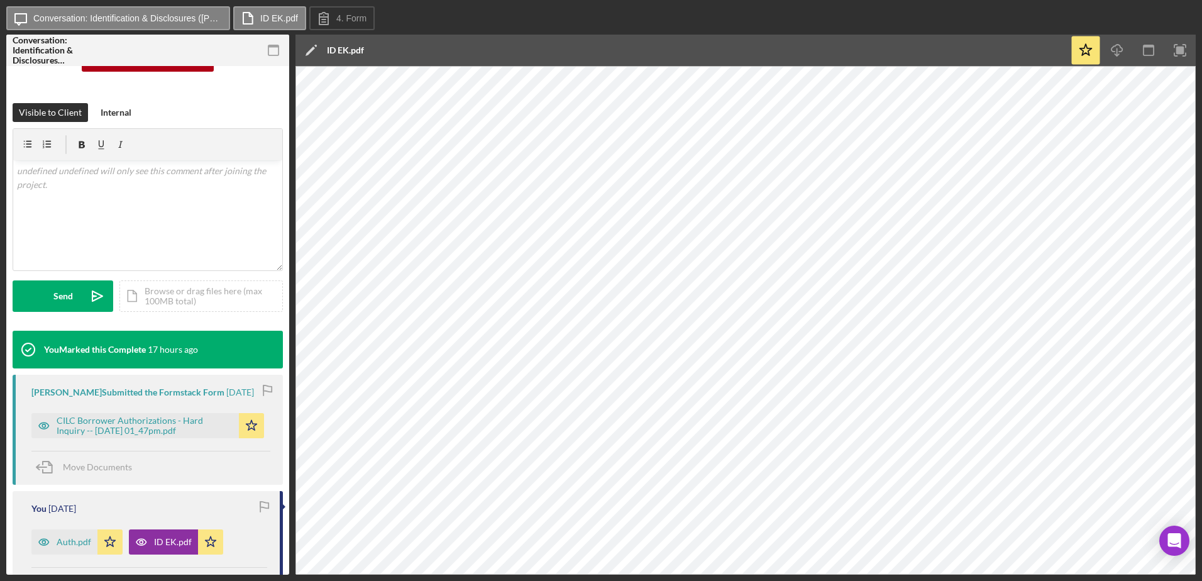
scroll to position [189, 0]
